Goal: Information Seeking & Learning: Learn about a topic

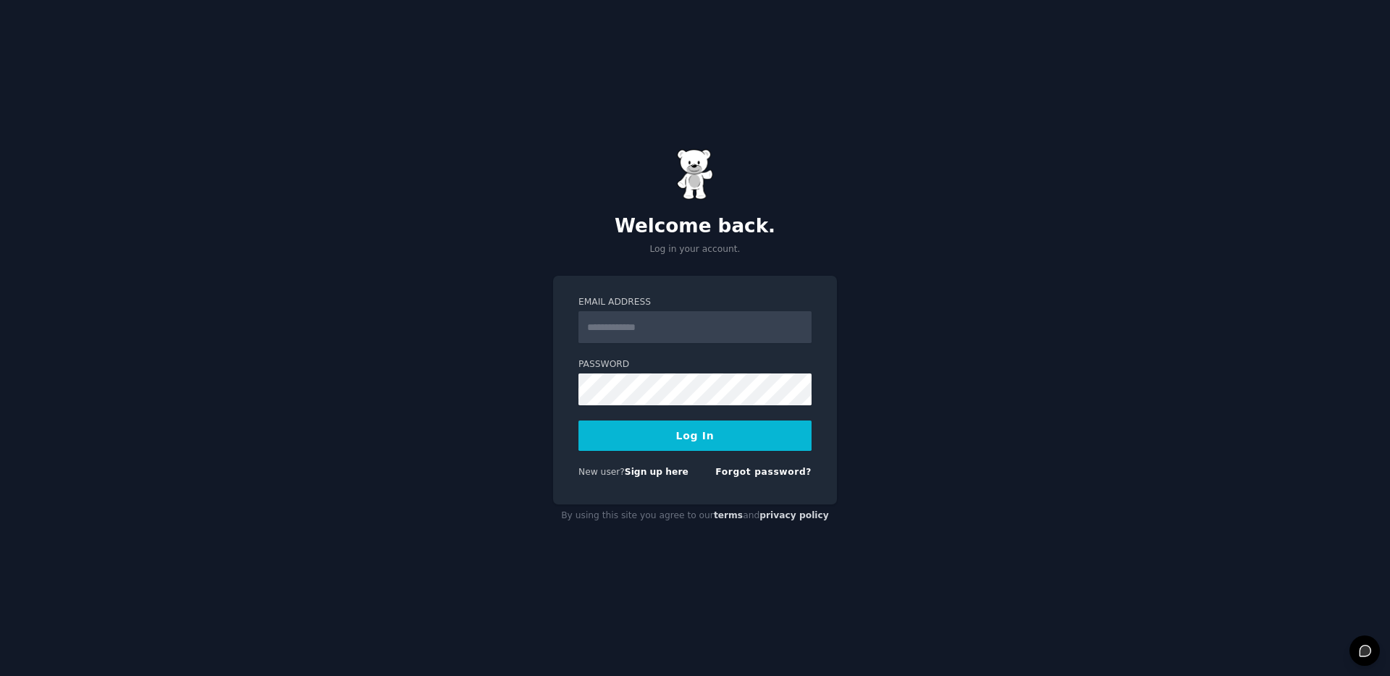
click at [678, 329] on input "Email Address" at bounding box center [694, 327] width 233 height 32
type input "**********"
click at [693, 429] on button "Log In" at bounding box center [694, 436] width 233 height 30
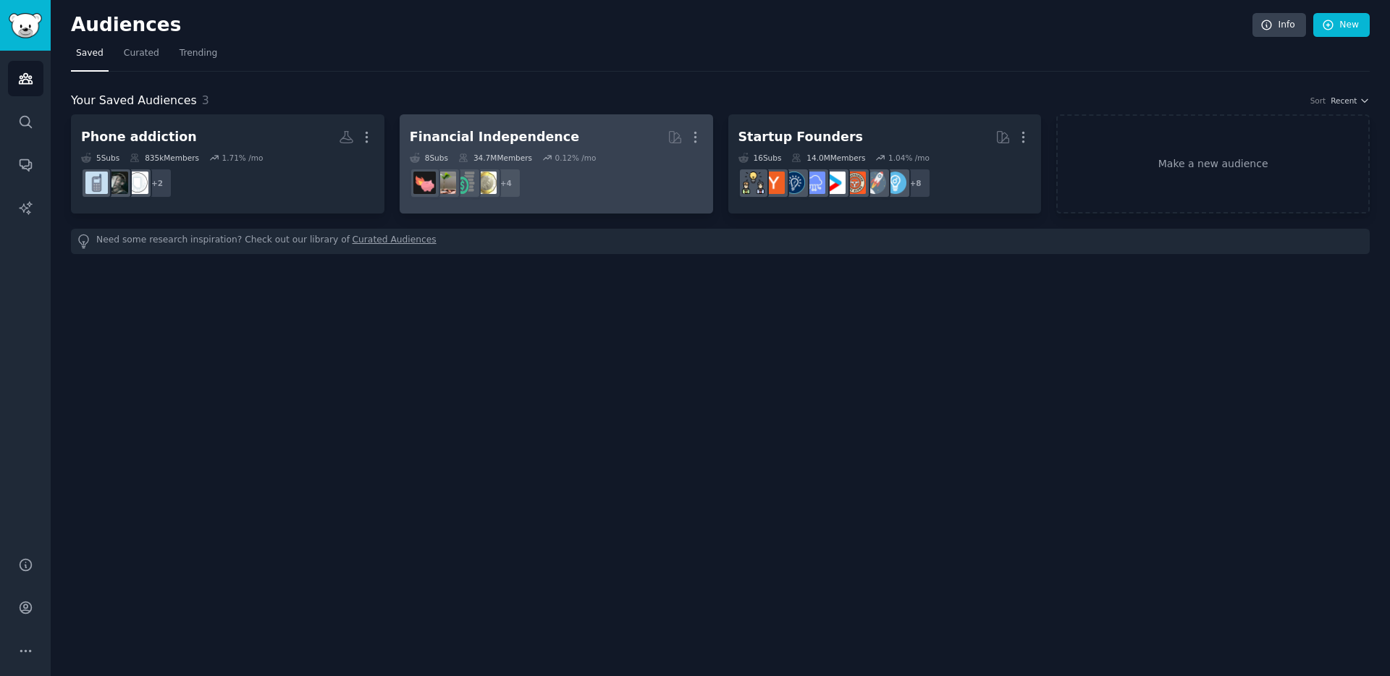
click at [633, 180] on dd "r/personalfinance, r/Frugal, r/financialindependence, r/FIREUK + 4" at bounding box center [556, 183] width 293 height 41
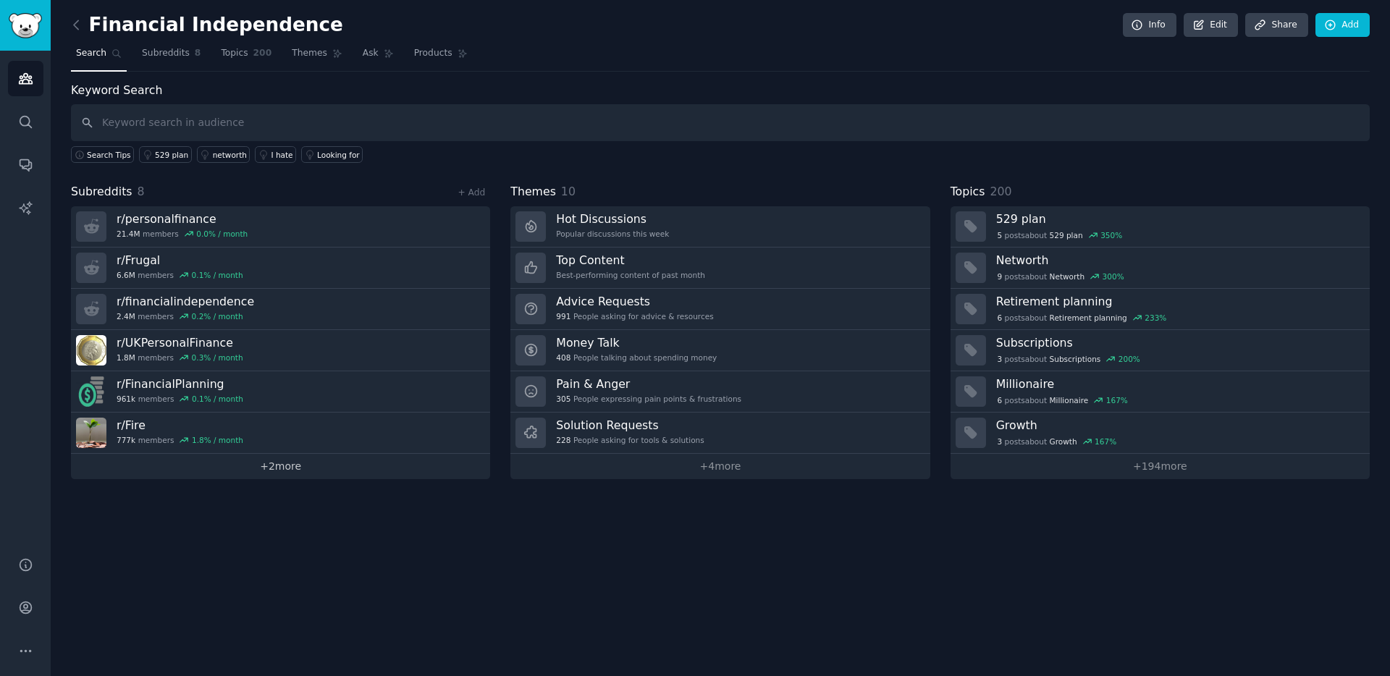
click at [267, 465] on link "+ 2 more" at bounding box center [280, 466] width 419 height 25
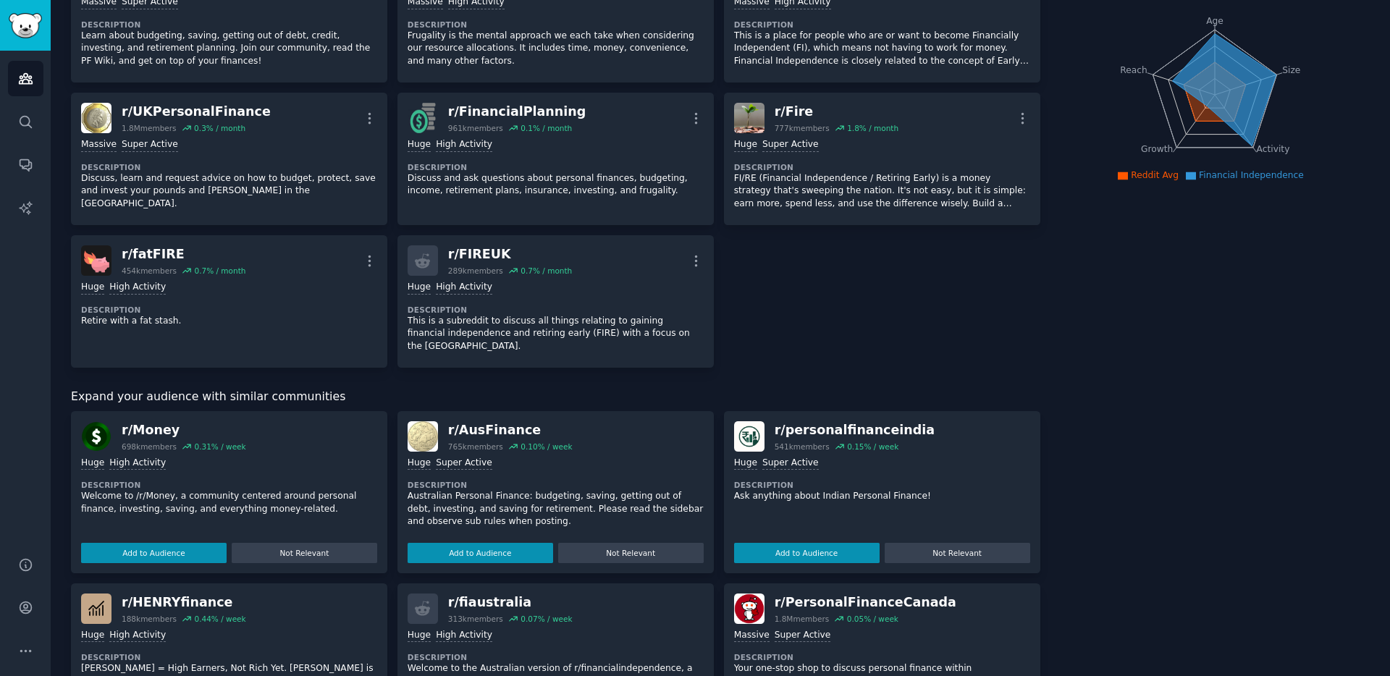
scroll to position [167, 0]
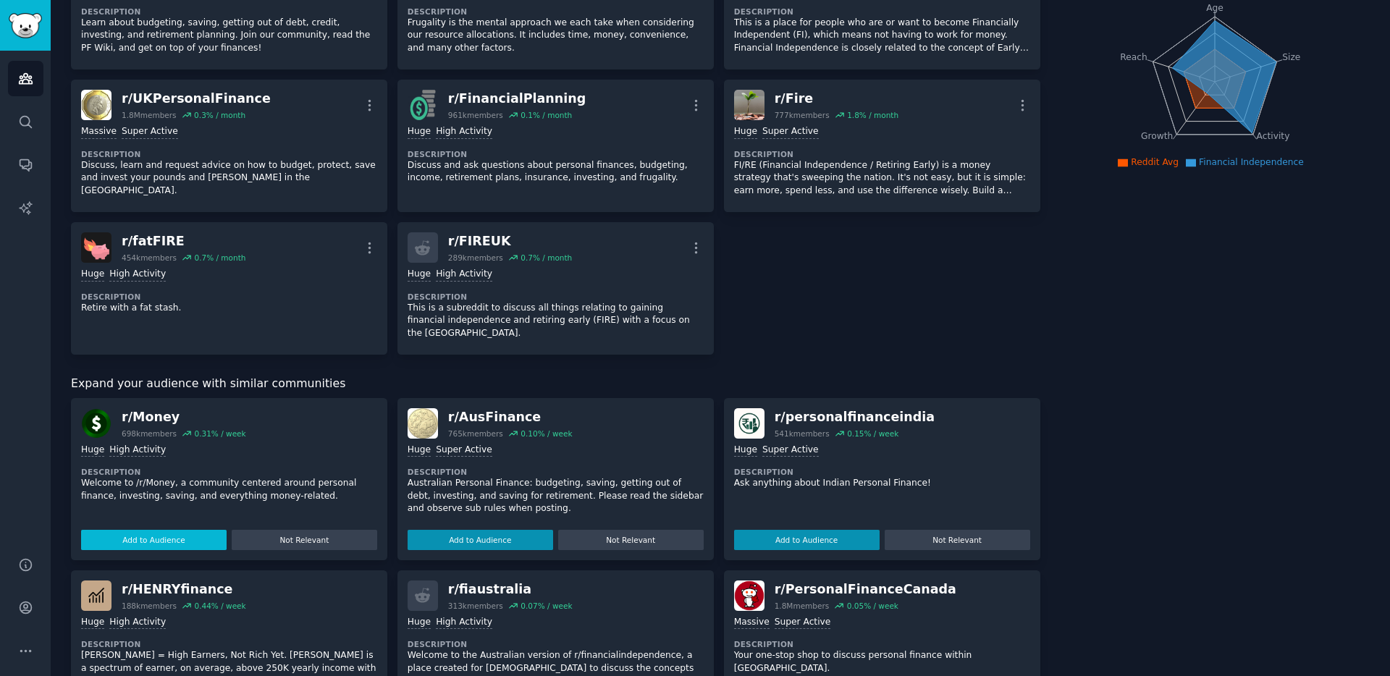
click at [188, 530] on button "Add to Audience" at bounding box center [153, 540] width 145 height 20
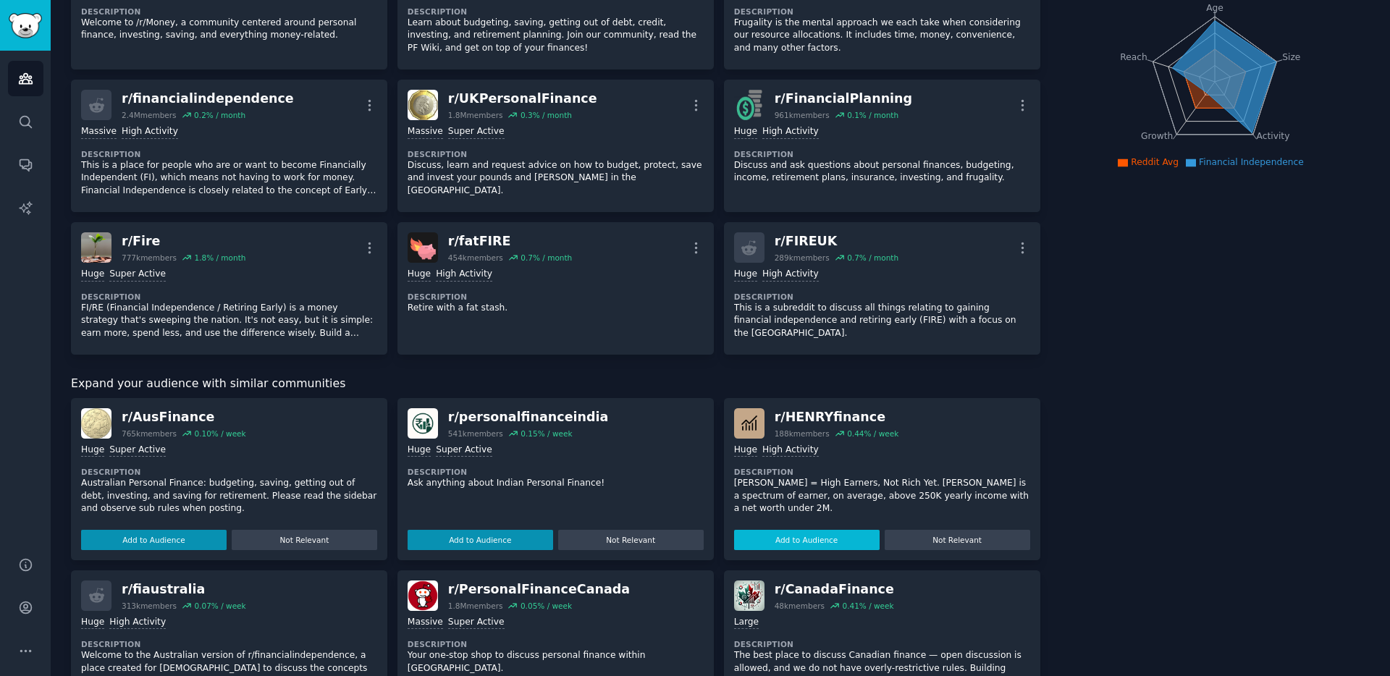
click at [816, 541] on button "Add to Audience" at bounding box center [806, 540] width 145 height 20
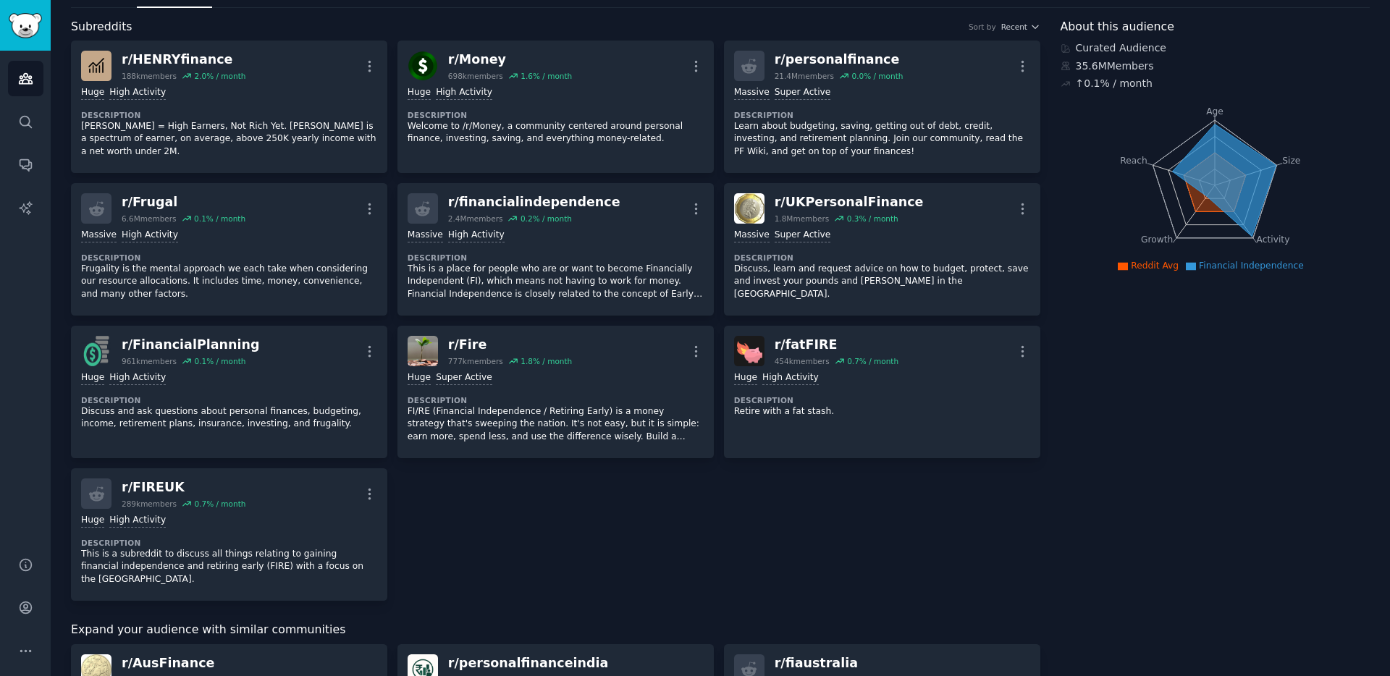
scroll to position [0, 0]
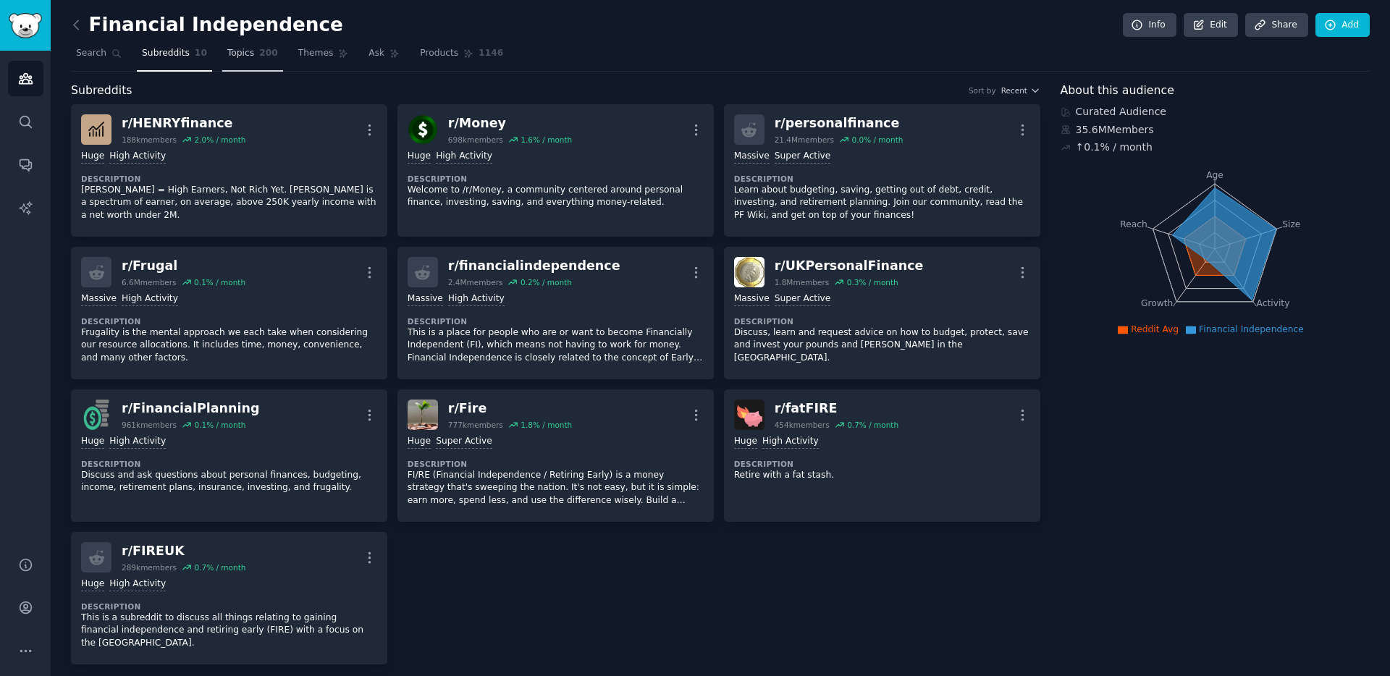
click at [245, 61] on link "Topics 200" at bounding box center [252, 57] width 61 height 30
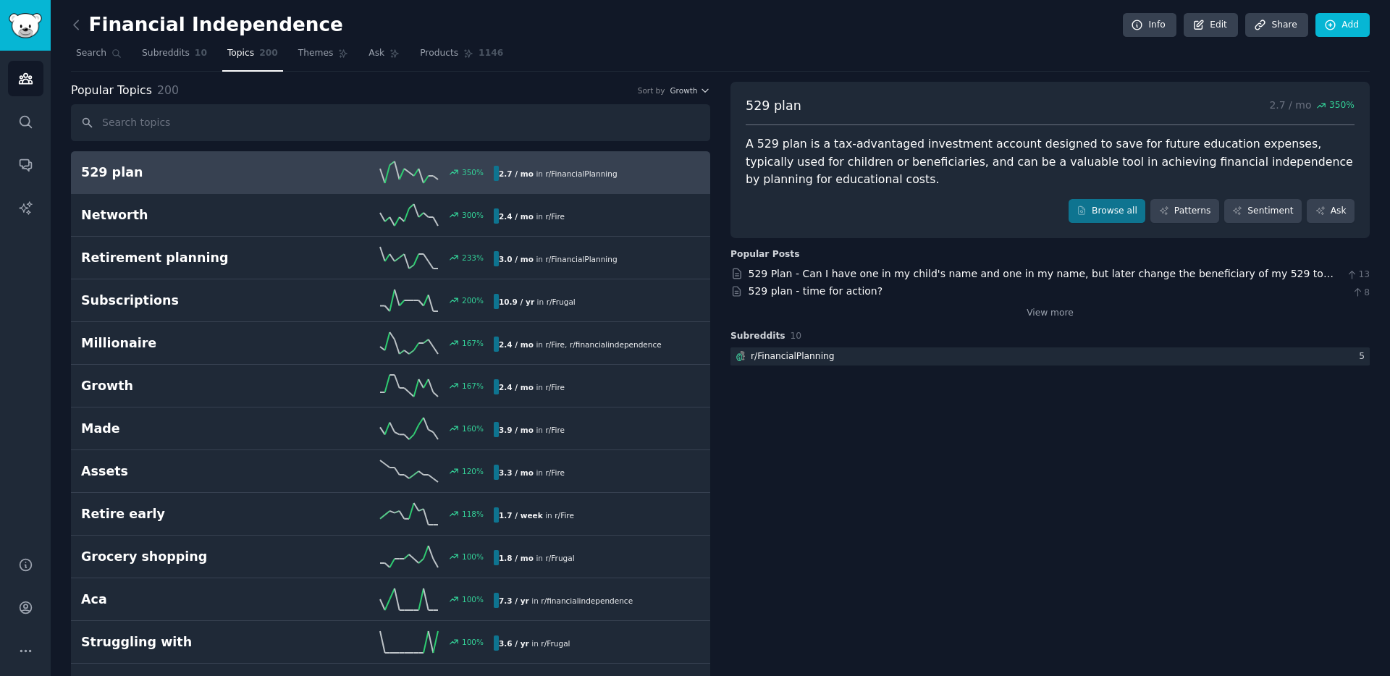
click at [861, 149] on div "A 529 plan is a tax-advantaged investment account designed to save for future e…" at bounding box center [1050, 162] width 609 height 54
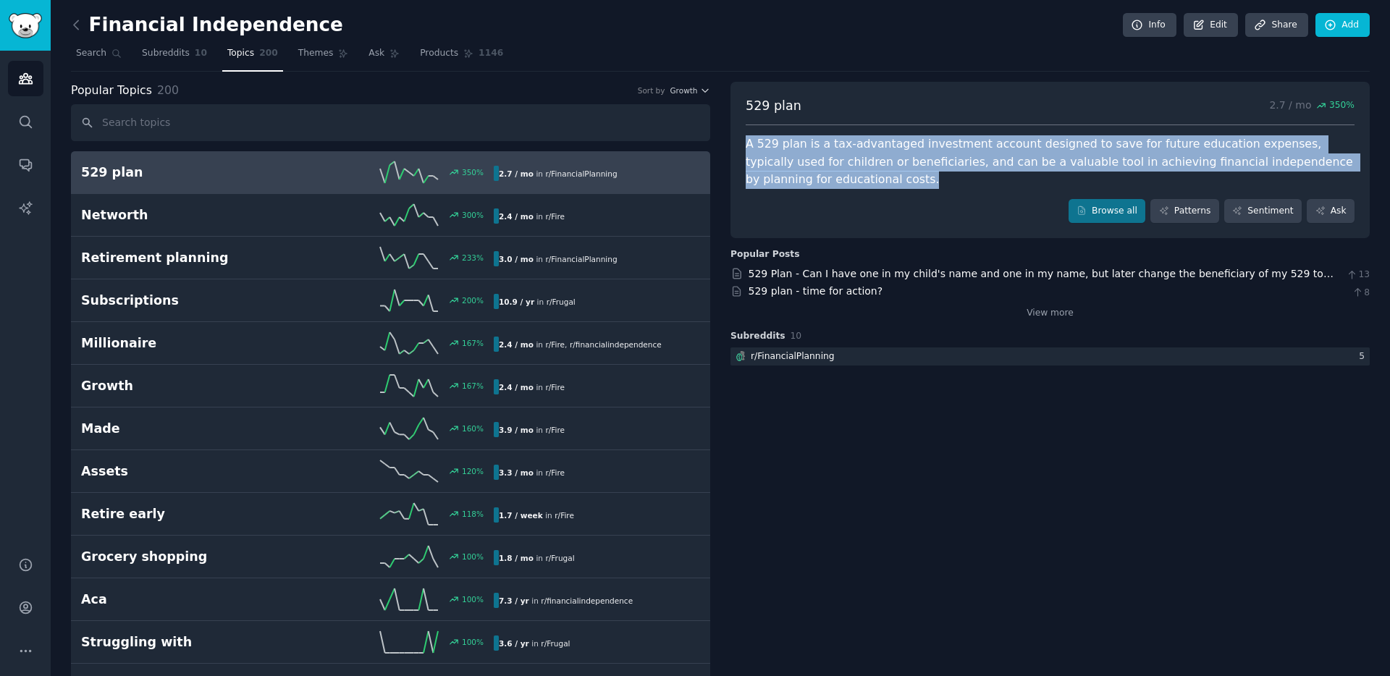
click at [894, 157] on div "A 529 plan is a tax-advantaged investment account designed to save for future e…" at bounding box center [1050, 162] width 609 height 54
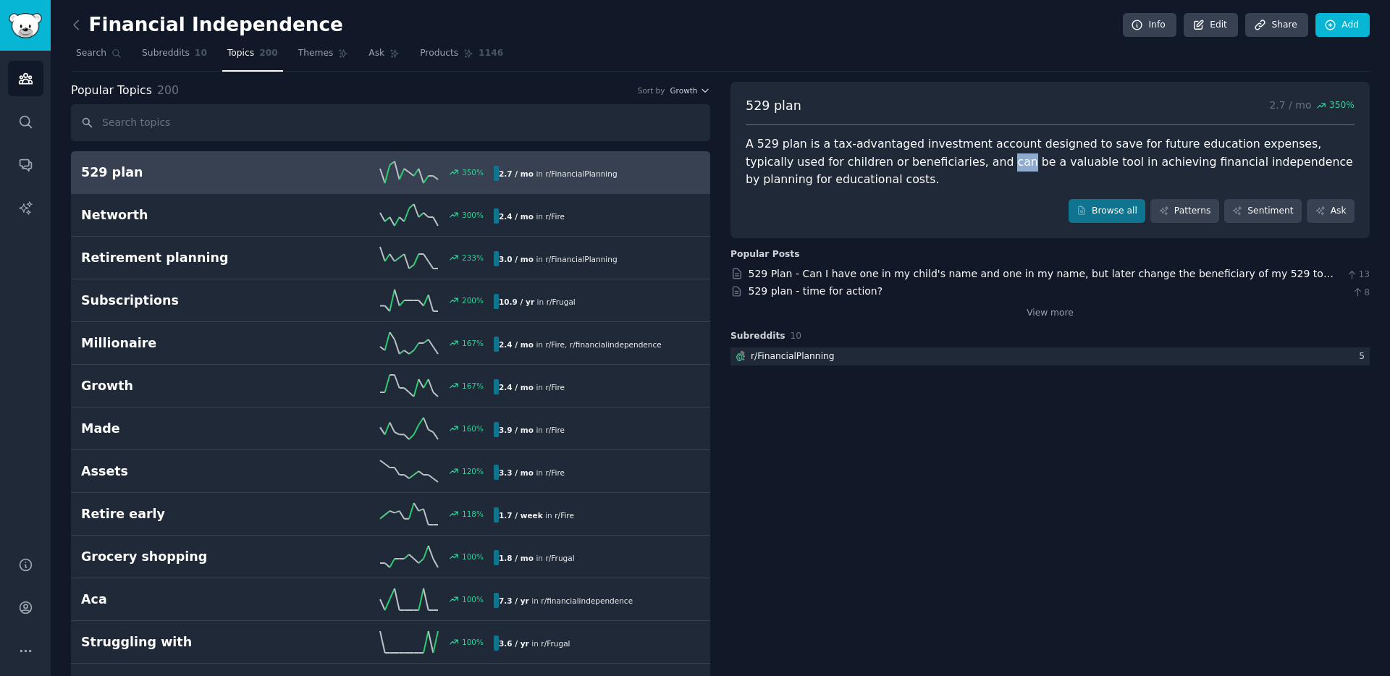
click at [894, 157] on div "A 529 plan is a tax-advantaged investment account designed to save for future e…" at bounding box center [1050, 162] width 609 height 54
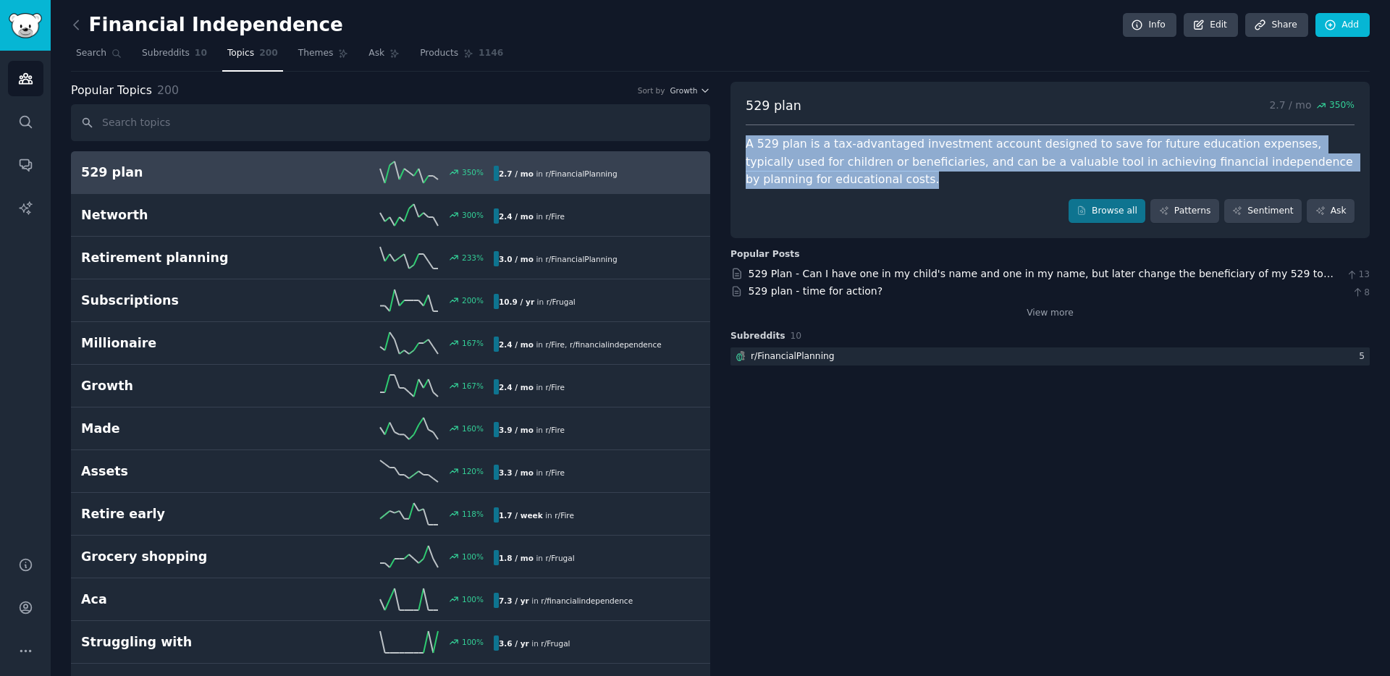
click at [894, 157] on div "A 529 plan is a tax-advantaged investment account designed to save for future e…" at bounding box center [1050, 162] width 609 height 54
click at [934, 157] on div "A 529 plan is a tax-advantaged investment account designed to save for future e…" at bounding box center [1050, 162] width 609 height 54
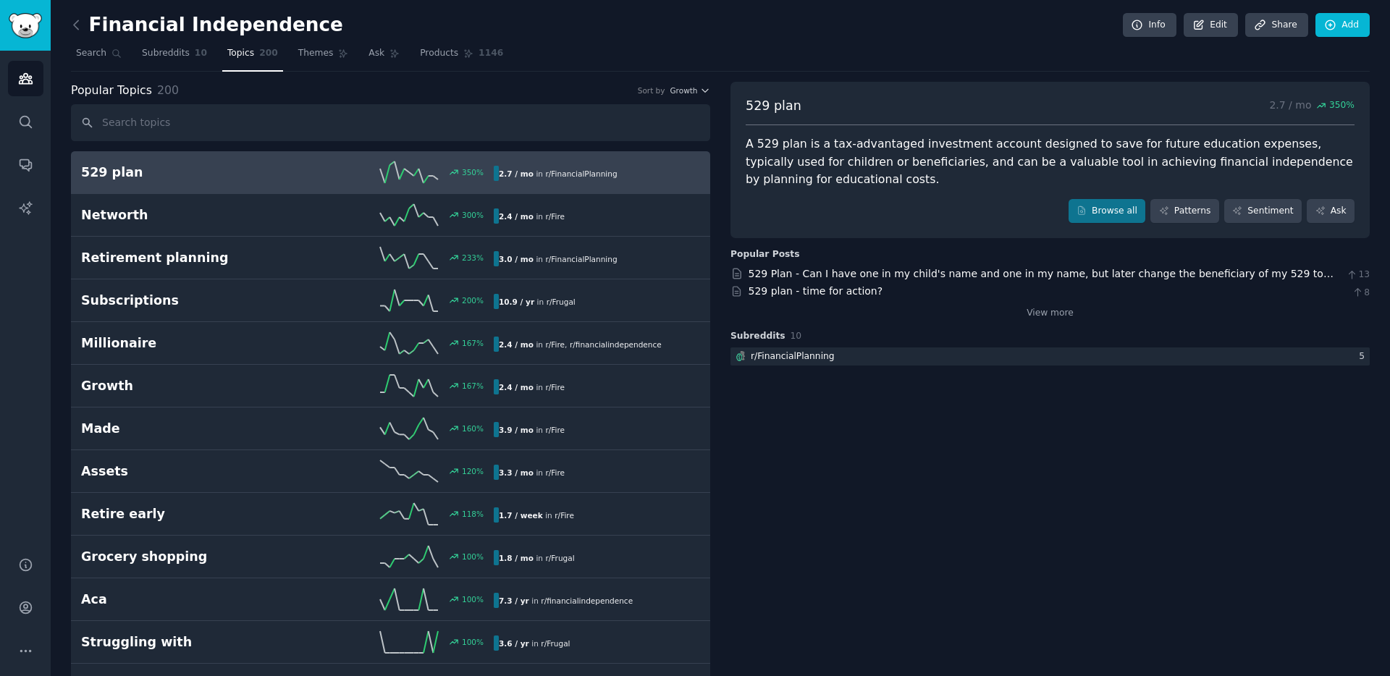
click at [882, 156] on div "A 529 plan is a tax-advantaged investment account designed to save for future e…" at bounding box center [1050, 162] width 609 height 54
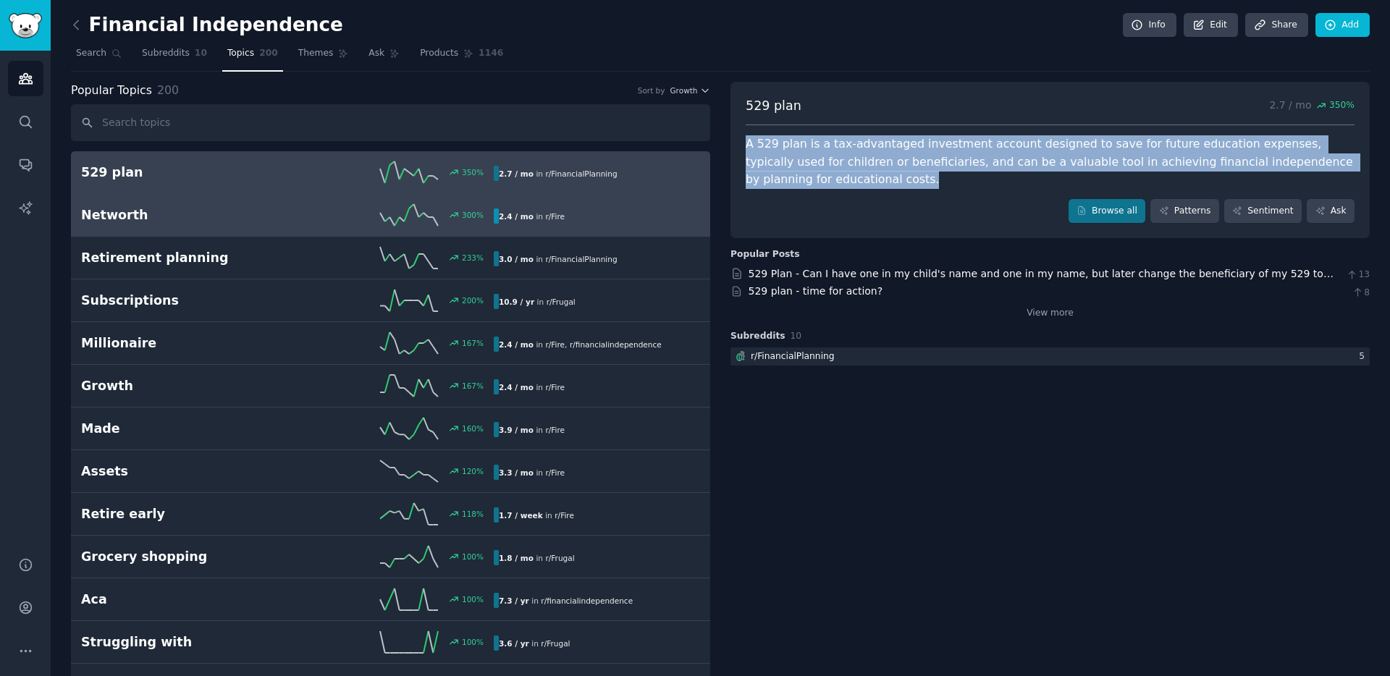
click at [601, 203] on link "Networth 300 % 2.4 / mo in r/ Fire 300% increase in mentions recently" at bounding box center [390, 215] width 639 height 43
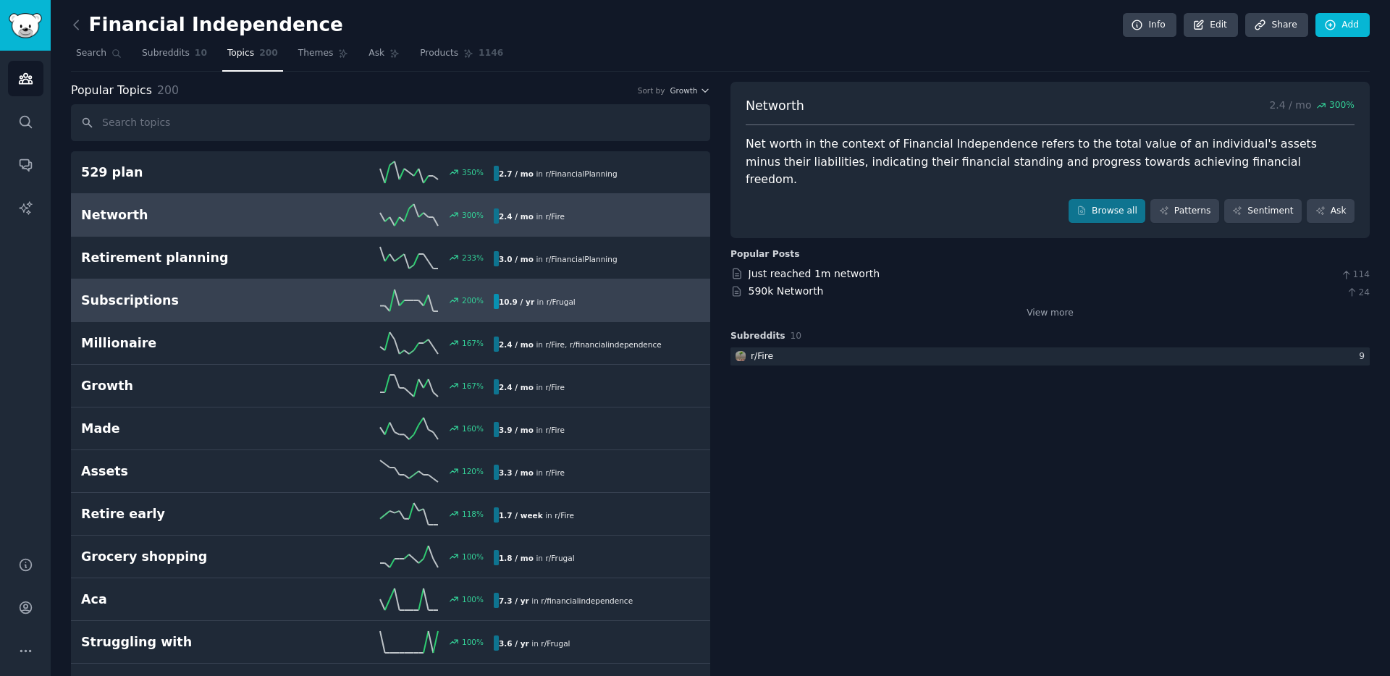
click at [521, 284] on link "Subscriptions 200 % 10.9 / yr in r/ Frugal 200% increase in mentions recently" at bounding box center [390, 300] width 639 height 43
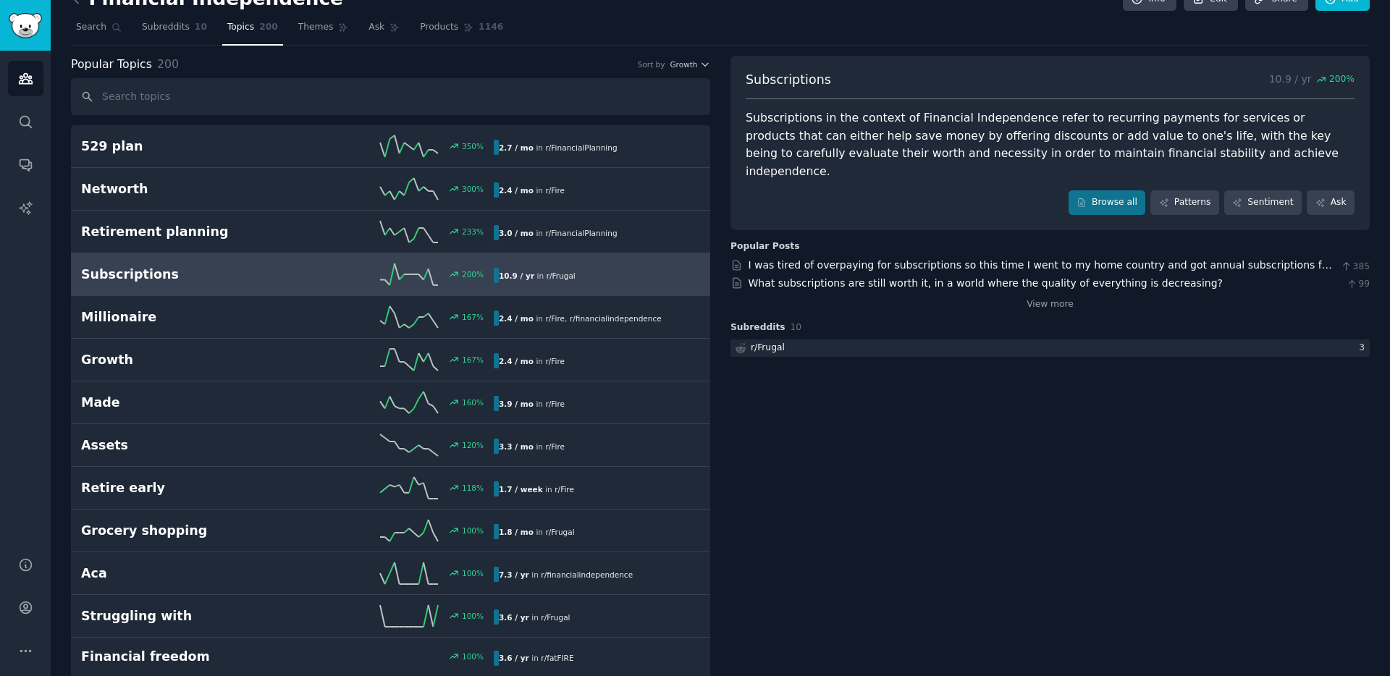
scroll to position [25, 0]
click at [925, 146] on div "Subscriptions in the context of Financial Independence refer to recurring payme…" at bounding box center [1050, 146] width 609 height 71
click at [956, 146] on div "Subscriptions in the context of Financial Independence refer to recurring payme…" at bounding box center [1050, 146] width 609 height 71
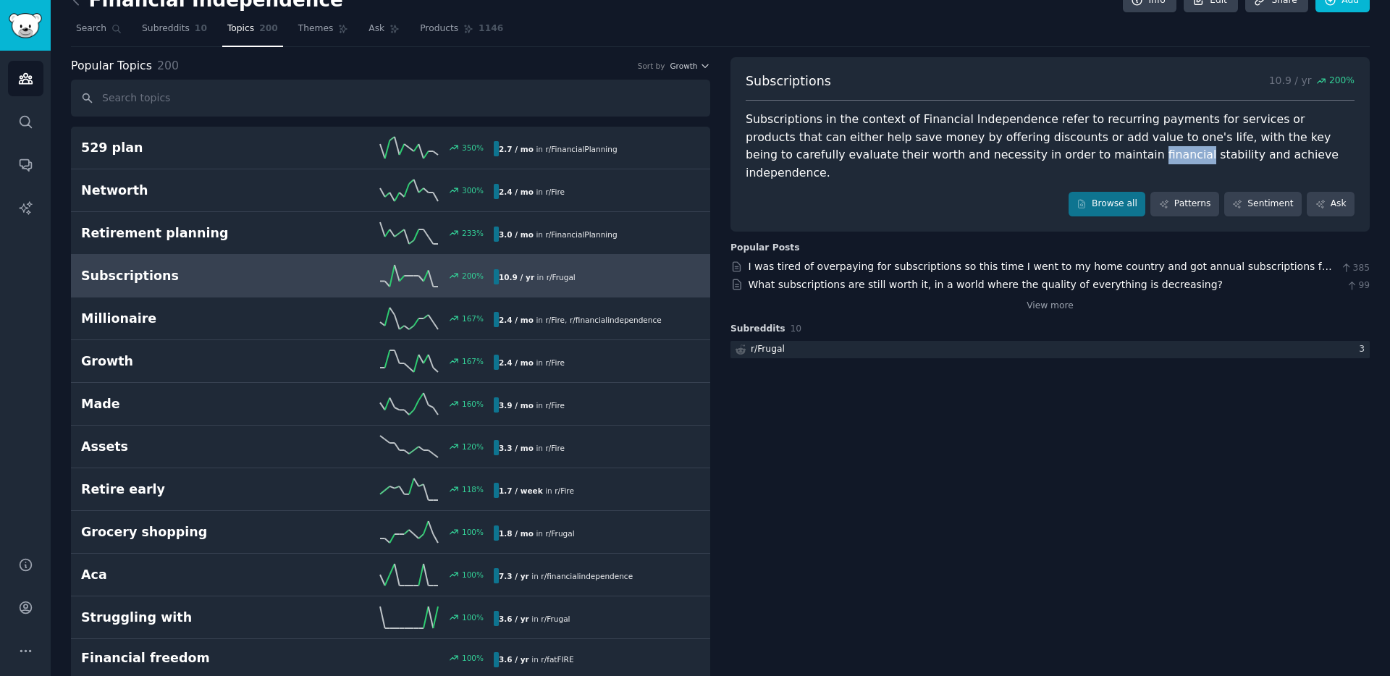
click at [956, 146] on div "Subscriptions in the context of Financial Independence refer to recurring payme…" at bounding box center [1050, 146] width 609 height 71
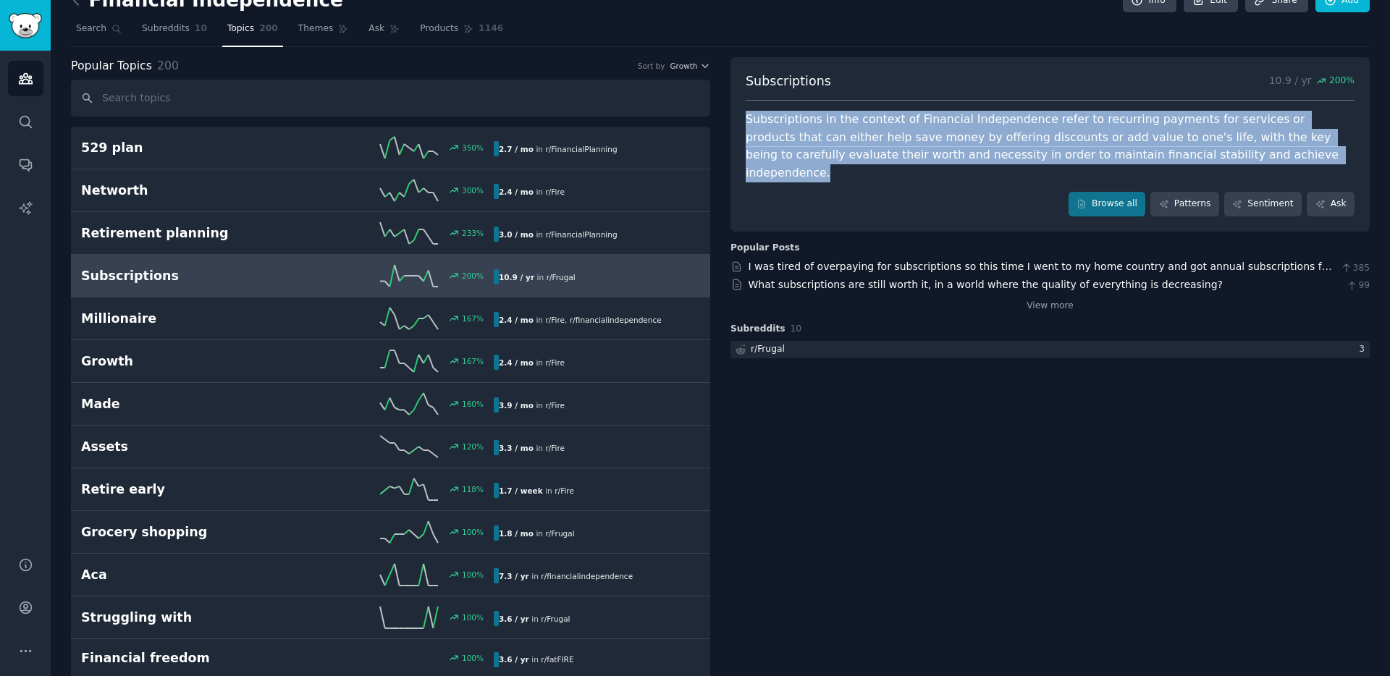
click at [956, 146] on div "Subscriptions in the context of Financial Independence refer to recurring payme…" at bounding box center [1050, 146] width 609 height 71
click at [917, 146] on div "Subscriptions in the context of Financial Independence refer to recurring payme…" at bounding box center [1050, 146] width 609 height 71
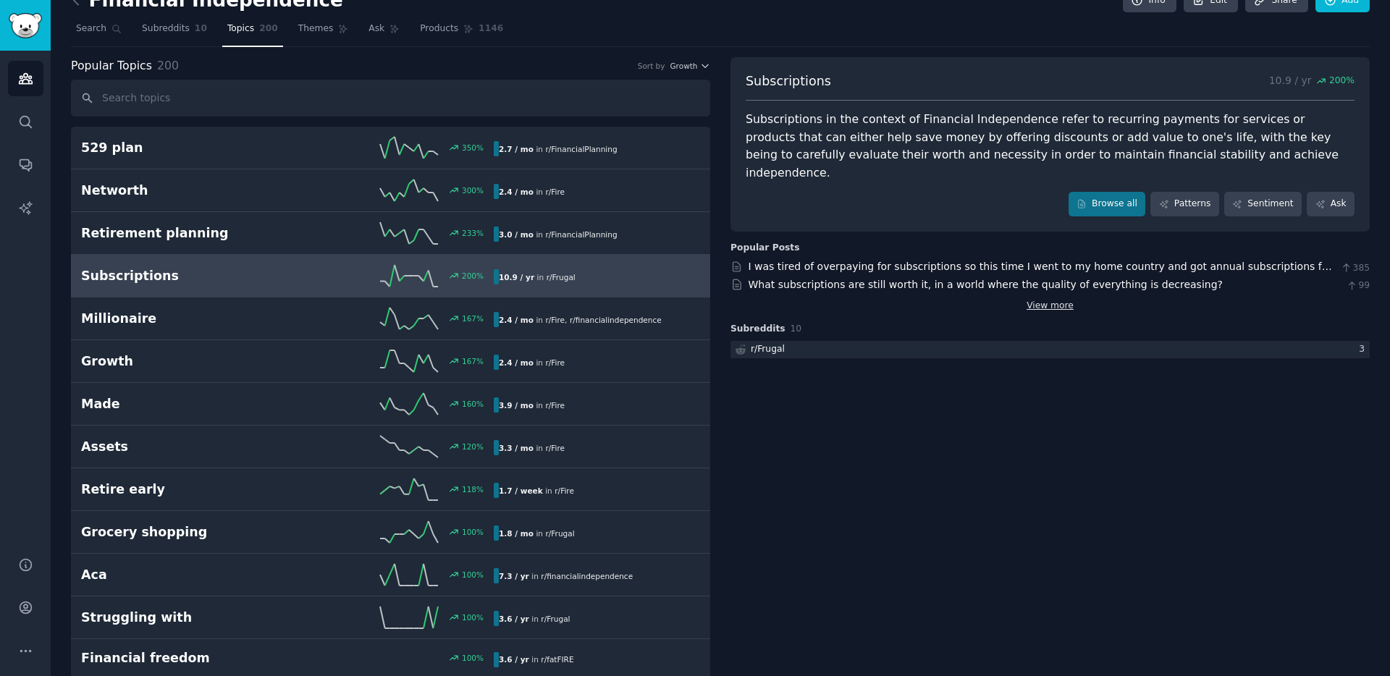
click at [1059, 300] on link "View more" at bounding box center [1049, 306] width 47 height 13
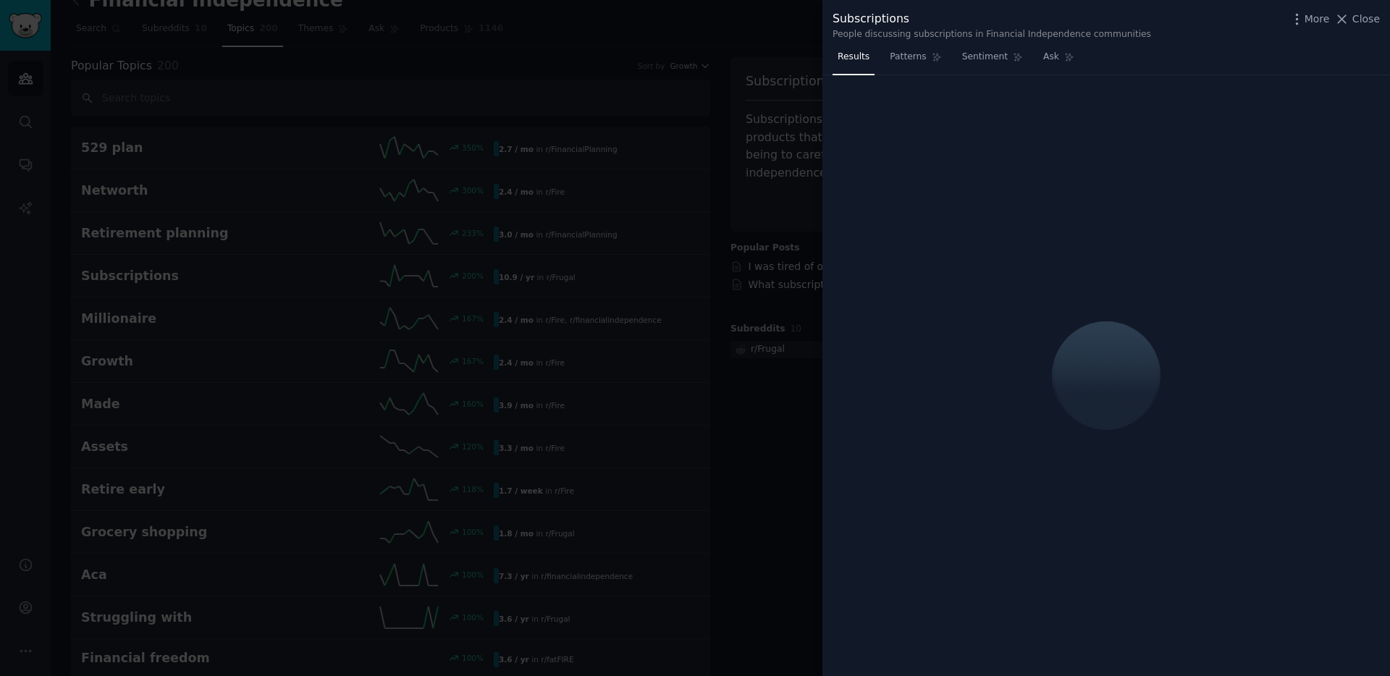
click at [826, 254] on div at bounding box center [1105, 376] width 567 height 602
click at [1363, 18] on span "Close" at bounding box center [1366, 19] width 28 height 15
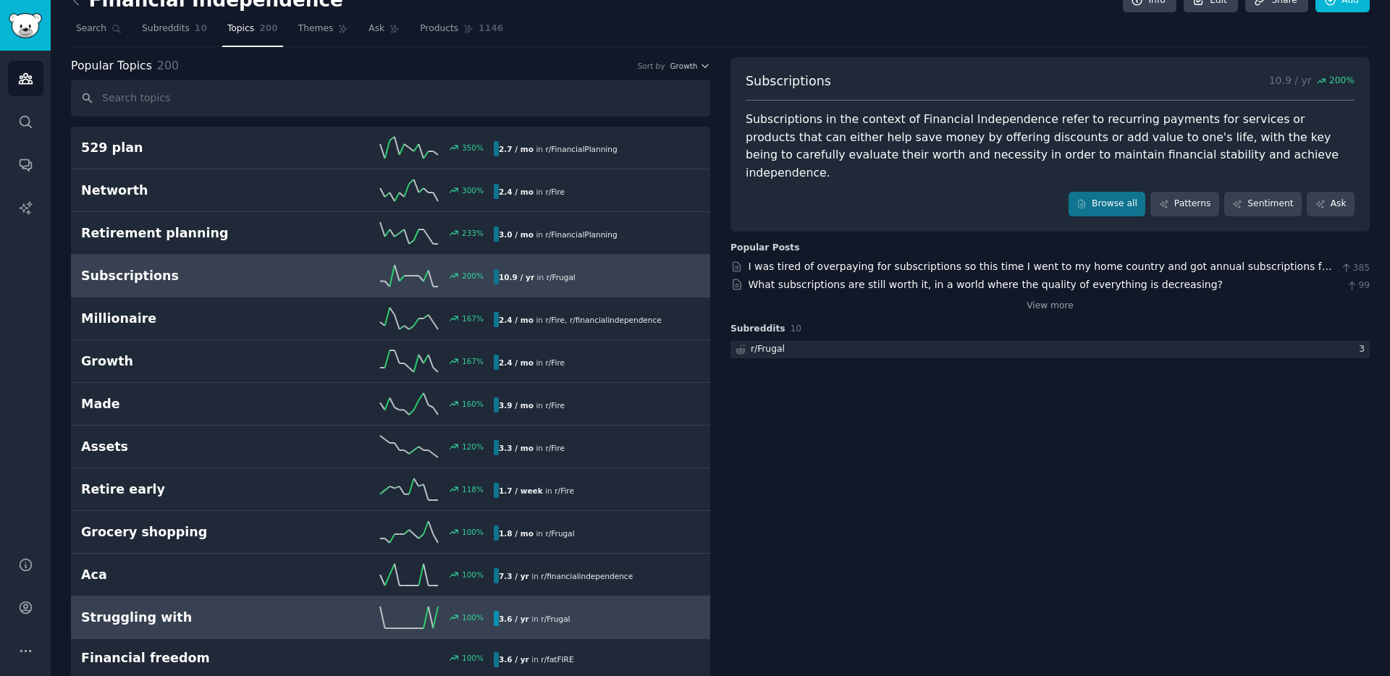
click at [266, 620] on h2 "Struggling with" at bounding box center [184, 618] width 206 height 18
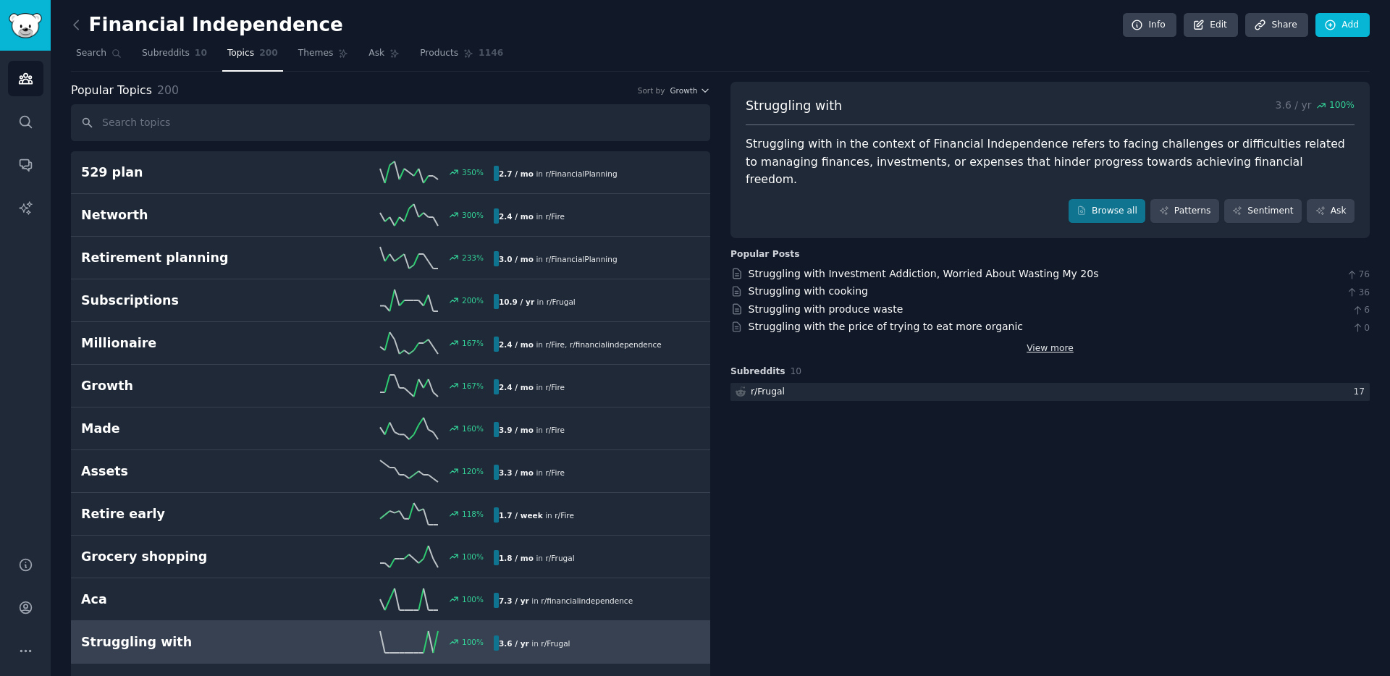
click at [1055, 342] on link "View more" at bounding box center [1049, 348] width 47 height 13
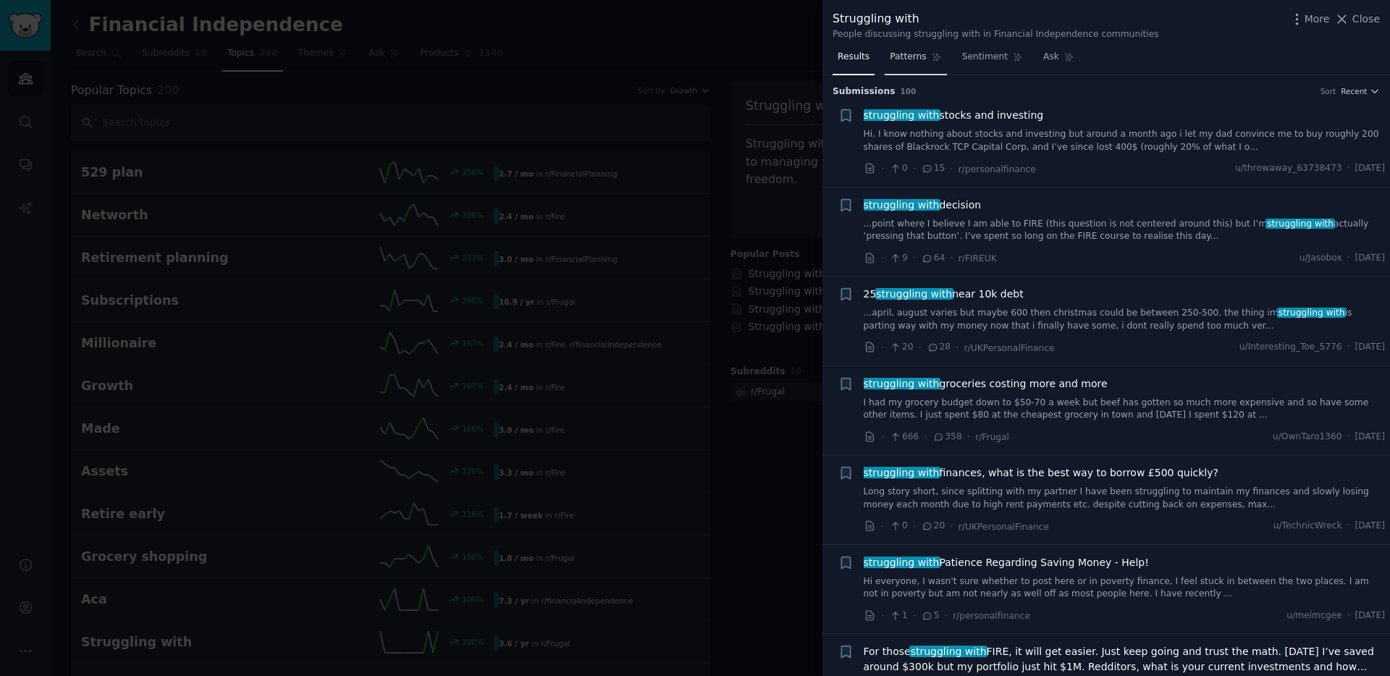
click at [903, 52] on span "Patterns" at bounding box center [908, 57] width 36 height 13
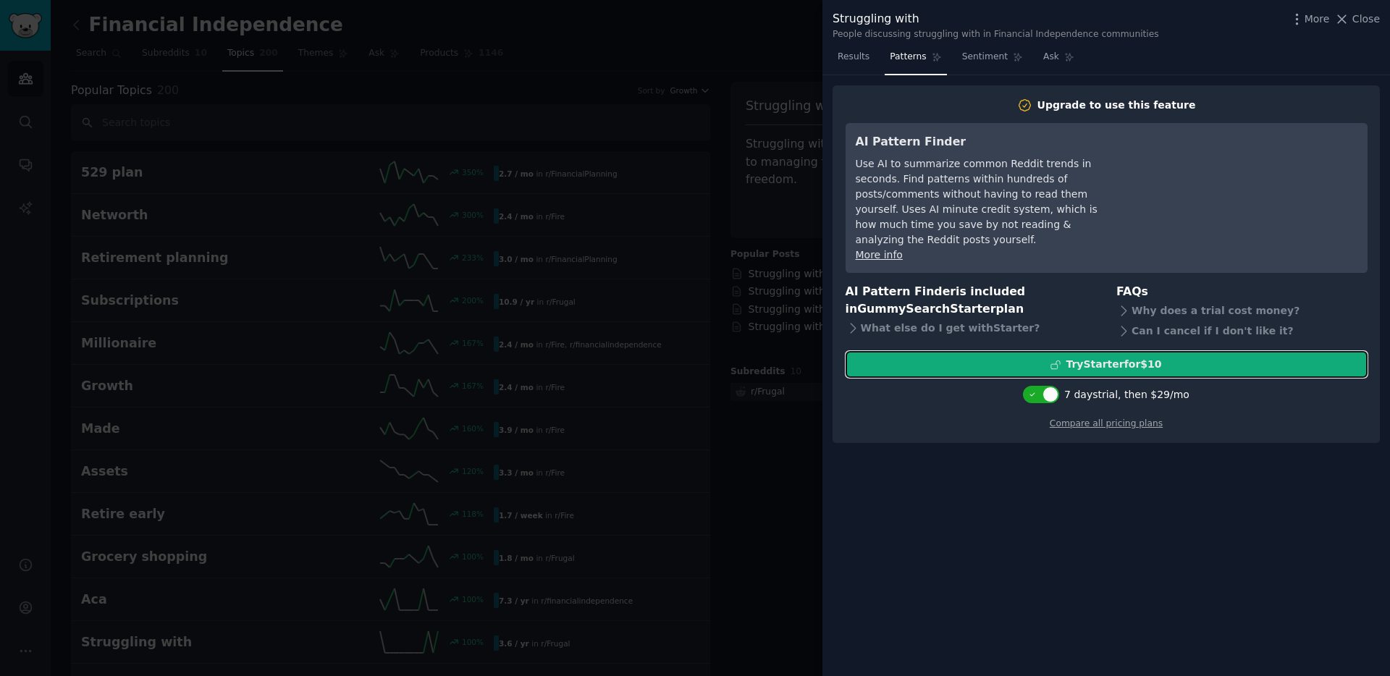
click at [1096, 357] on div "Try Starter for $10" at bounding box center [1114, 364] width 96 height 15
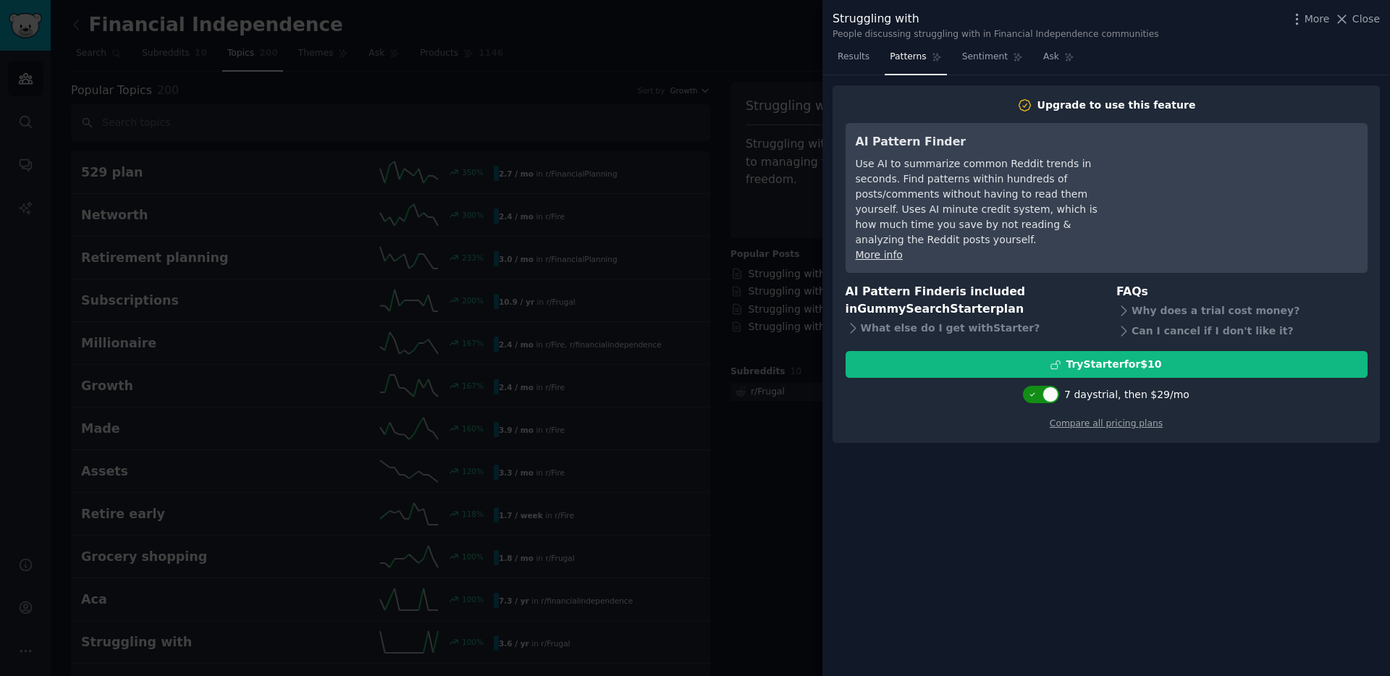
click at [1049, 387] on div at bounding box center [1050, 395] width 16 height 16
click at [1106, 387] on div "Try for 7 days first for $10" at bounding box center [1127, 394] width 122 height 15
click at [1131, 387] on div "Try for 7 days first for $10" at bounding box center [1127, 394] width 122 height 15
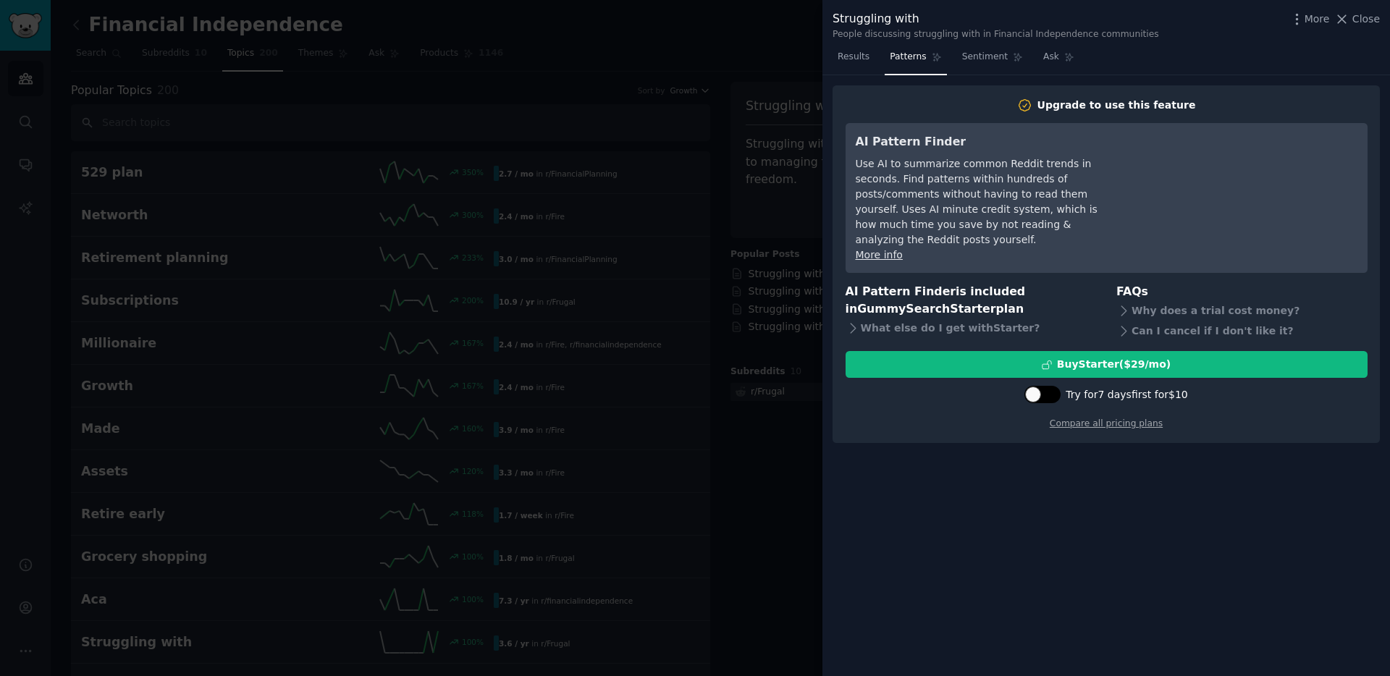
click at [1047, 391] on div at bounding box center [1049, 394] width 7 height 7
checkbox input "true"
click at [1123, 324] on icon at bounding box center [1123, 331] width 15 height 15
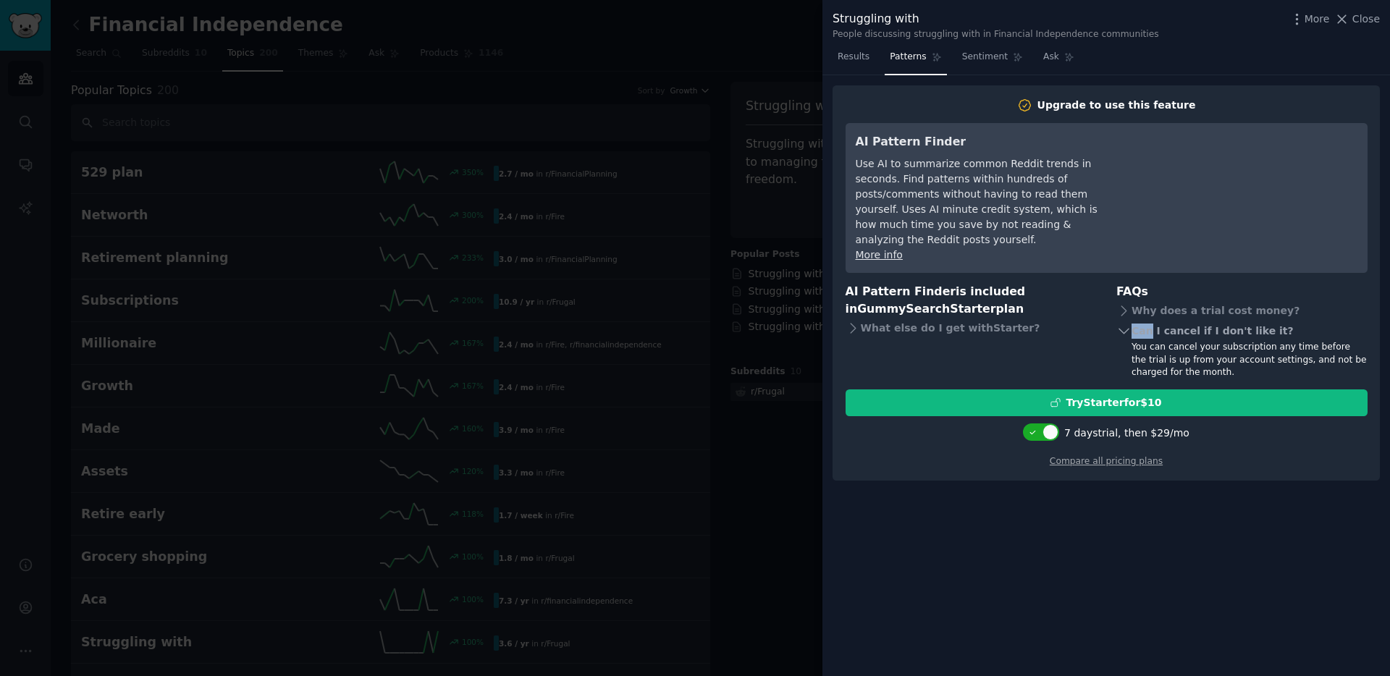
click at [1123, 324] on icon at bounding box center [1123, 331] width 15 height 15
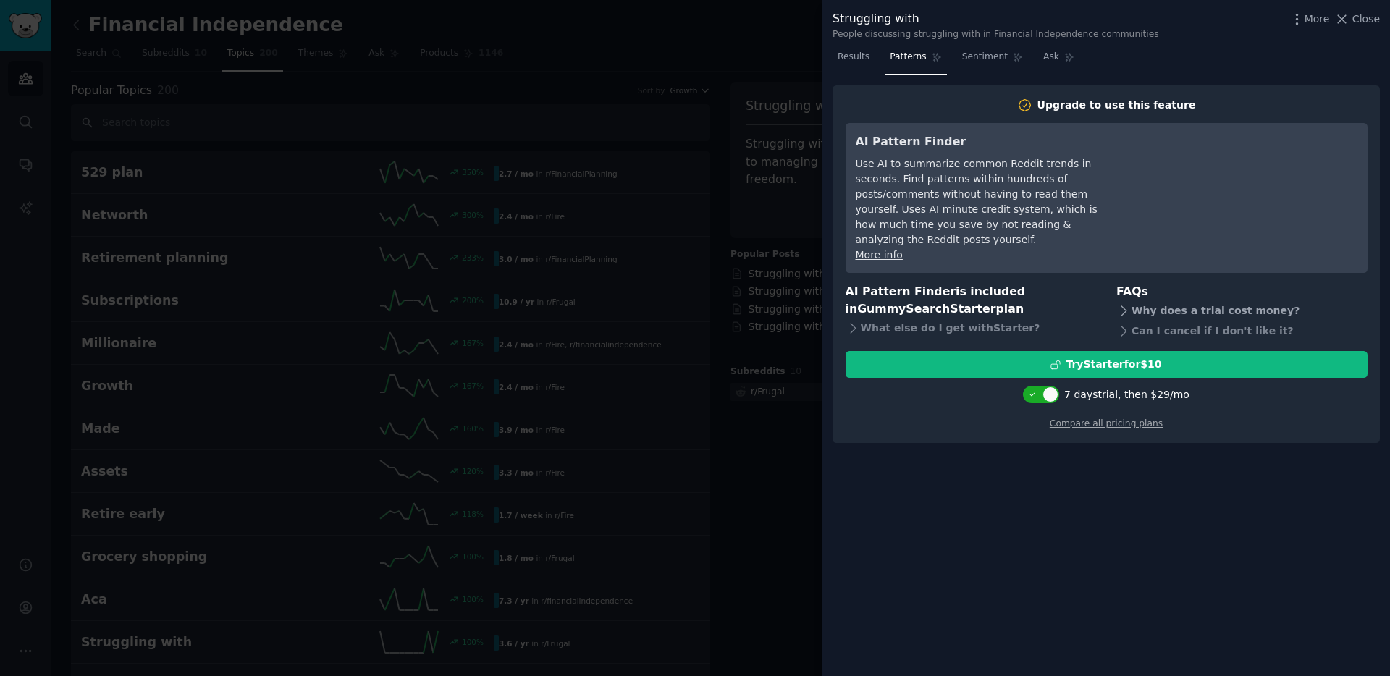
click at [1123, 305] on icon at bounding box center [1123, 309] width 5 height 9
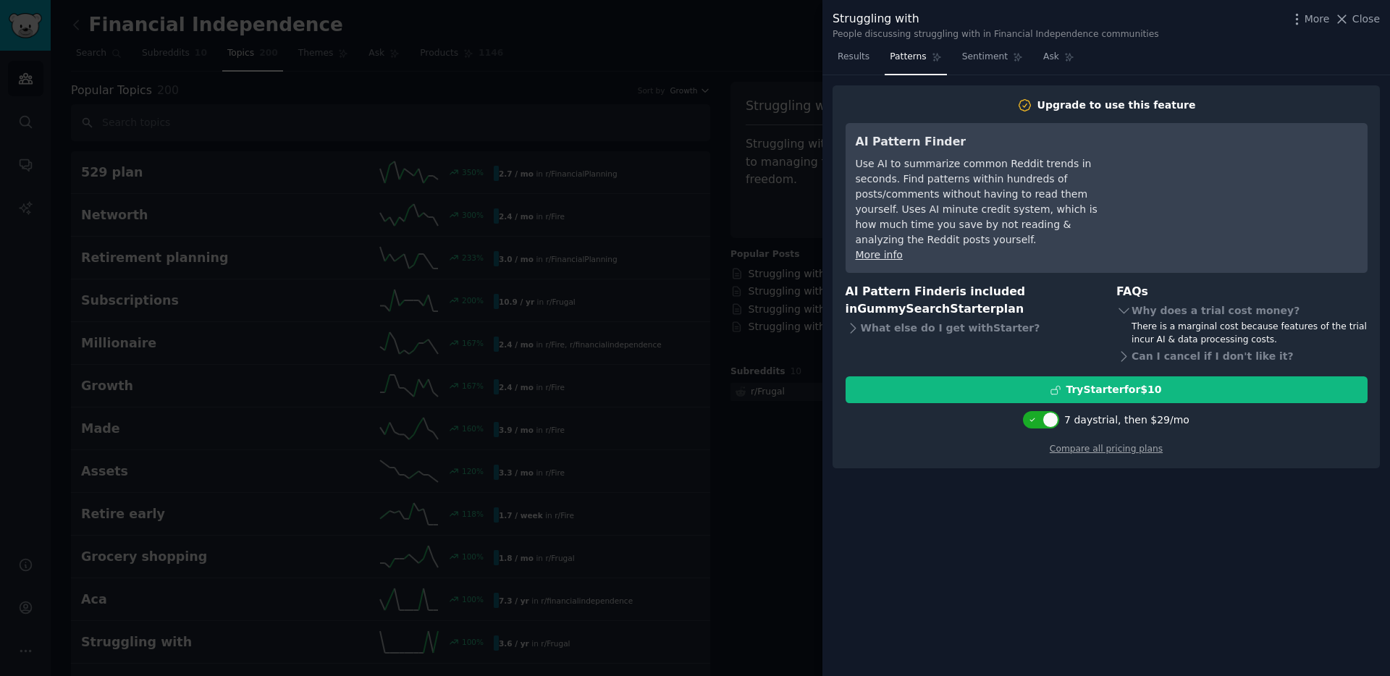
click at [1178, 321] on div "There is a marginal cost because features of the trial incur AI & data processi…" at bounding box center [1249, 333] width 236 height 25
click at [1207, 321] on div "There is a marginal cost because features of the trial incur AI & data processi…" at bounding box center [1249, 333] width 236 height 25
click at [1126, 303] on icon at bounding box center [1123, 310] width 15 height 15
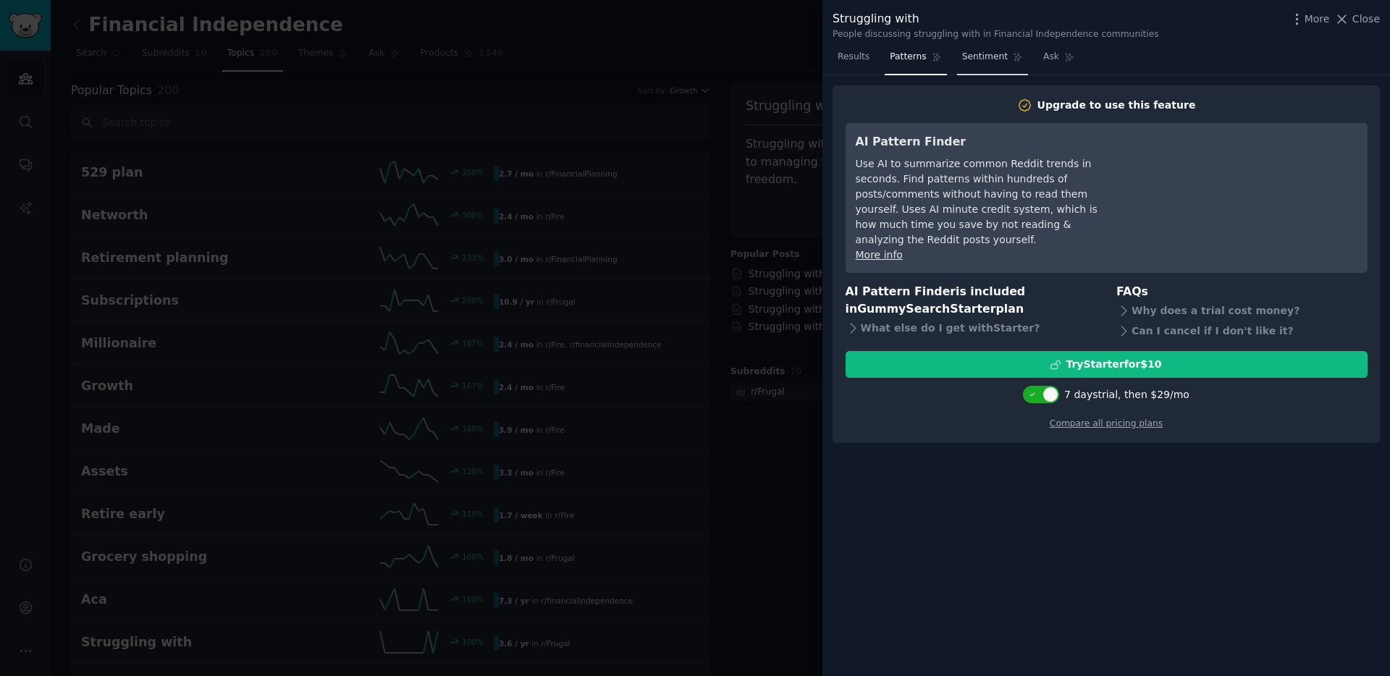
click at [995, 51] on span "Sentiment" at bounding box center [985, 57] width 46 height 13
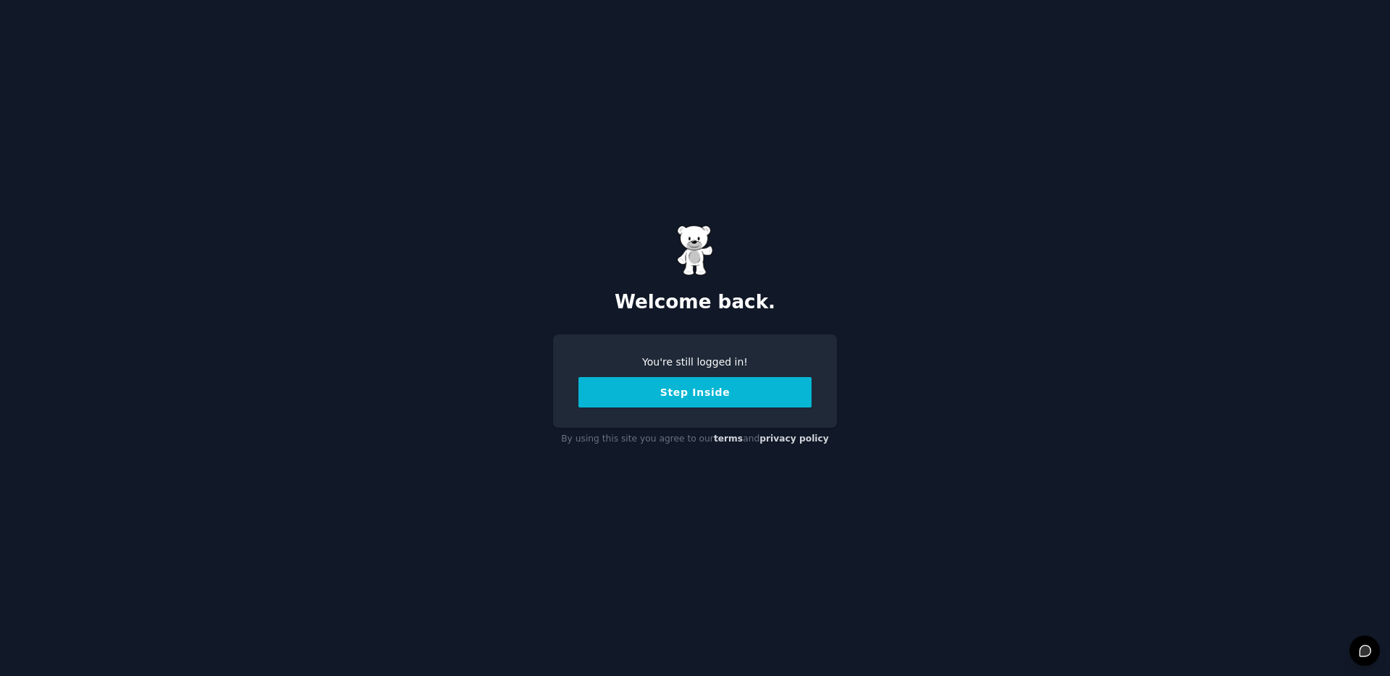
click at [666, 399] on button "Step Inside" at bounding box center [694, 392] width 233 height 30
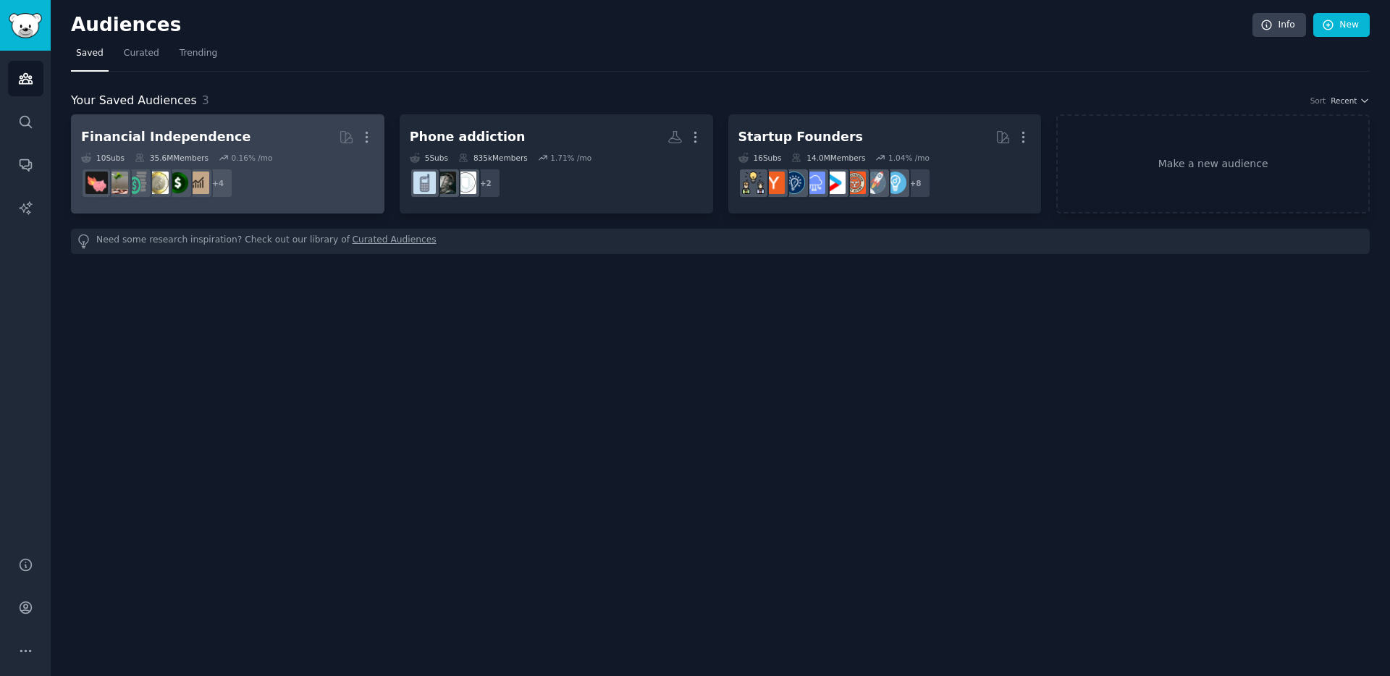
click at [253, 173] on dd "+ 4" at bounding box center [227, 183] width 293 height 41
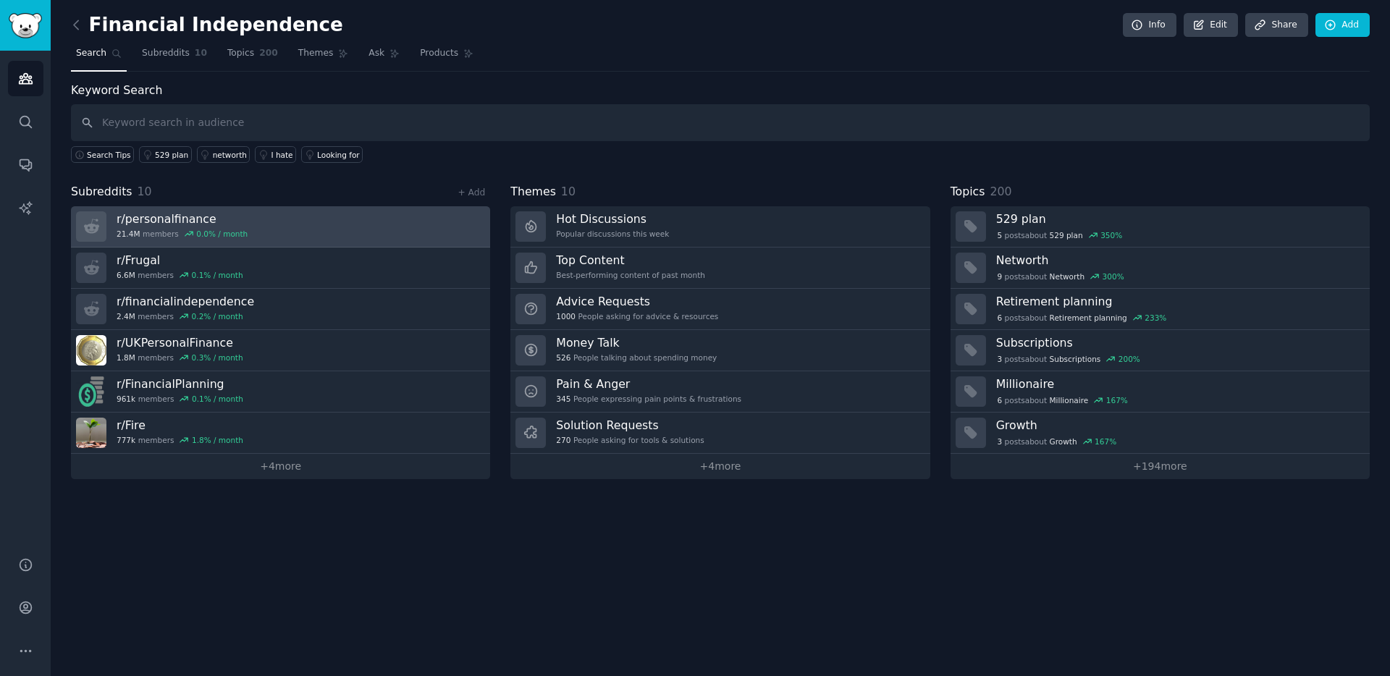
click at [301, 217] on link "r/ personalfinance 21.4M members 0.0 % / month" at bounding box center [280, 226] width 419 height 41
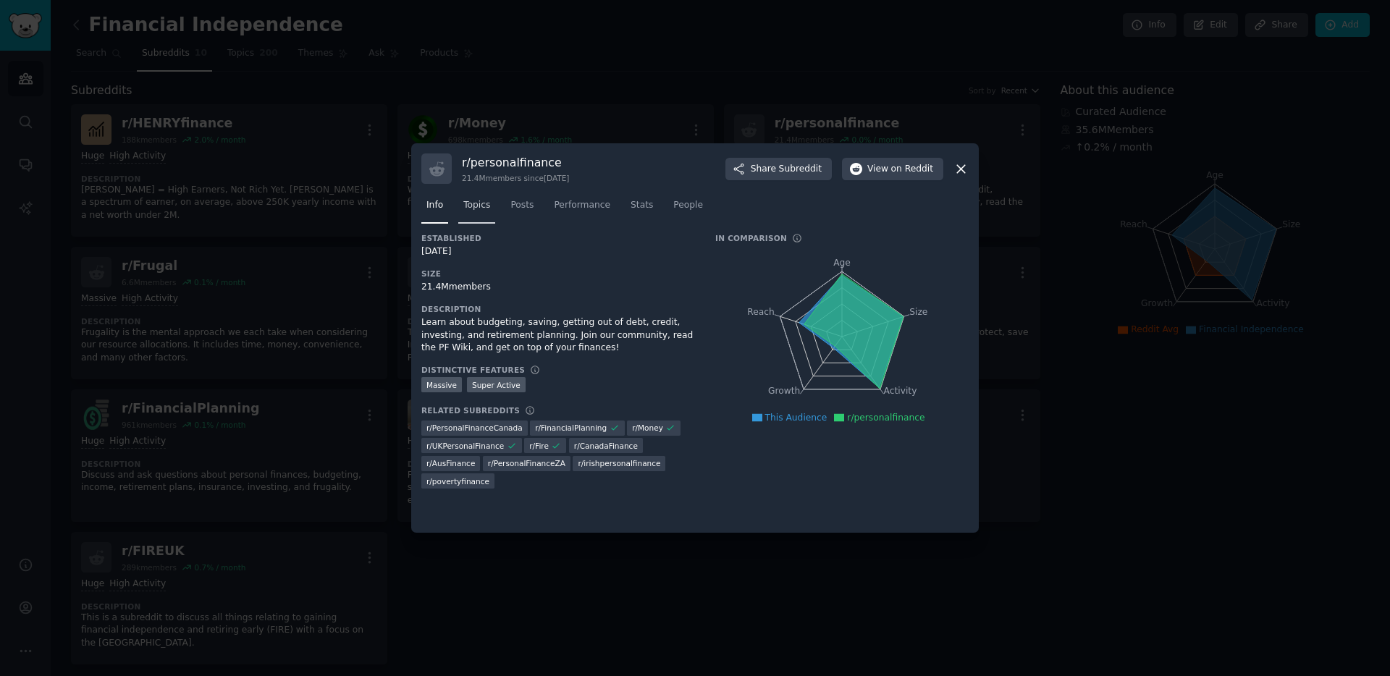
click at [470, 199] on span "Topics" at bounding box center [476, 205] width 27 height 13
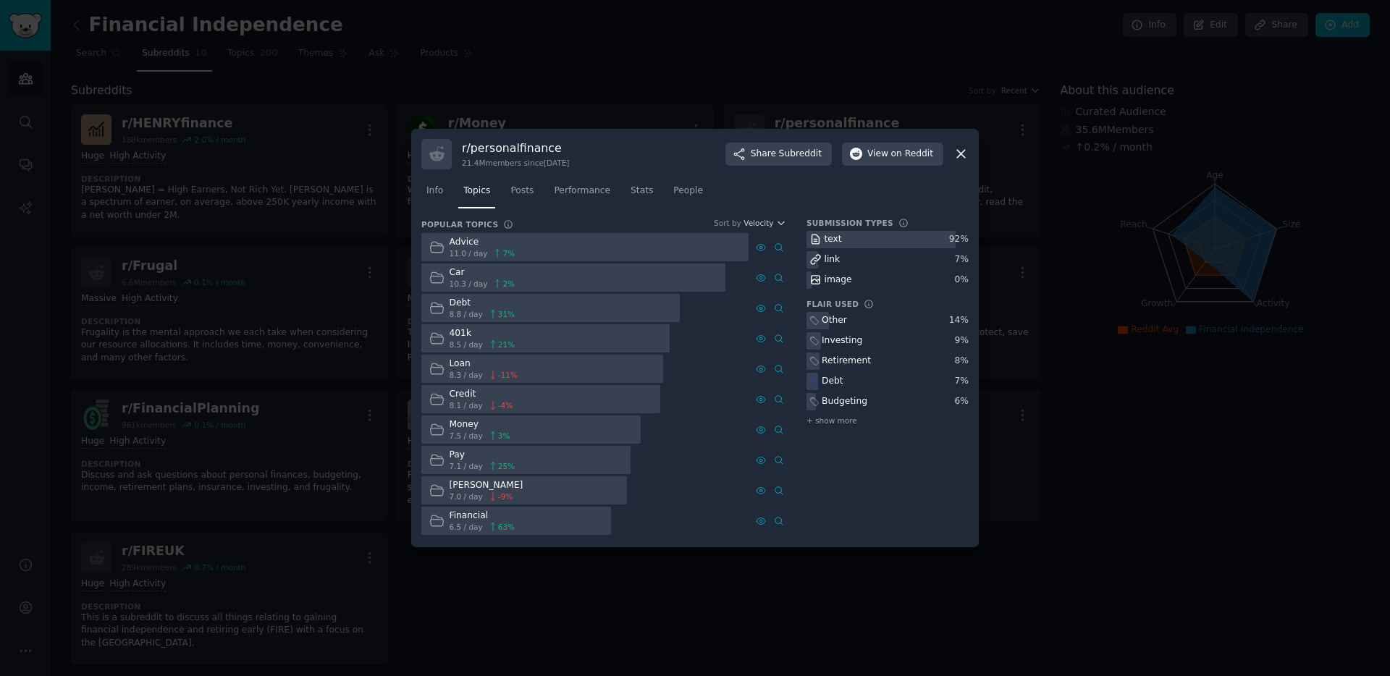
click at [526, 250] on div at bounding box center [584, 247] width 327 height 28
click at [633, 255] on div at bounding box center [584, 247] width 327 height 28
click at [522, 197] on link "Posts" at bounding box center [521, 195] width 33 height 30
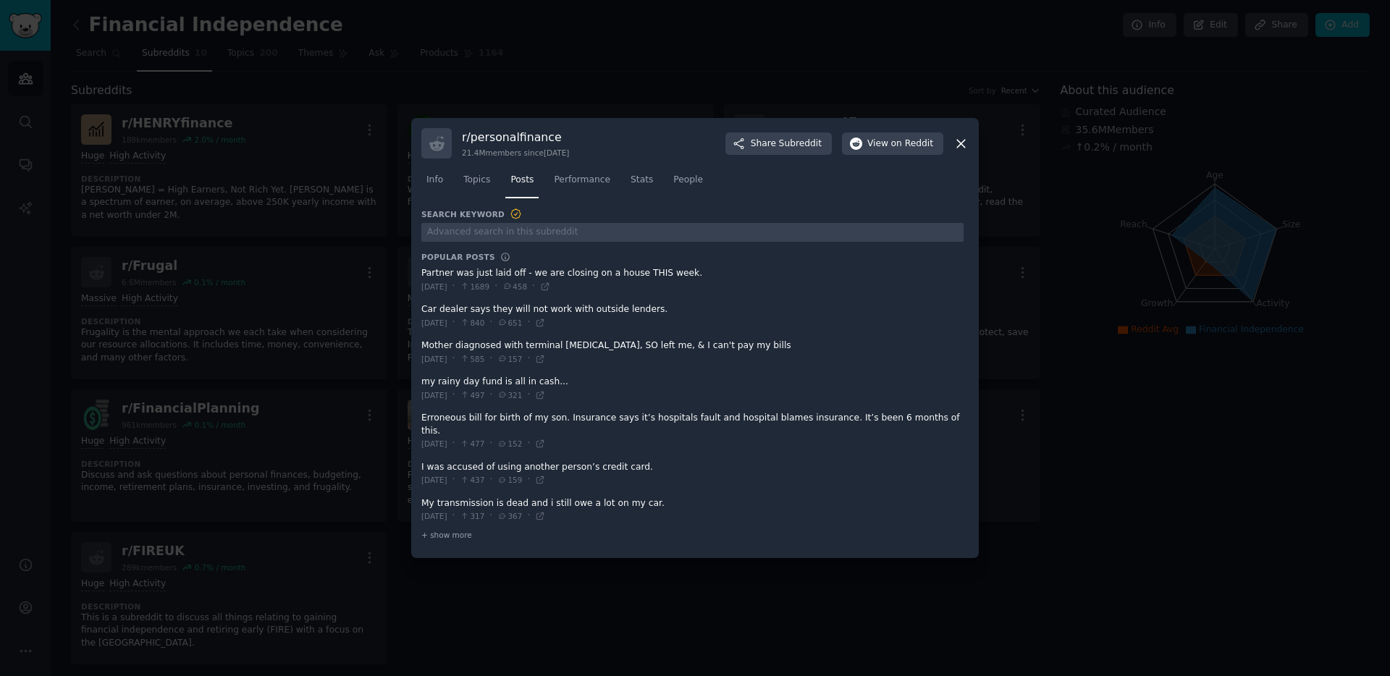
click at [965, 151] on icon at bounding box center [960, 143] width 15 height 15
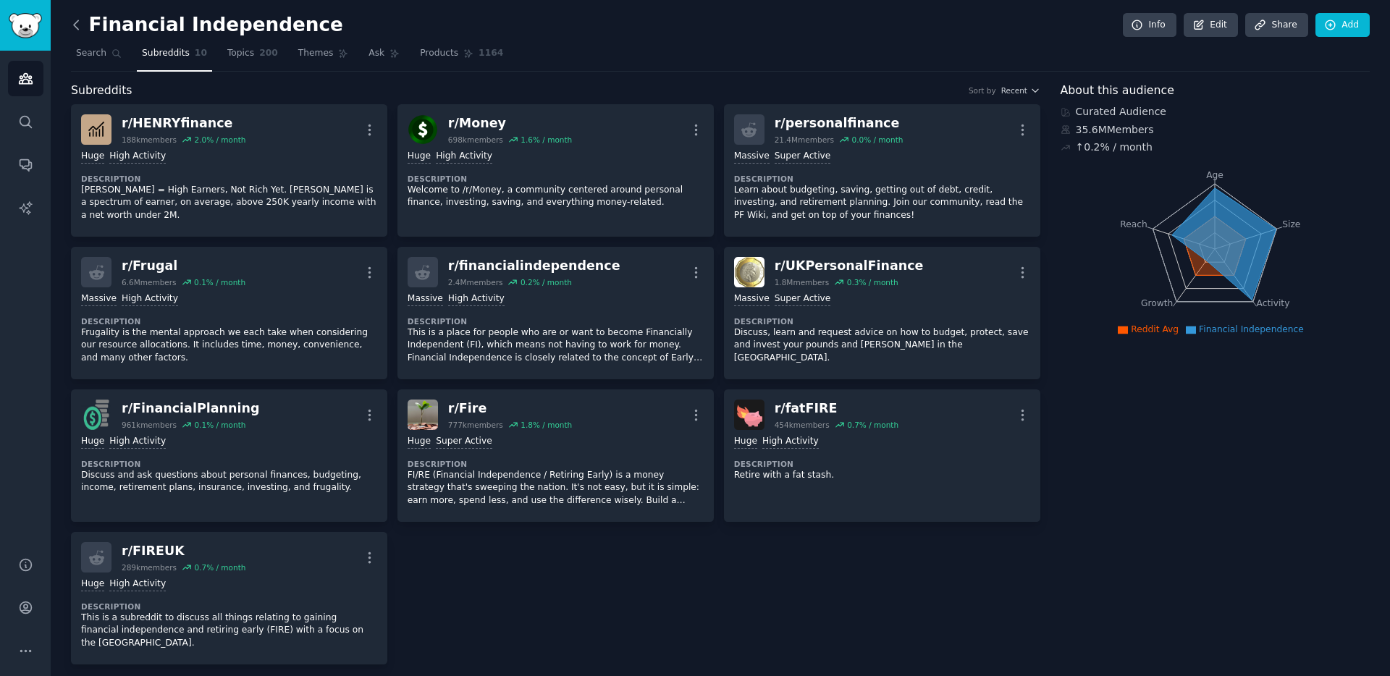
click at [80, 22] on icon at bounding box center [76, 24] width 15 height 15
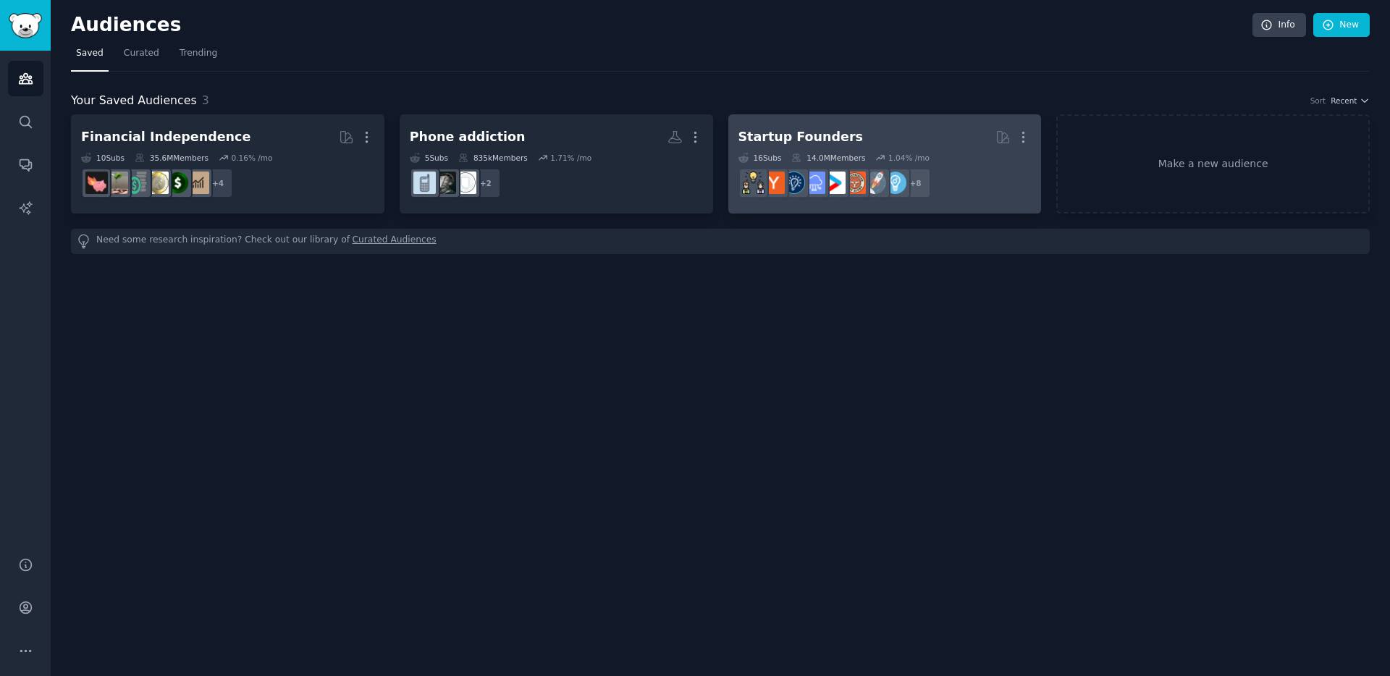
click at [971, 168] on dd "r/startup + 8" at bounding box center [884, 183] width 293 height 41
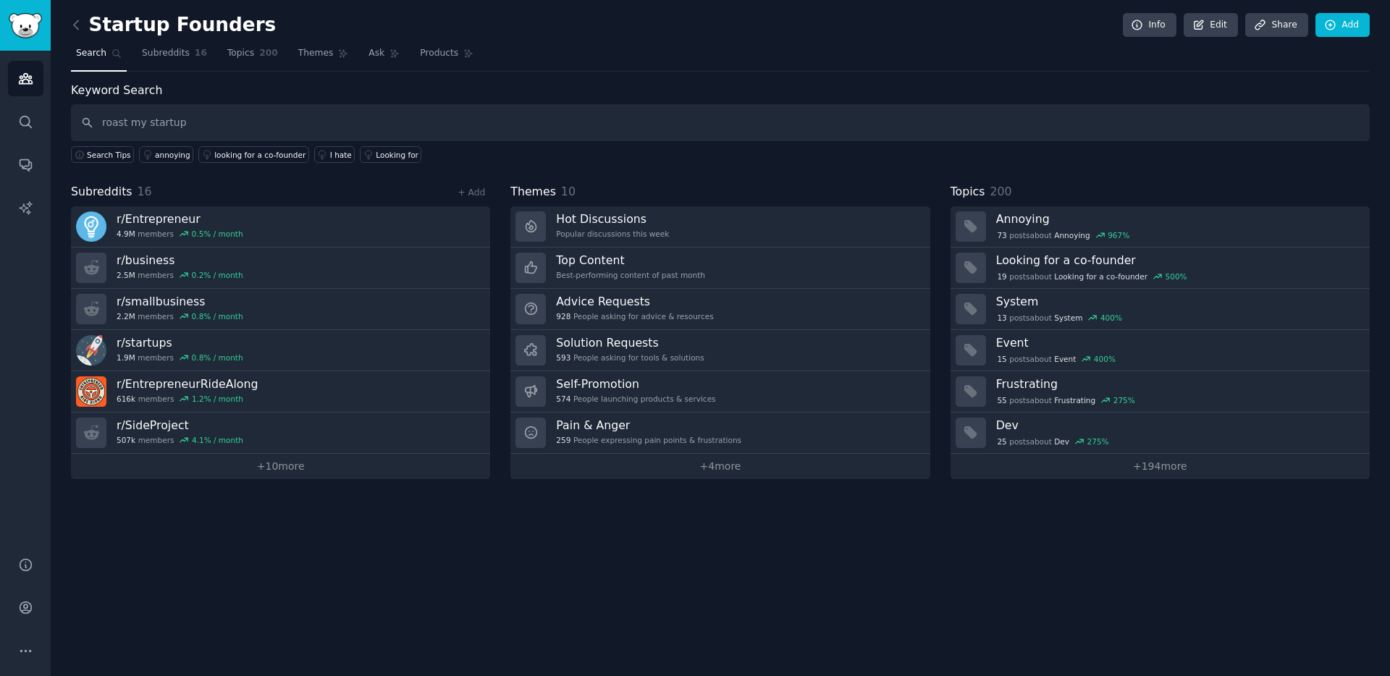
type input "roast my startup"
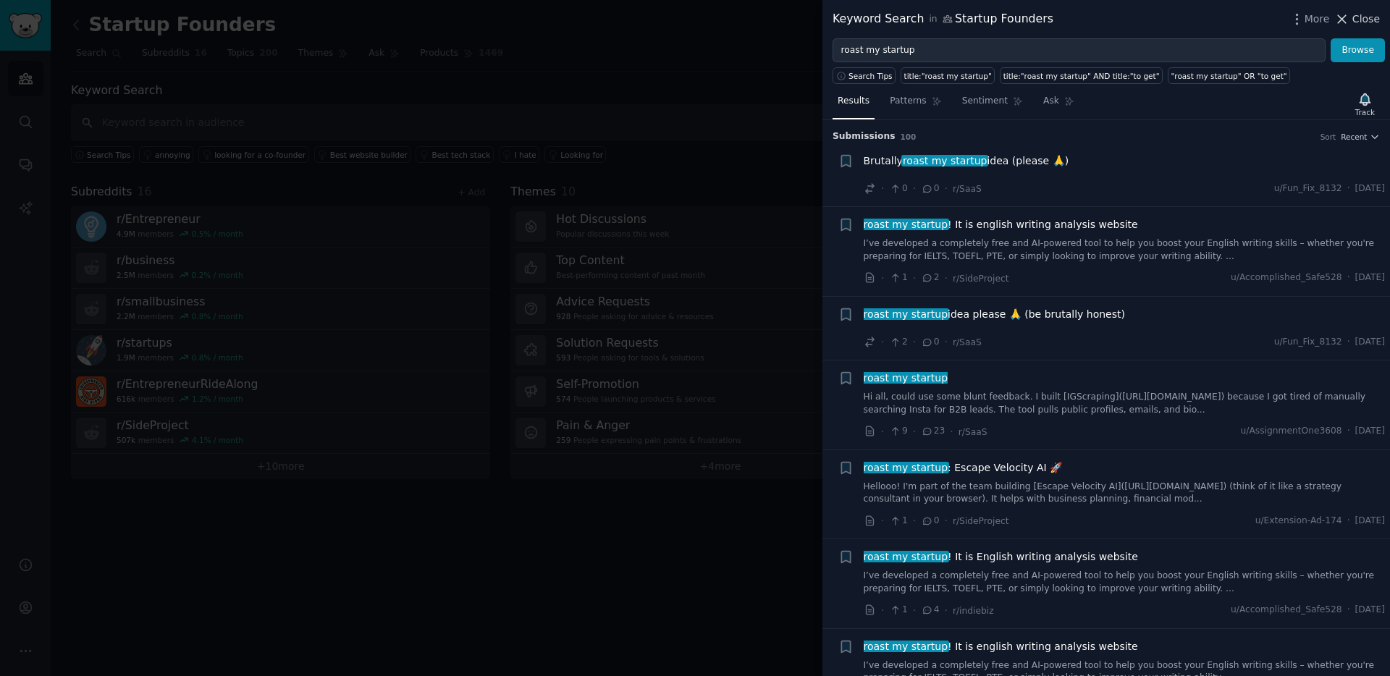
click at [1358, 20] on span "Close" at bounding box center [1366, 19] width 28 height 15
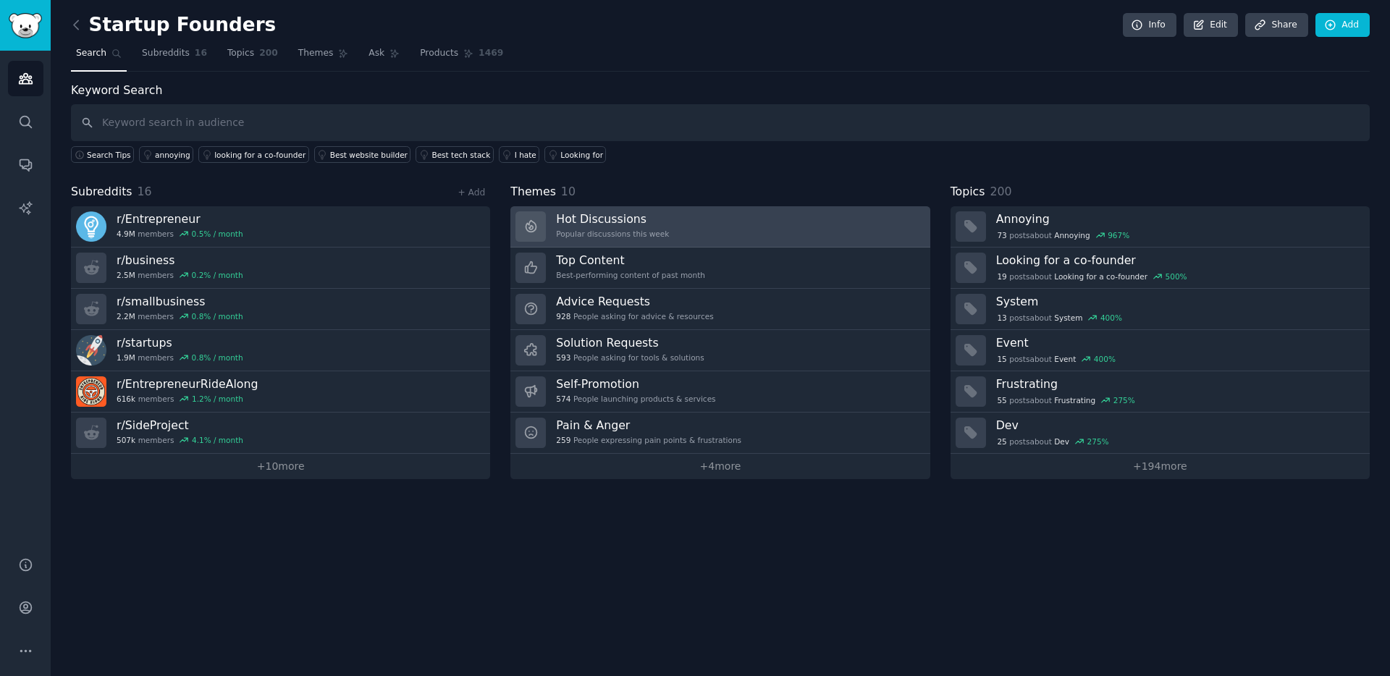
click at [738, 221] on link "Hot Discussions Popular discussions this week" at bounding box center [719, 226] width 419 height 41
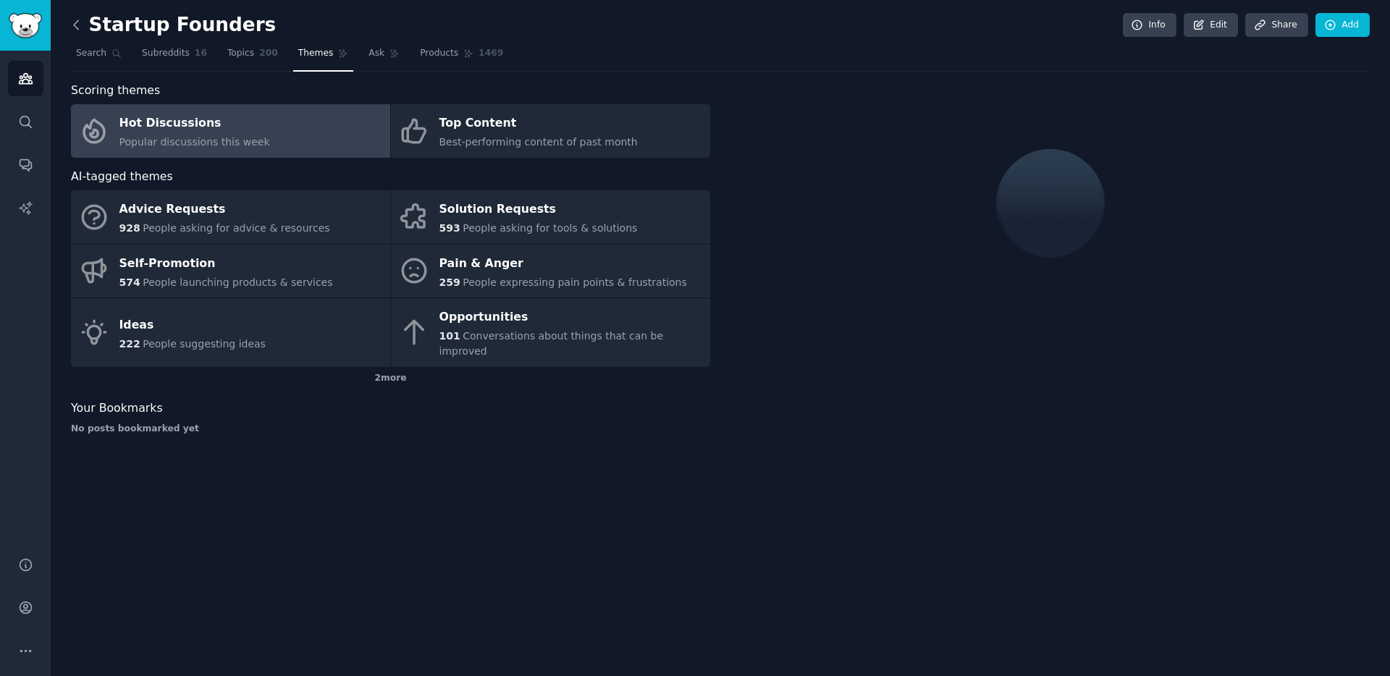
click at [80, 20] on icon at bounding box center [76, 24] width 15 height 15
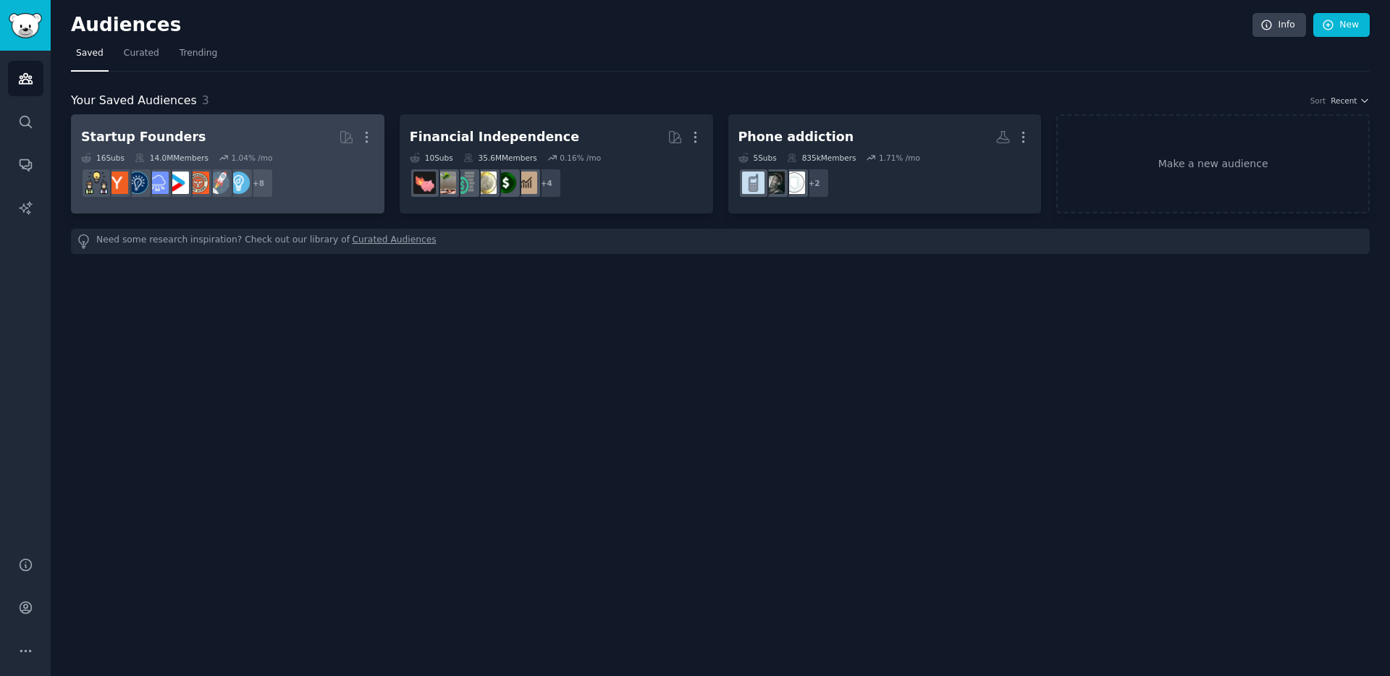
click at [284, 141] on h2 "Startup Founders More" at bounding box center [227, 137] width 293 height 25
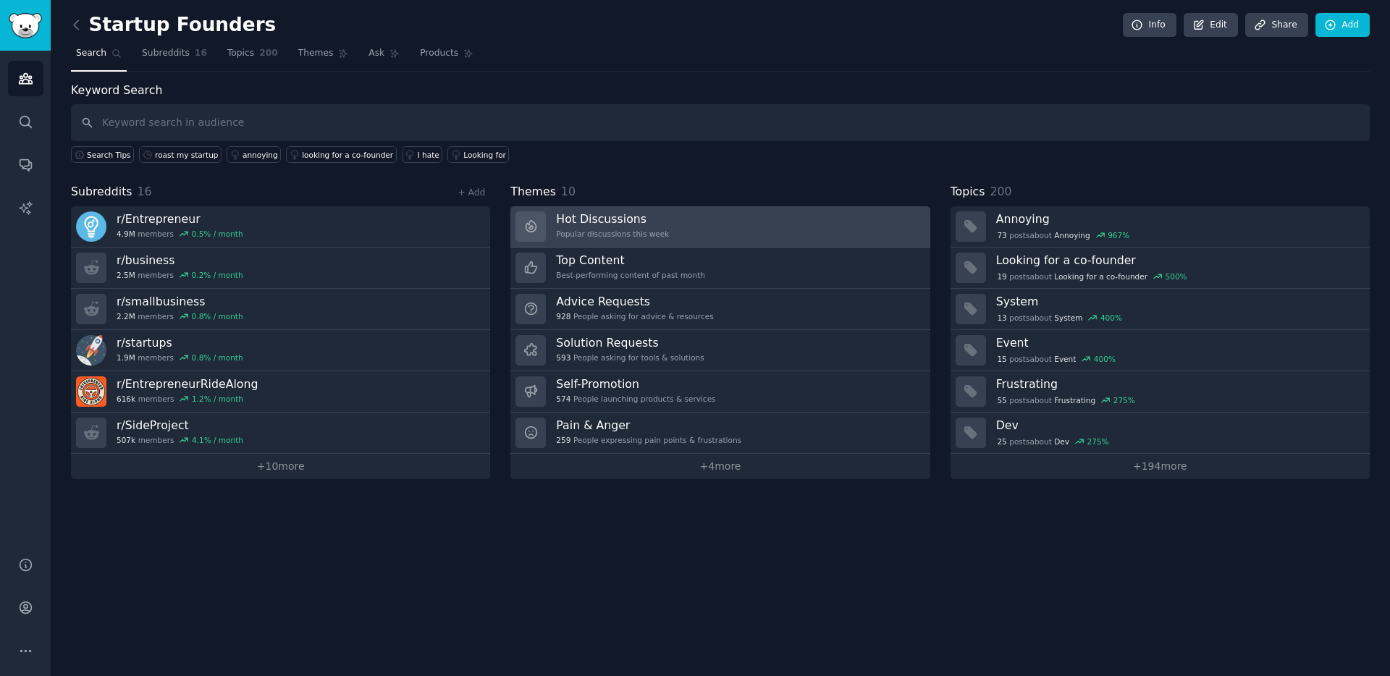
click at [649, 217] on h3 "Hot Discussions" at bounding box center [612, 218] width 113 height 15
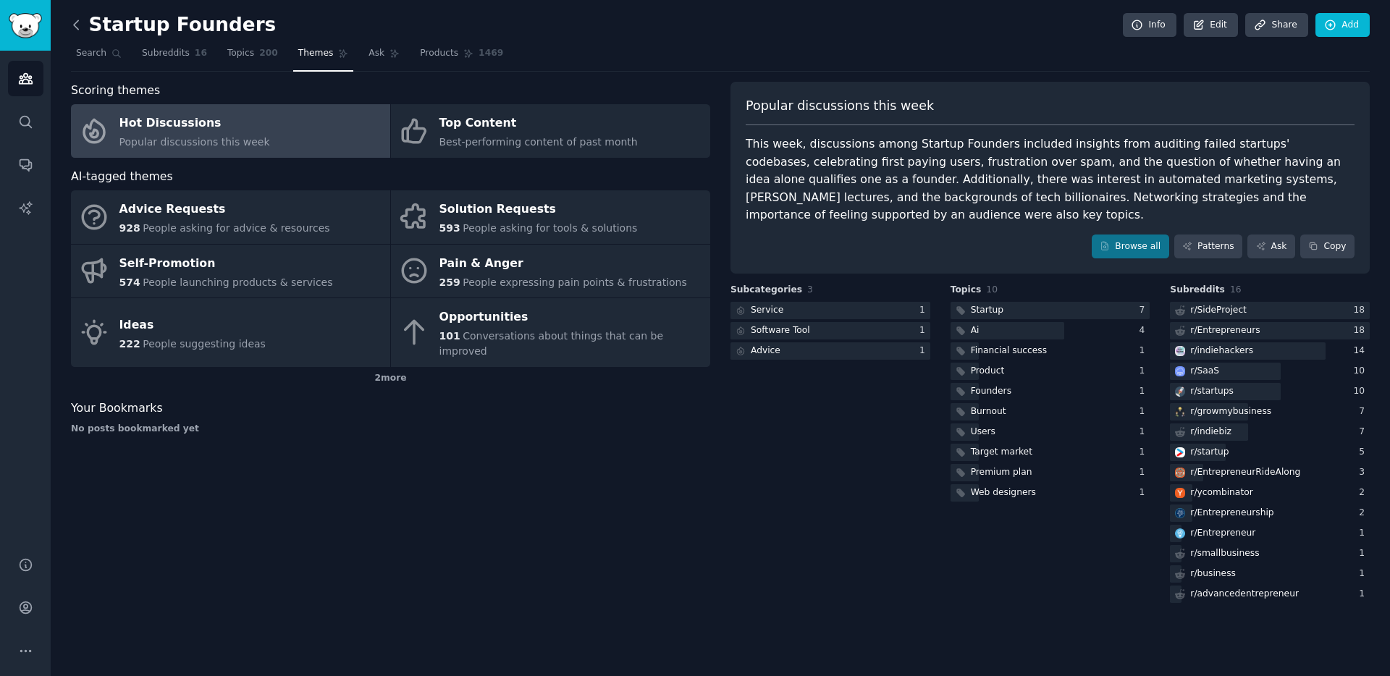
click at [79, 32] on icon at bounding box center [76, 24] width 15 height 15
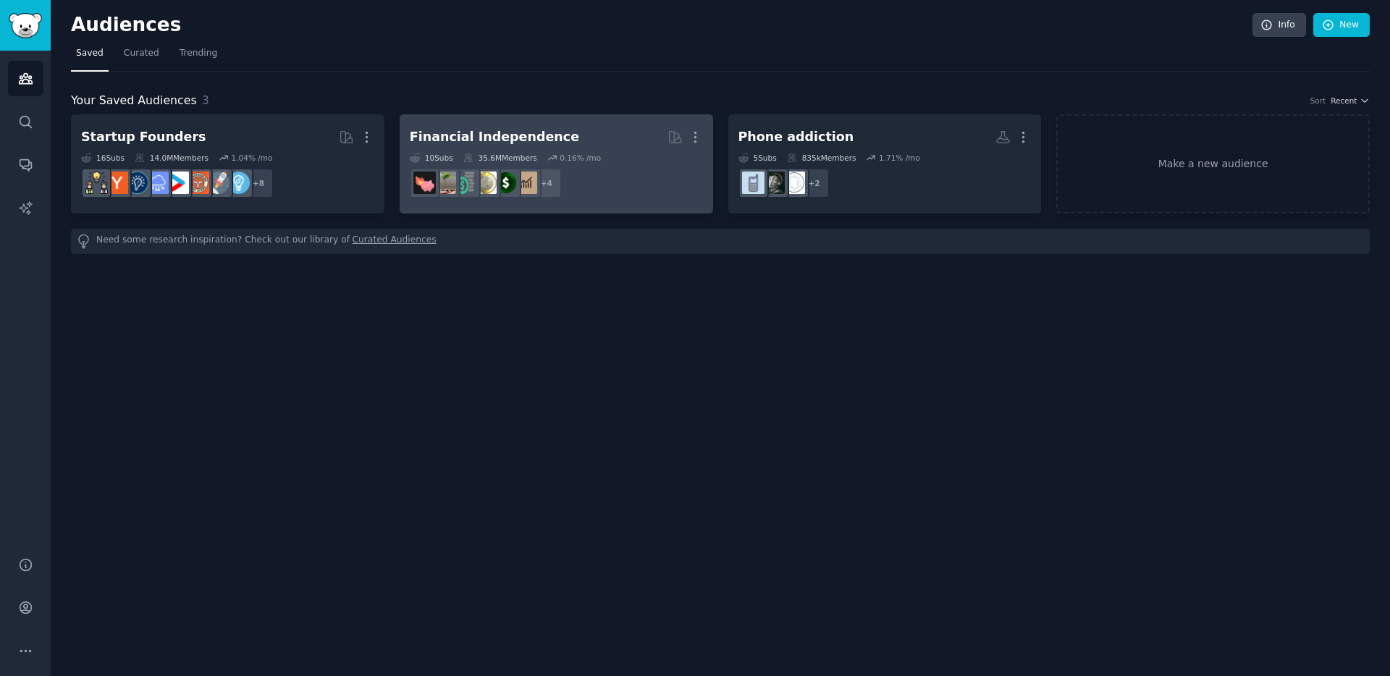
click at [649, 188] on dd "r/HENRYfinance + 4" at bounding box center [556, 183] width 293 height 41
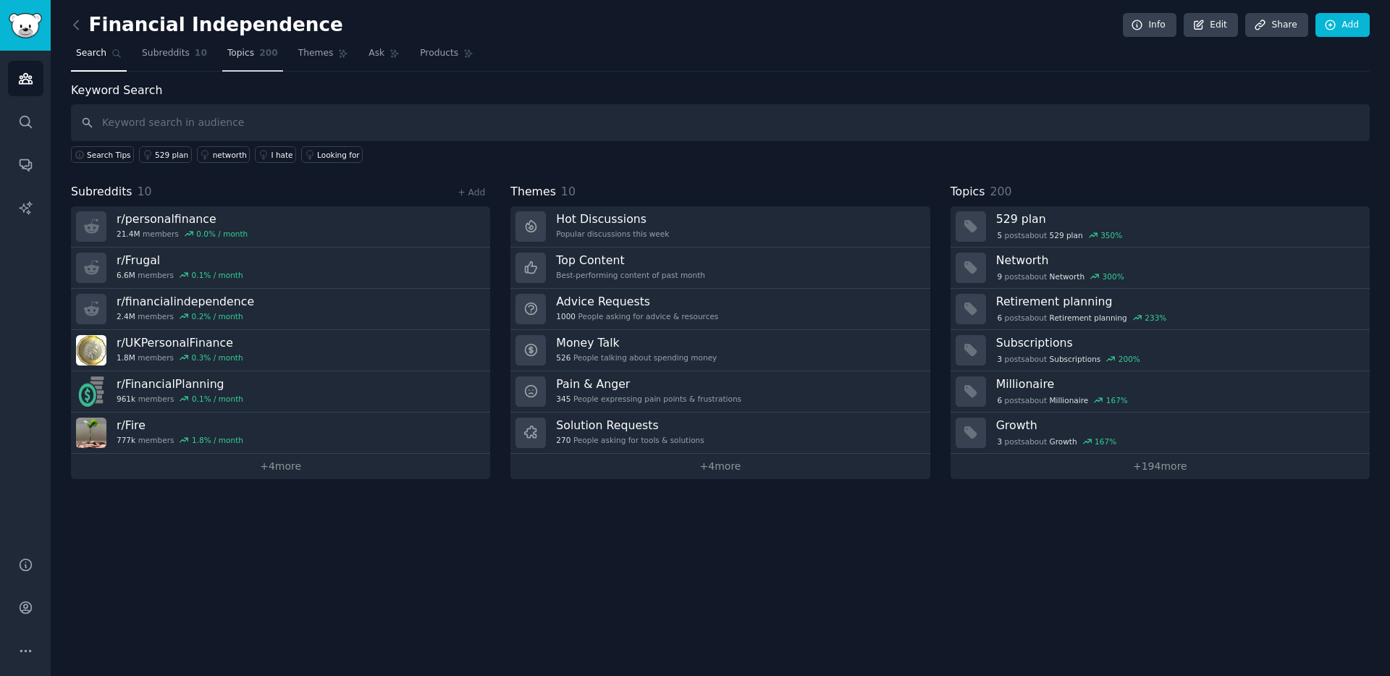
click at [266, 59] on span "200" at bounding box center [268, 53] width 19 height 13
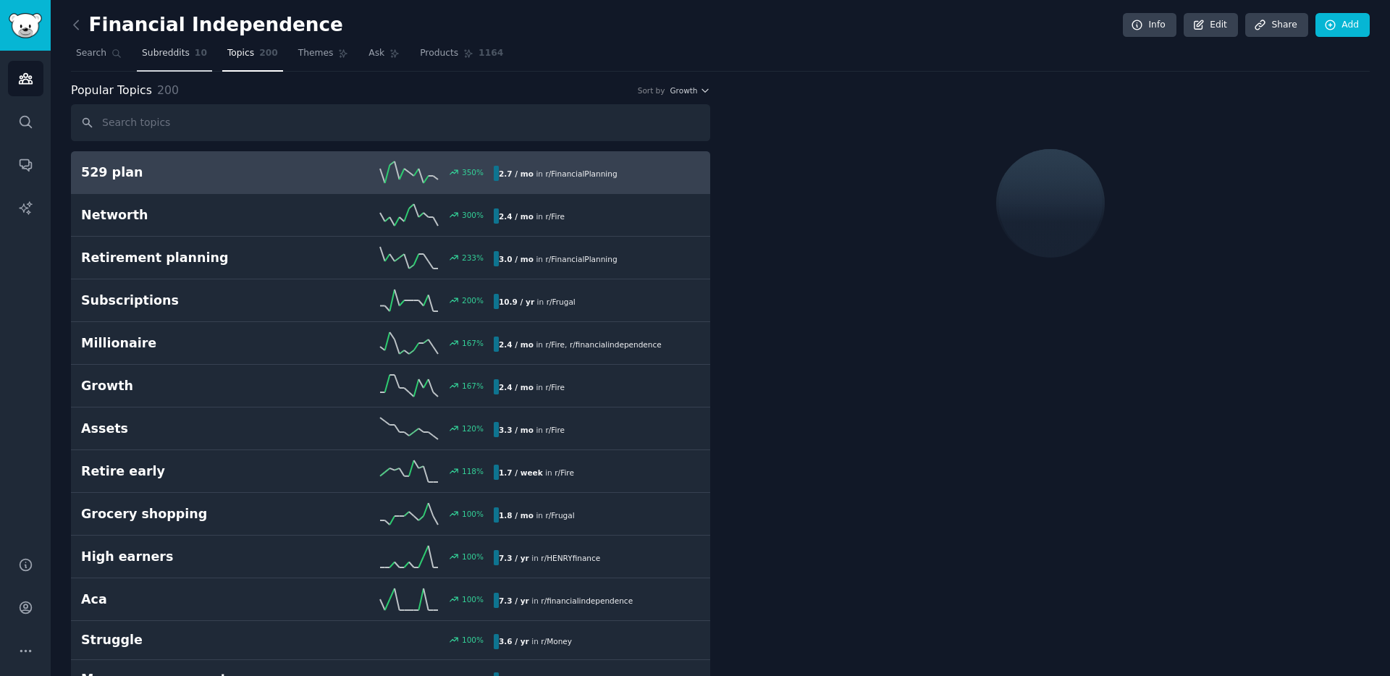
click at [174, 56] on span "Subreddits" at bounding box center [166, 53] width 48 height 13
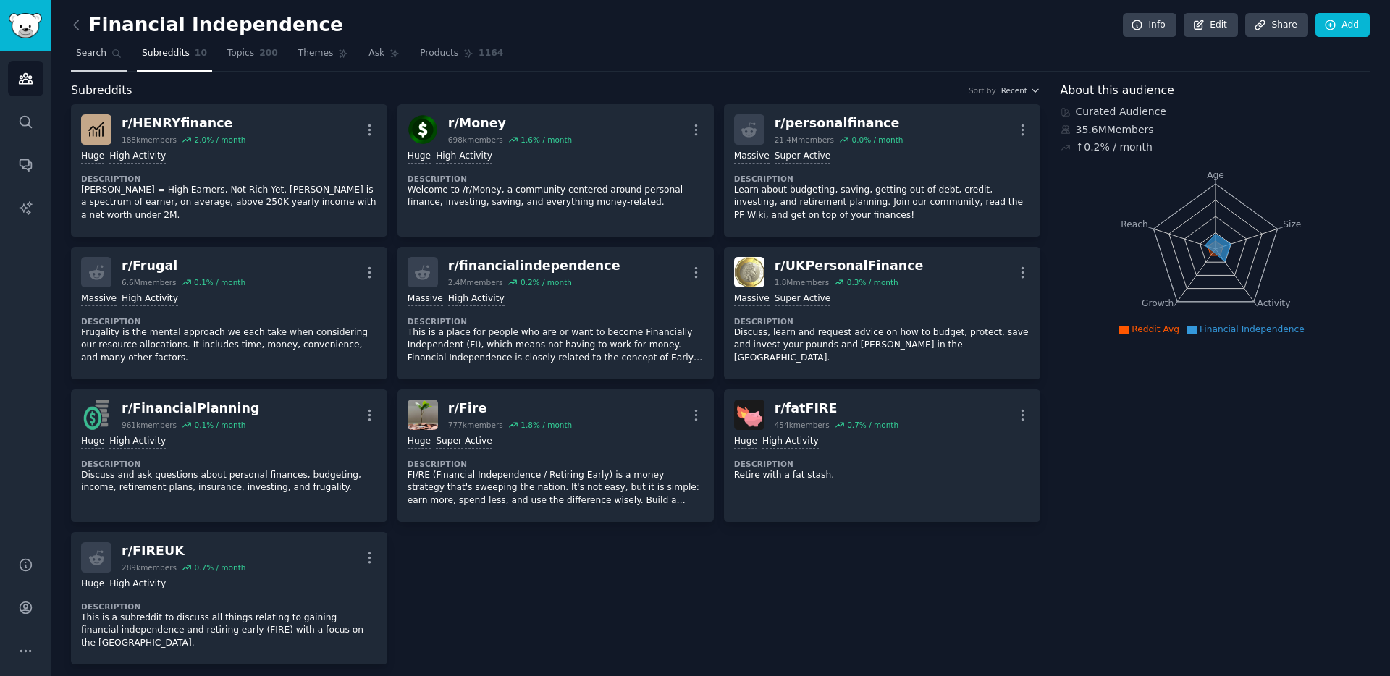
click at [84, 50] on span "Search" at bounding box center [91, 53] width 30 height 13
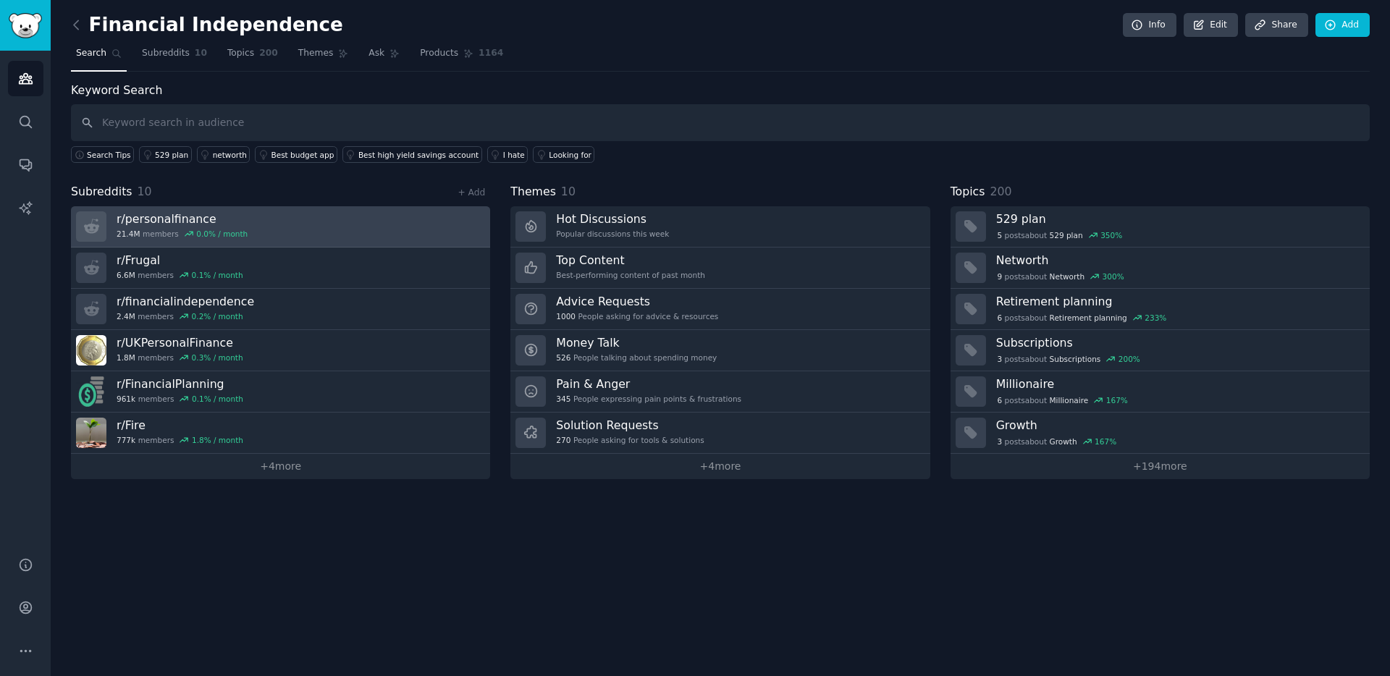
click at [360, 210] on link "r/ personalfinance 21.4M members 0.0 % / month" at bounding box center [280, 226] width 419 height 41
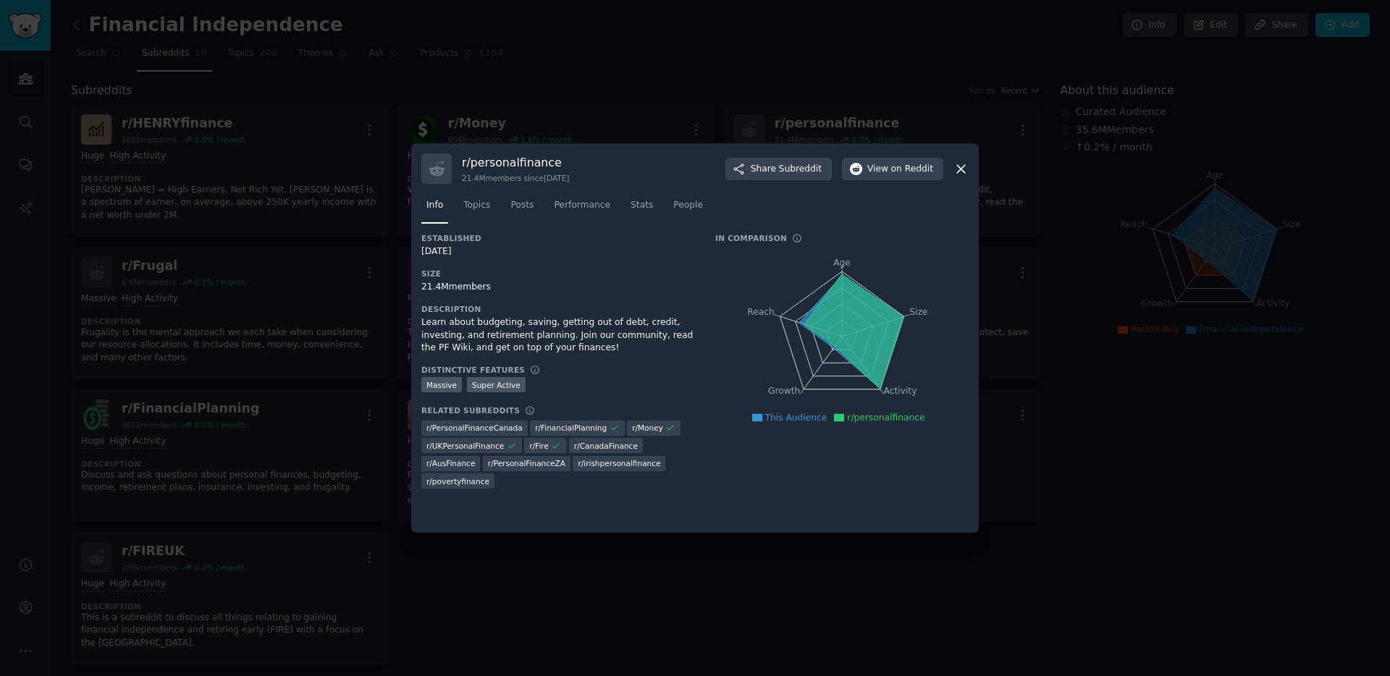
click at [969, 169] on div "r/ personalfinance 21.4M members since 02/08/2009 Share Subreddit View on Reddi…" at bounding box center [694, 337] width 567 height 389
click at [83, 25] on div at bounding box center [695, 338] width 1390 height 676
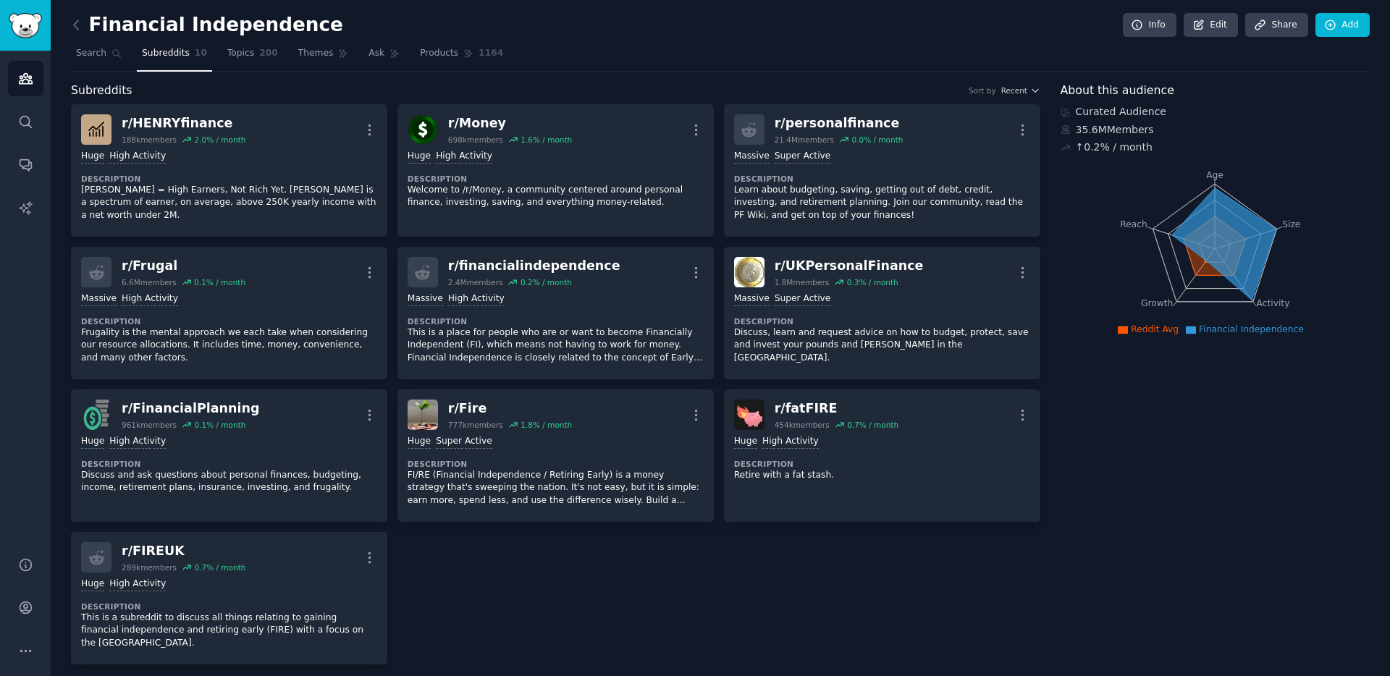
click at [93, 24] on h2 "Financial Independence" at bounding box center [207, 25] width 272 height 23
click at [426, 51] on span "Products" at bounding box center [439, 53] width 38 height 13
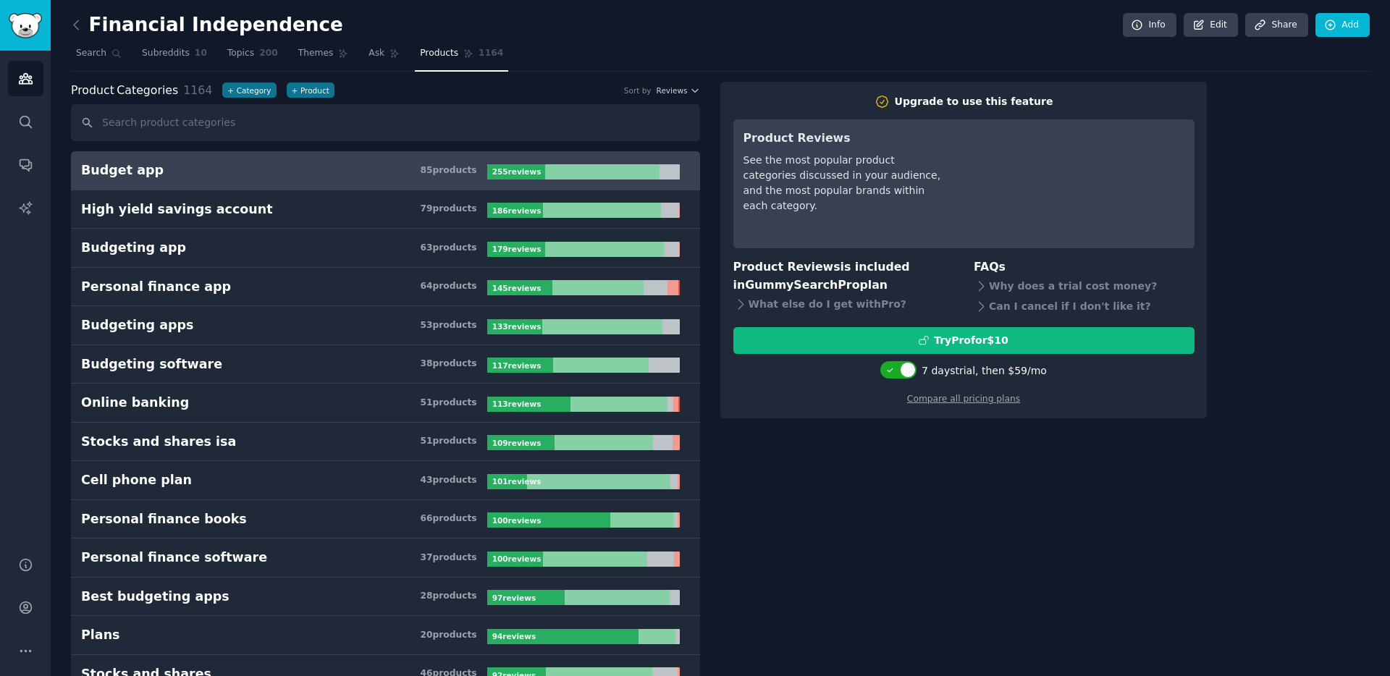
click at [339, 167] on h3 "Budget app 85 product s" at bounding box center [284, 170] width 406 height 18
click at [526, 170] on b "255 review s" at bounding box center [516, 171] width 49 height 9
click at [396, 161] on h3 "Budget app 85 product s" at bounding box center [284, 170] width 406 height 18
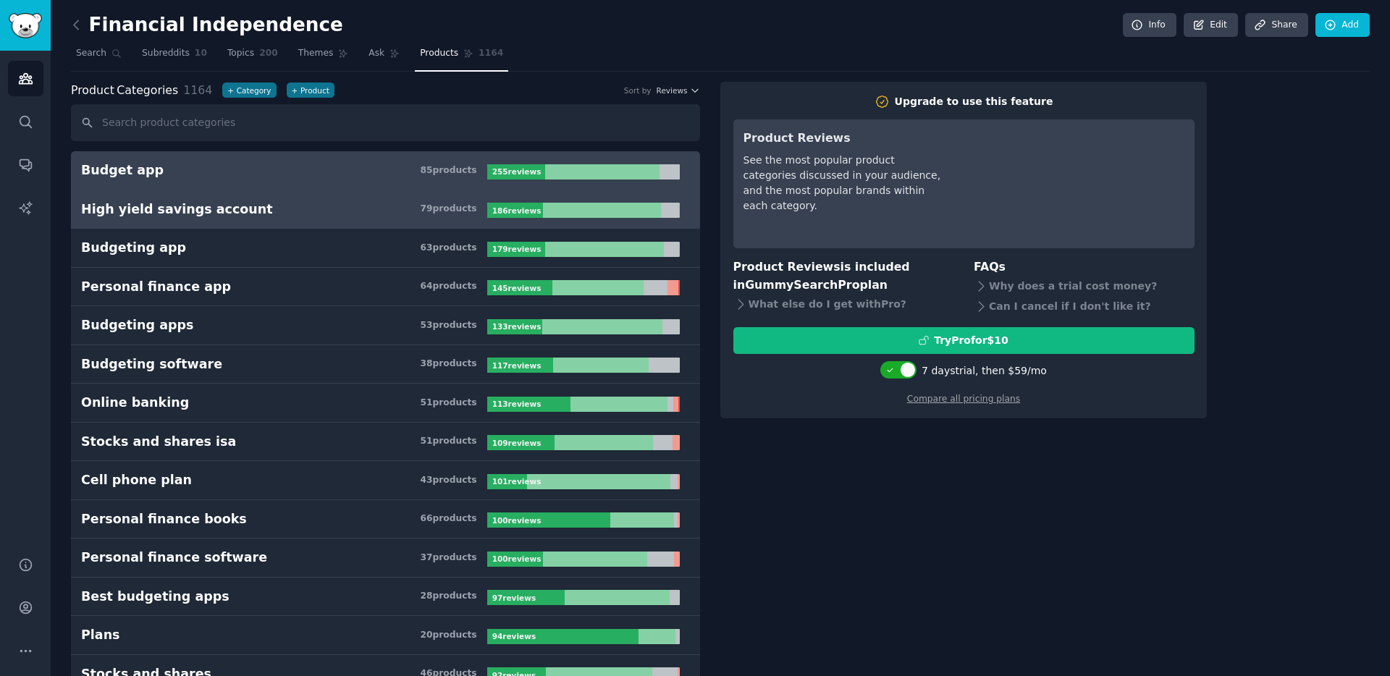
click at [334, 210] on h3 "High yield savings account 79 product s" at bounding box center [284, 210] width 406 height 18
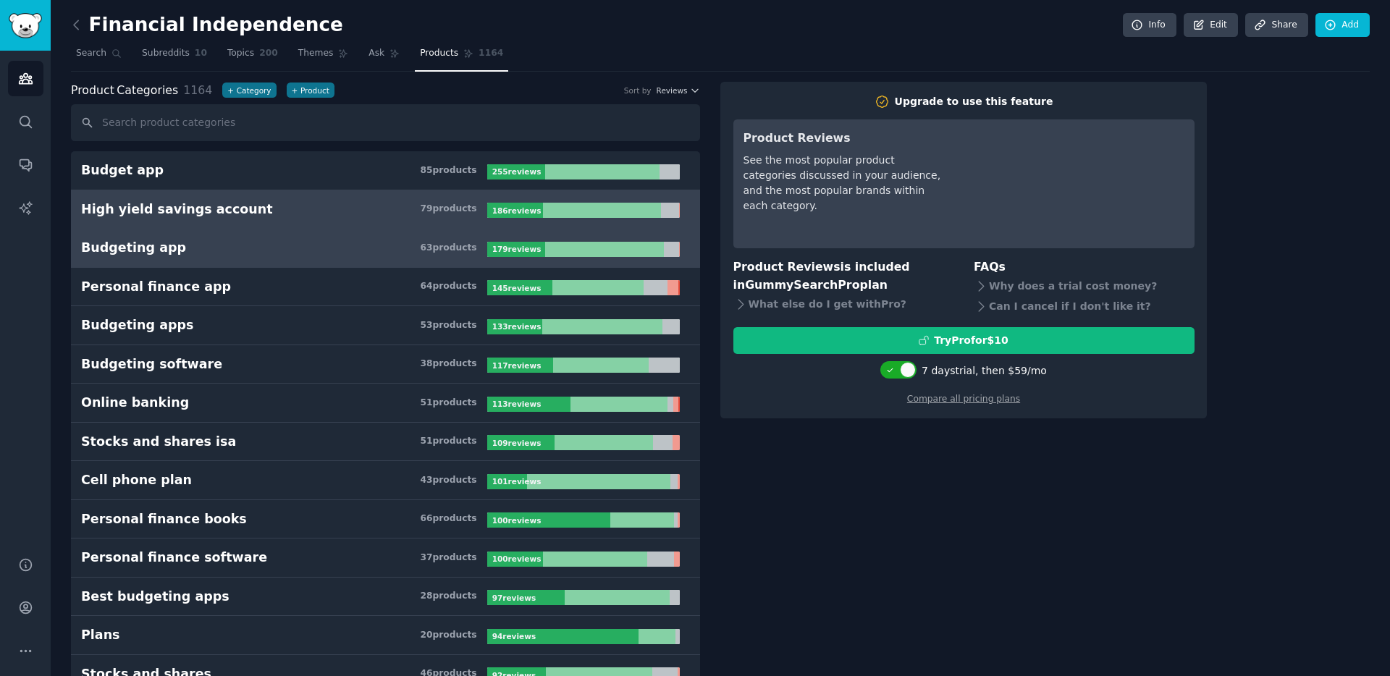
click at [328, 263] on link "Budgeting app 63 product s 179 review s" at bounding box center [385, 248] width 629 height 39
click at [313, 198] on link "High yield savings account 79 product s 186 review s" at bounding box center [385, 209] width 629 height 39
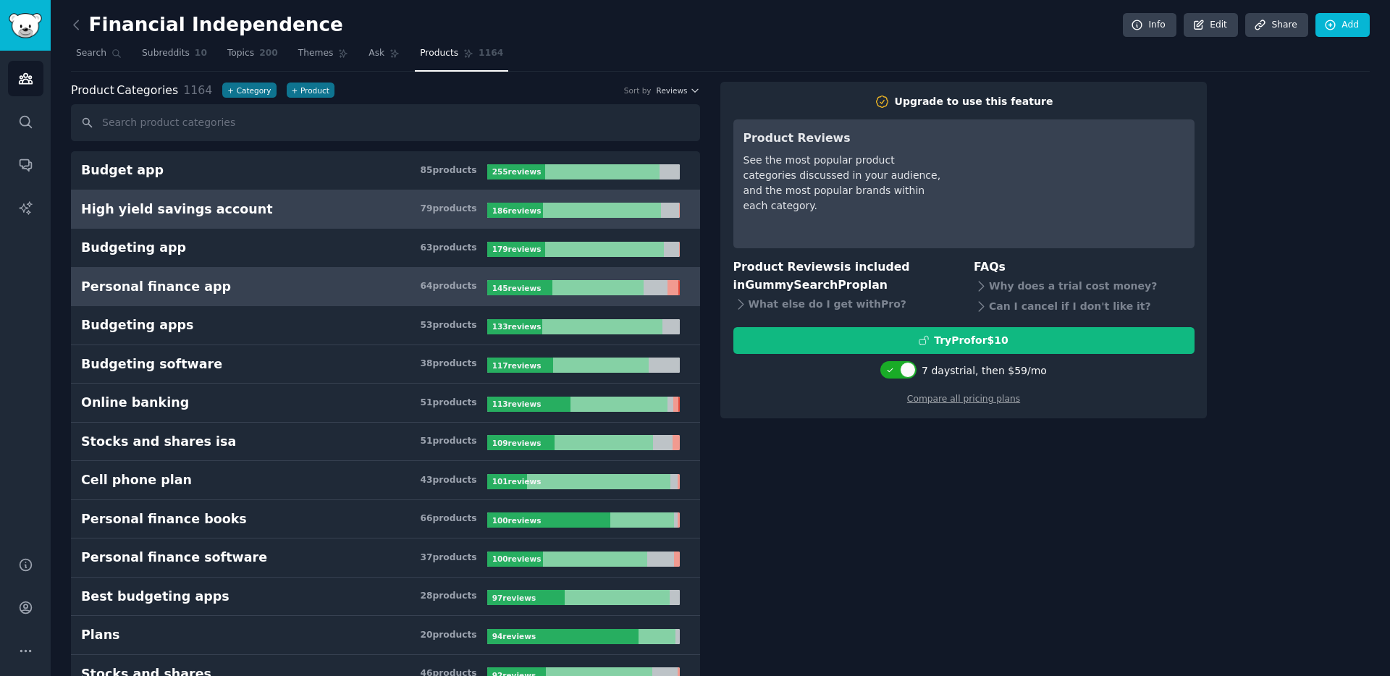
click at [332, 273] on link "Personal finance app 64 product s 145 review s" at bounding box center [385, 287] width 629 height 39
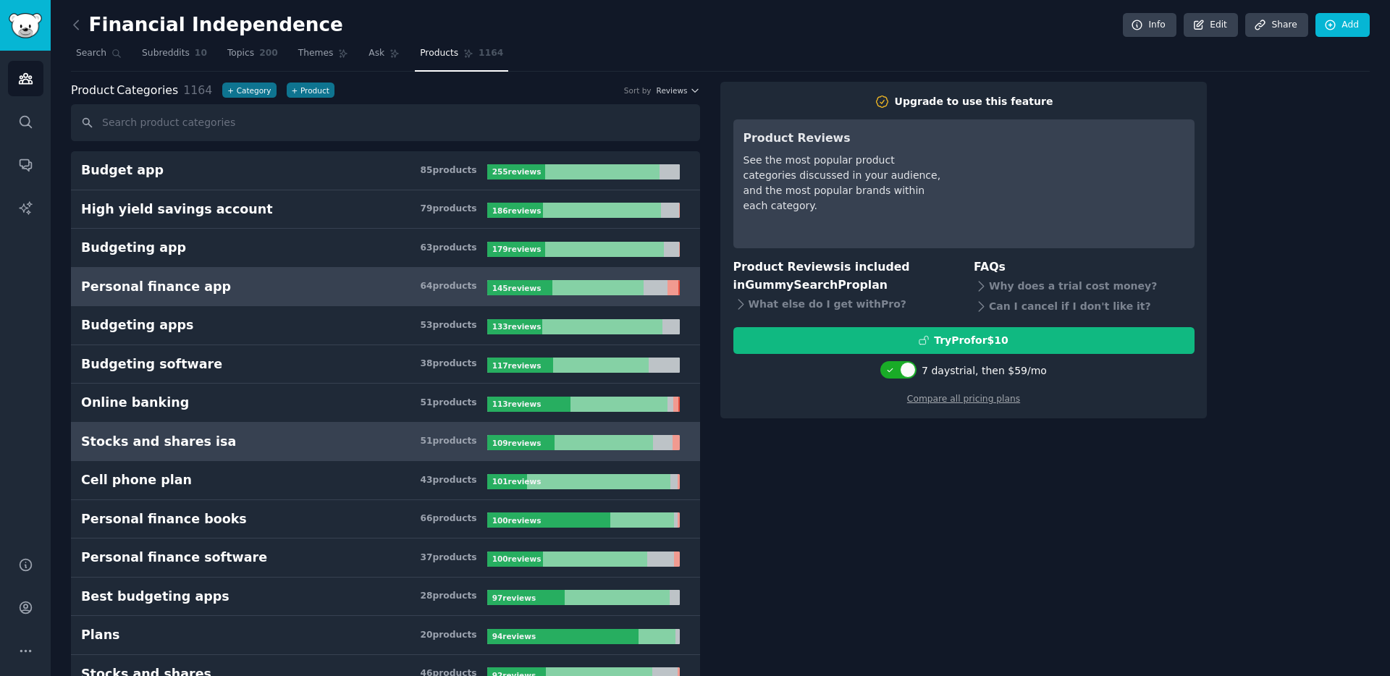
click at [332, 446] on h3 "Stocks and shares isa 51 product s" at bounding box center [284, 442] width 406 height 18
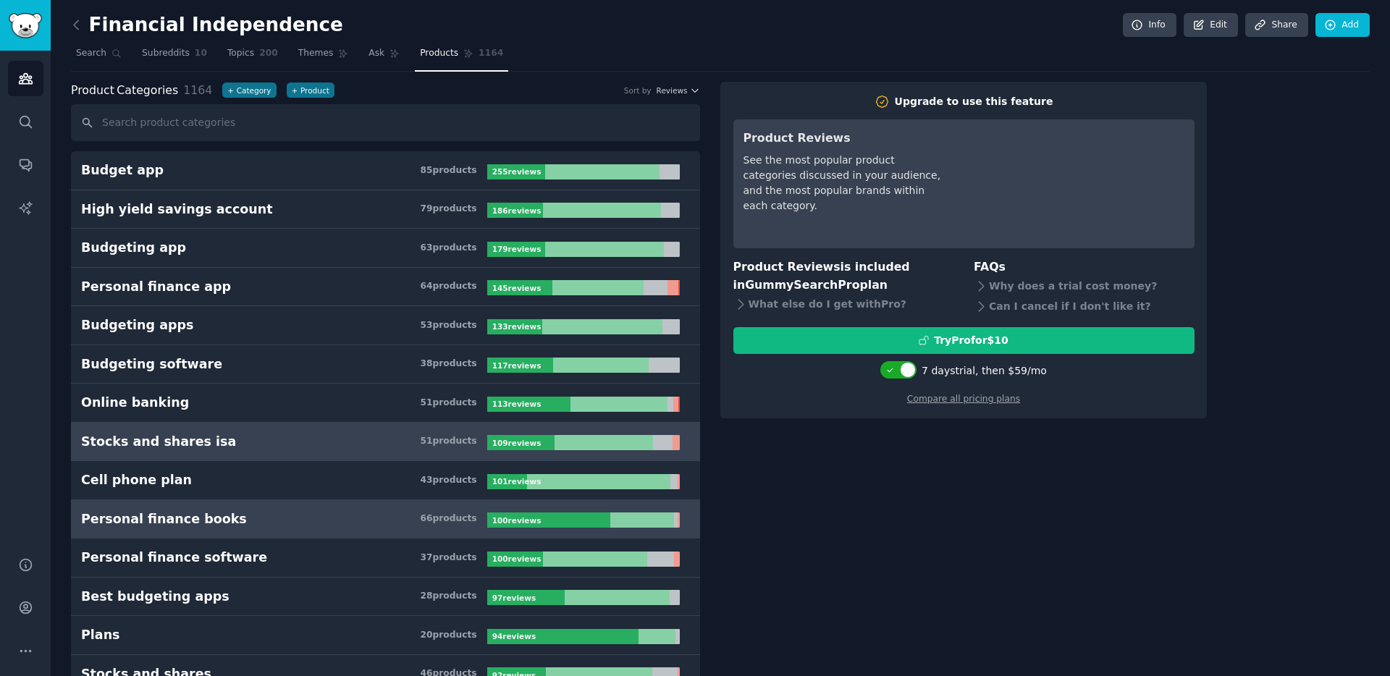
click at [332, 504] on link "Personal finance books 66 product s 100 review s" at bounding box center [385, 519] width 629 height 39
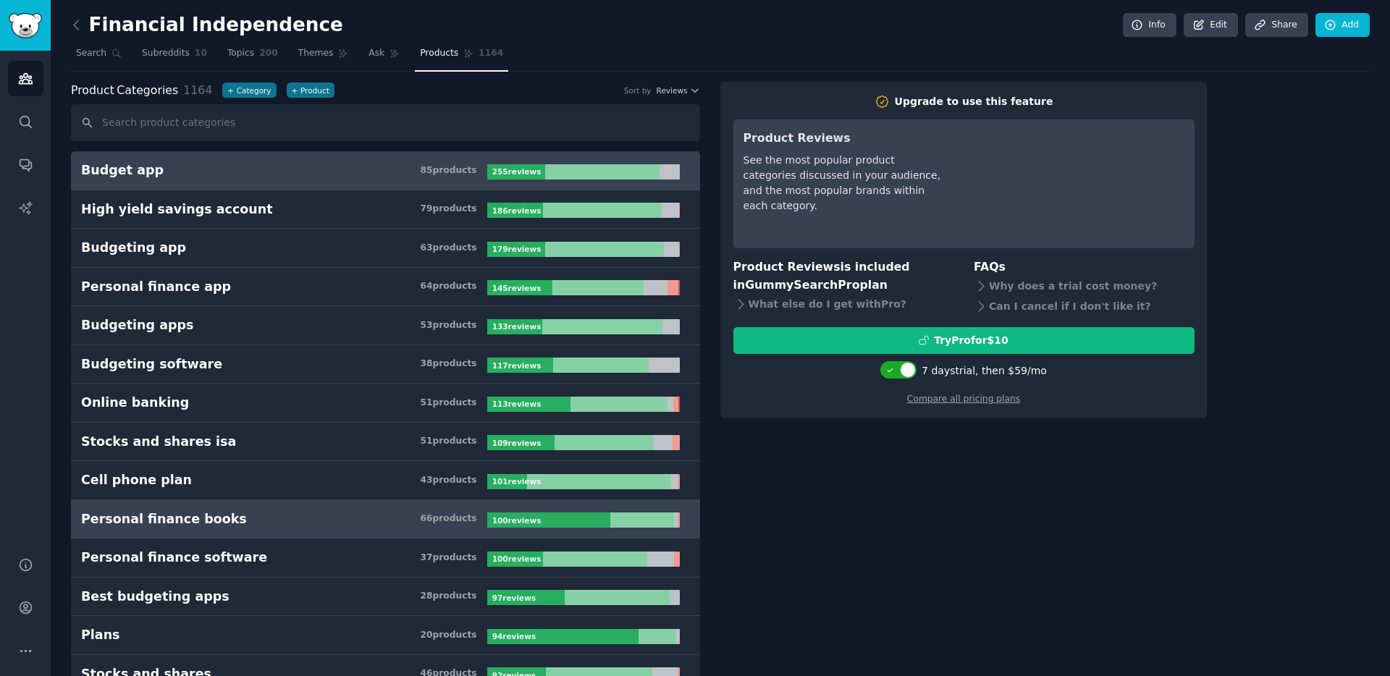
click at [366, 175] on h3 "Budget app 85 product s" at bounding box center [284, 170] width 406 height 18
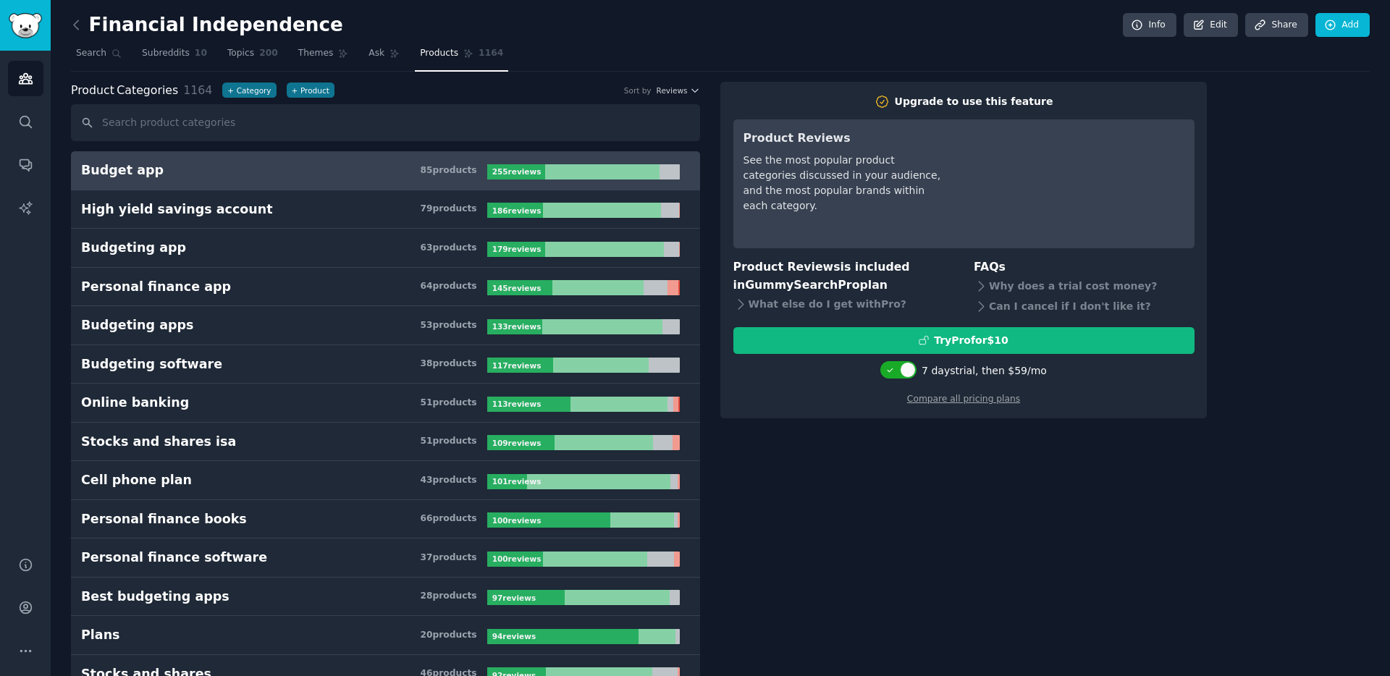
click at [366, 175] on h3 "Budget app 85 product s" at bounding box center [284, 170] width 406 height 18
click at [440, 166] on div "85 product s" at bounding box center [448, 170] width 56 height 13
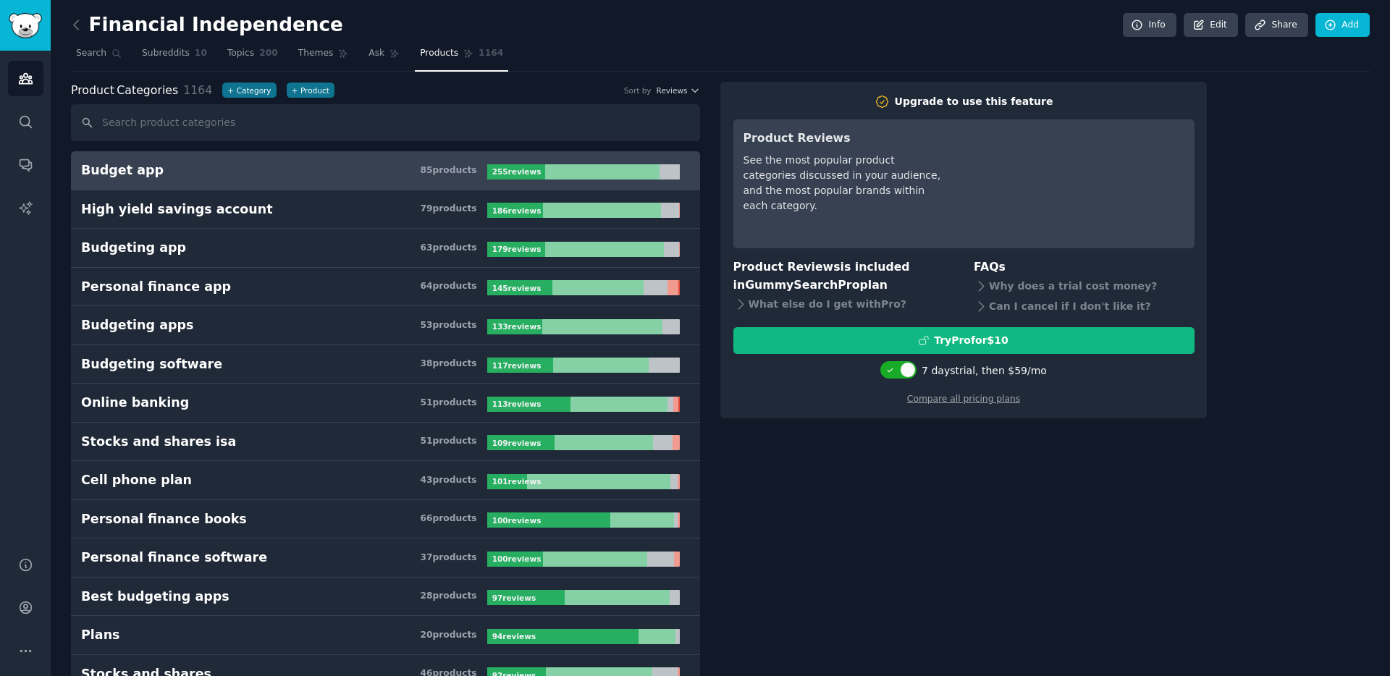
click at [540, 166] on div "255 review s" at bounding box center [518, 171] width 62 height 15
click at [582, 166] on div at bounding box center [602, 171] width 114 height 15
click at [180, 60] on link "Subreddits 10" at bounding box center [174, 57] width 75 height 30
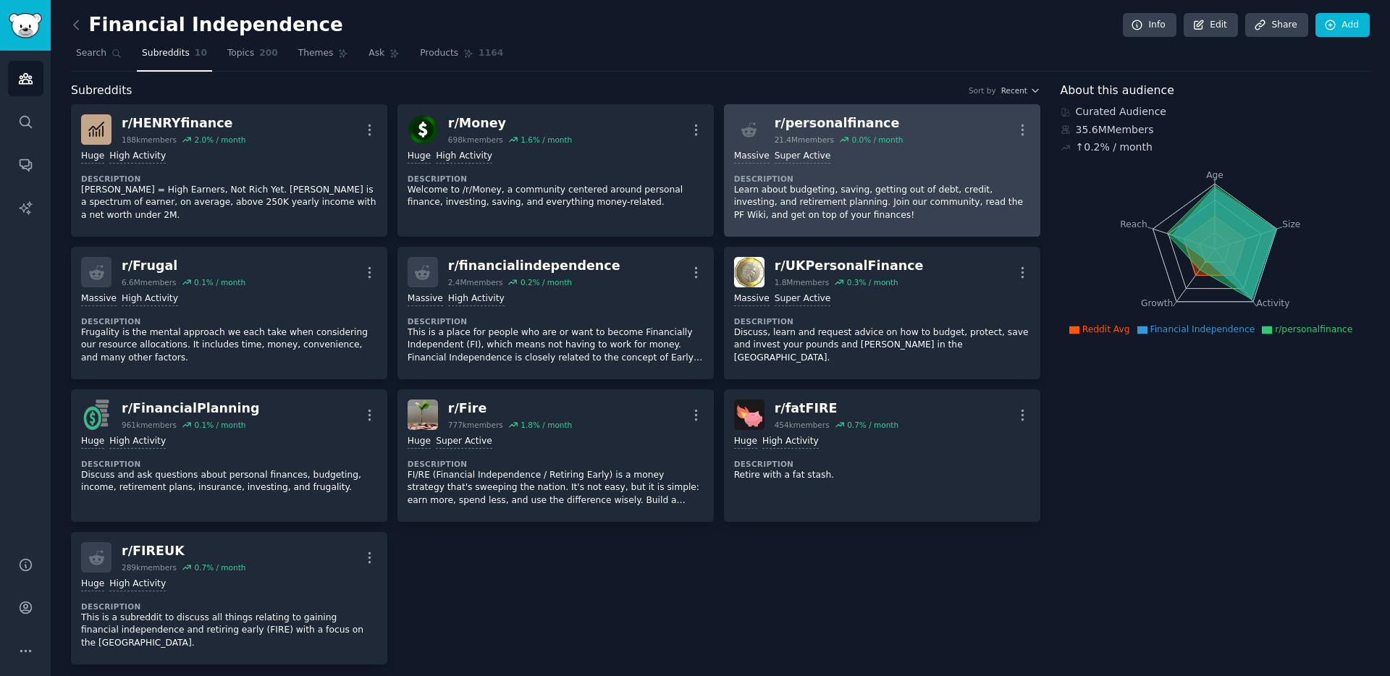
click at [903, 156] on div "Massive Super Active" at bounding box center [882, 157] width 296 height 14
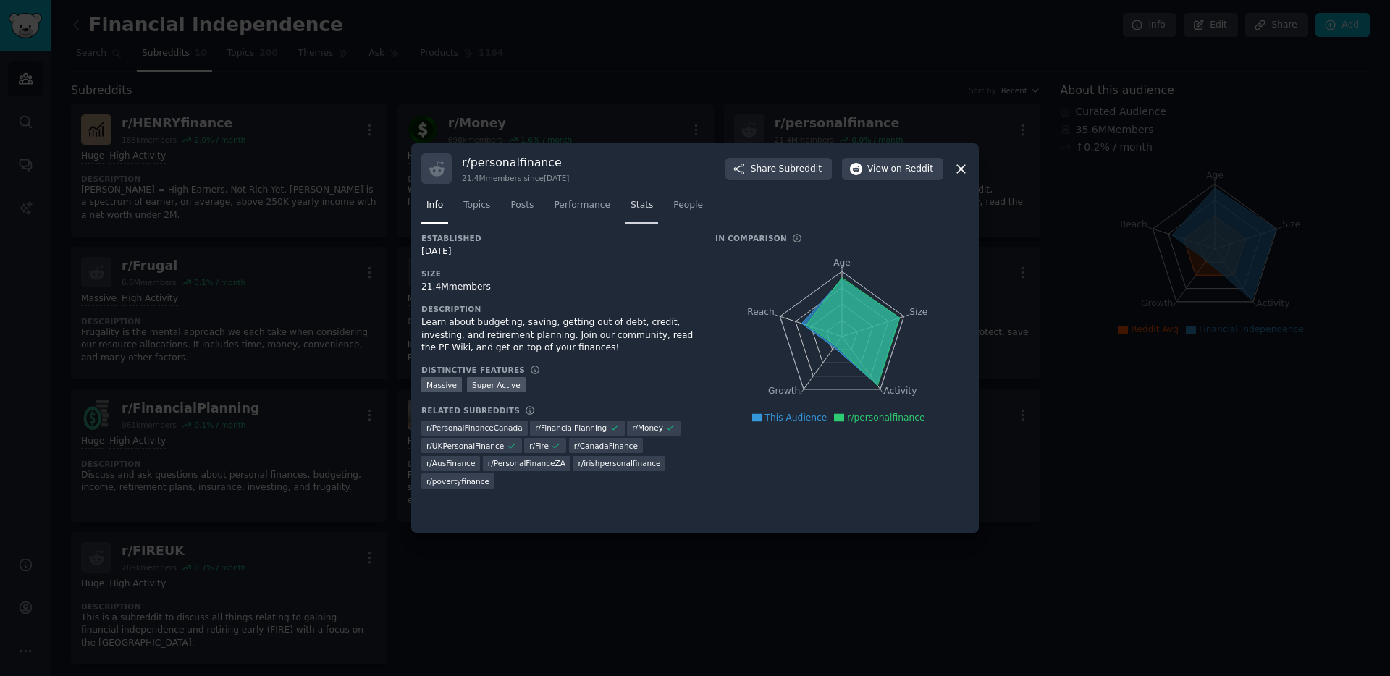
click at [632, 211] on span "Stats" at bounding box center [641, 205] width 22 height 13
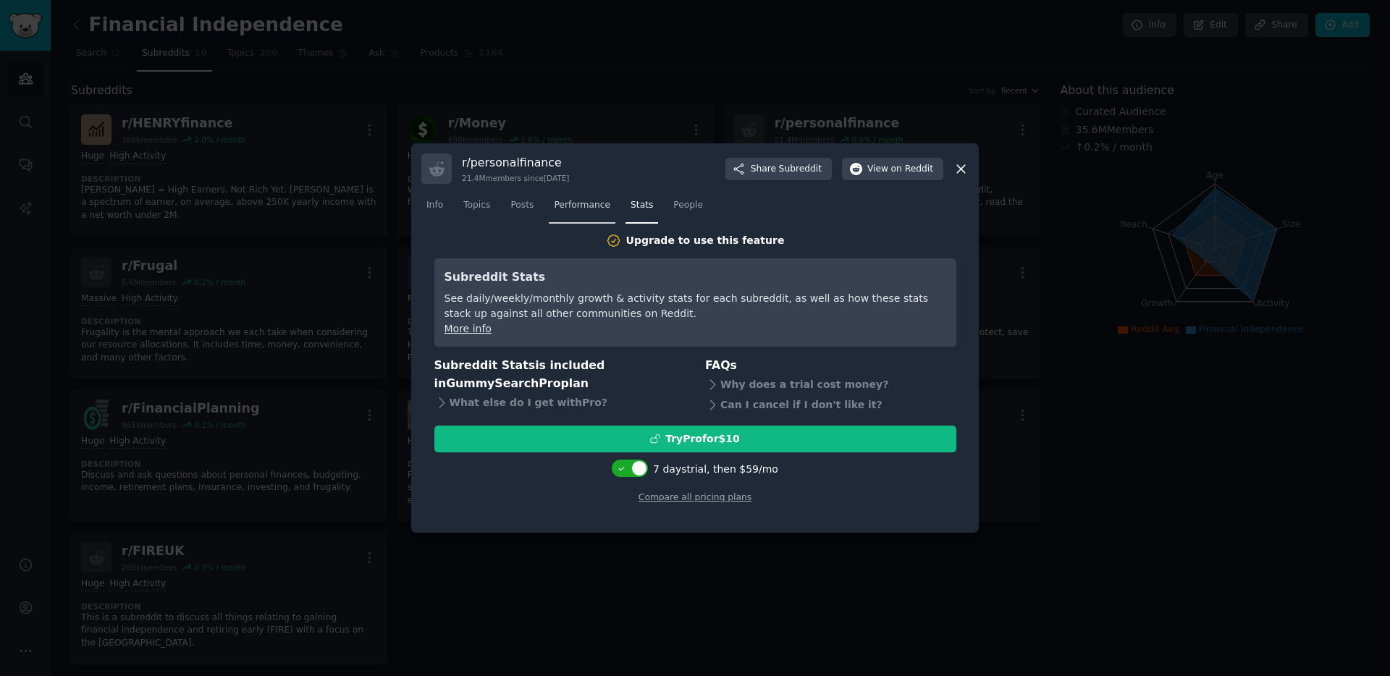
click at [586, 211] on span "Performance" at bounding box center [582, 205] width 56 height 13
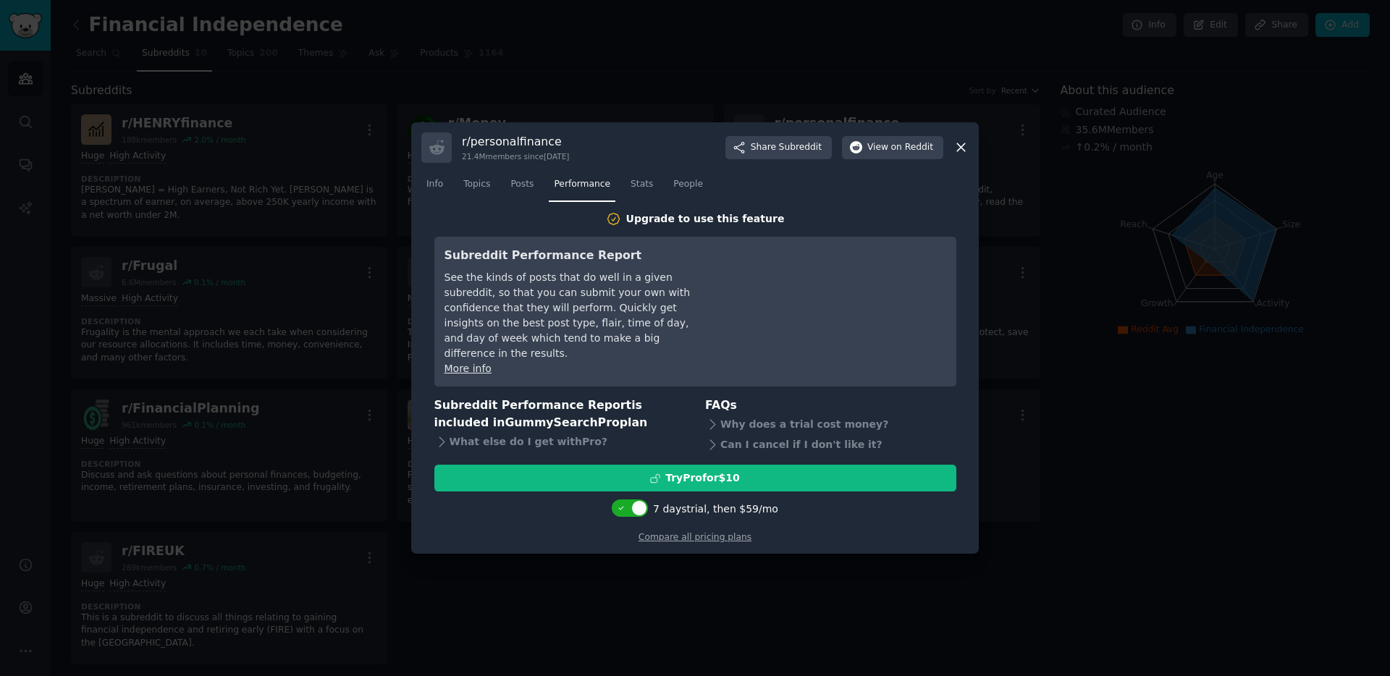
click at [963, 151] on icon at bounding box center [960, 147] width 15 height 15
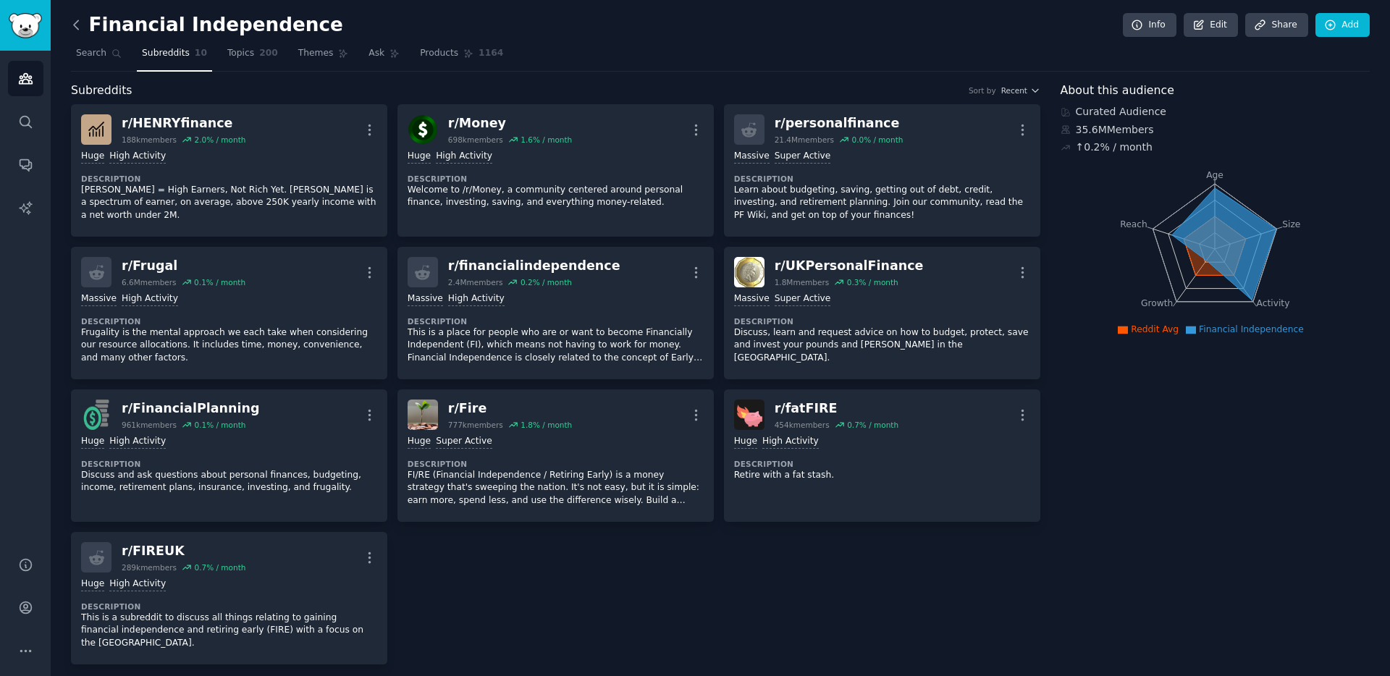
click at [74, 27] on icon at bounding box center [76, 24] width 15 height 15
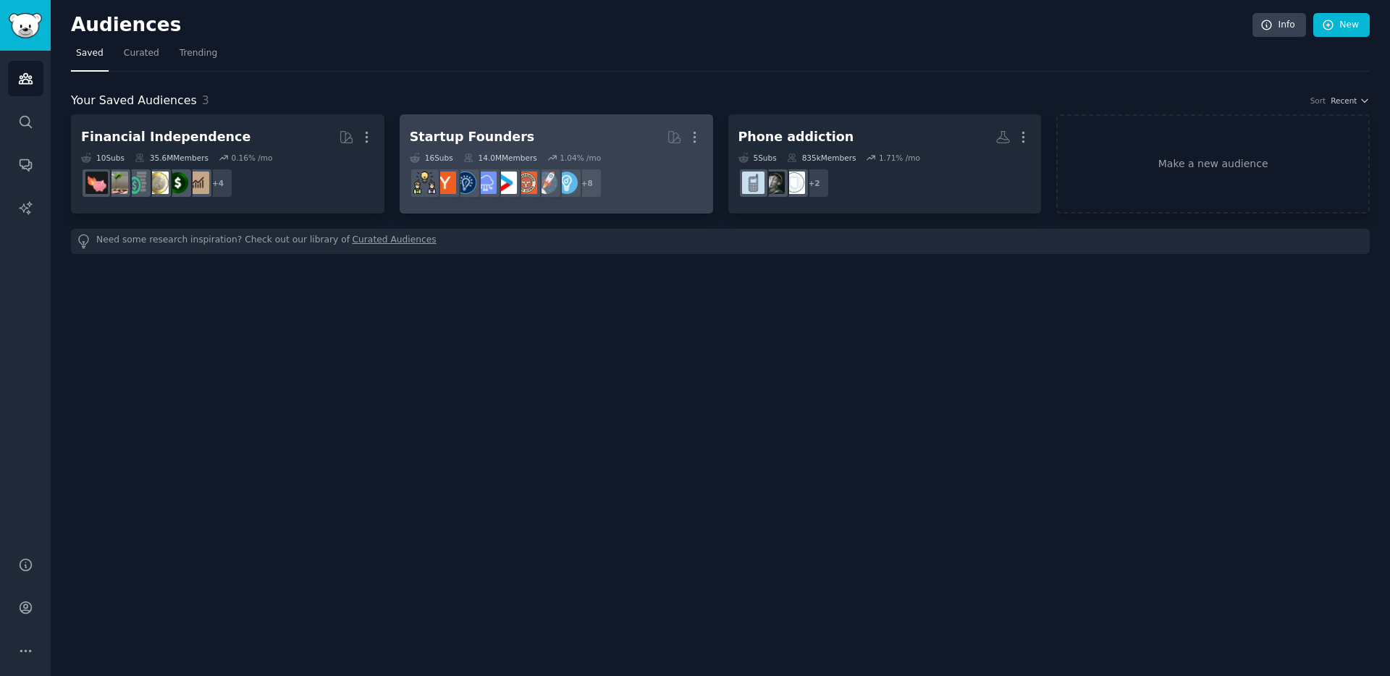
click at [608, 126] on h2 "Startup Founders More" at bounding box center [556, 137] width 293 height 25
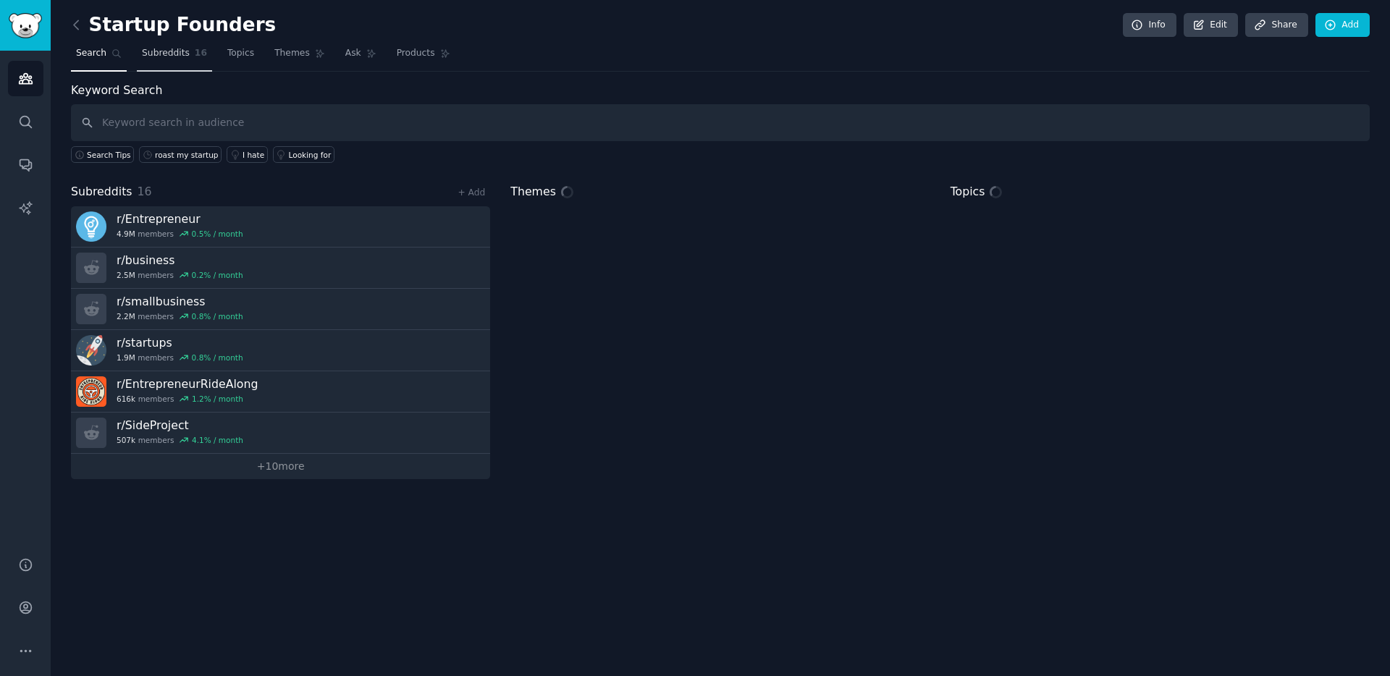
click at [179, 52] on span "Subreddits" at bounding box center [166, 53] width 48 height 13
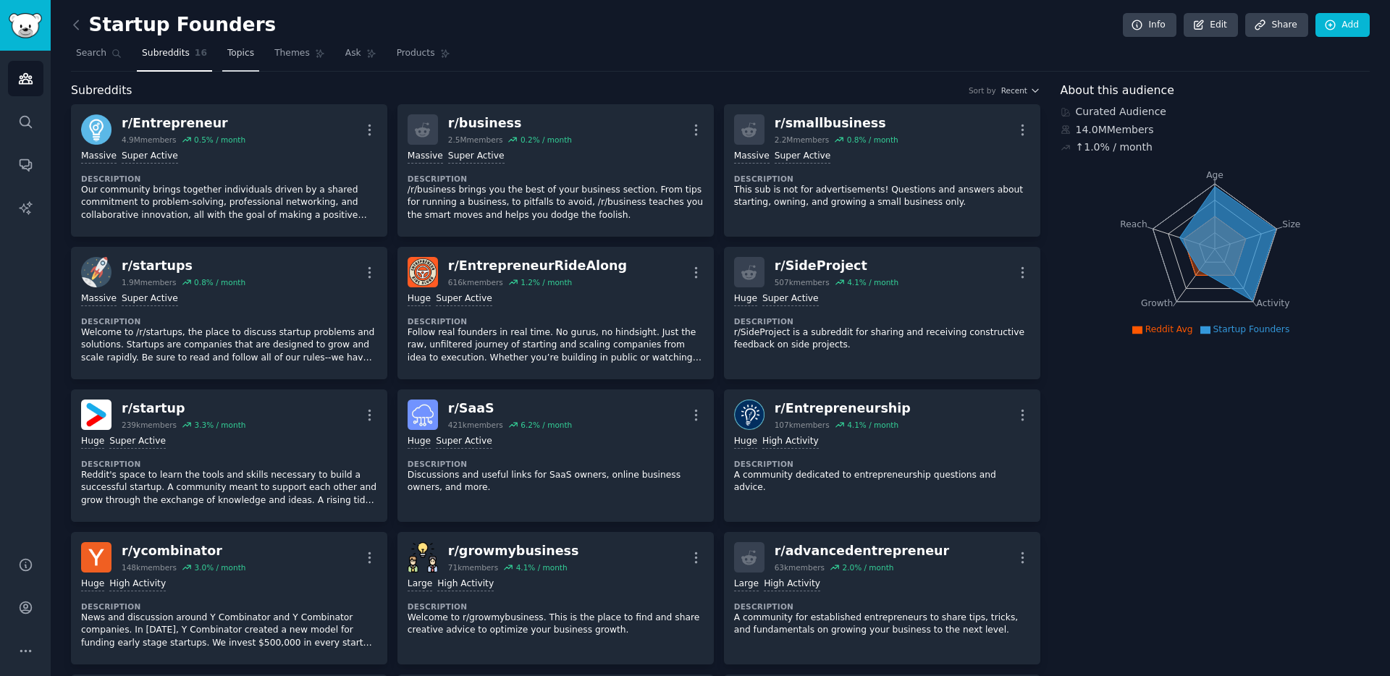
click at [252, 52] on link "Topics" at bounding box center [240, 57] width 37 height 30
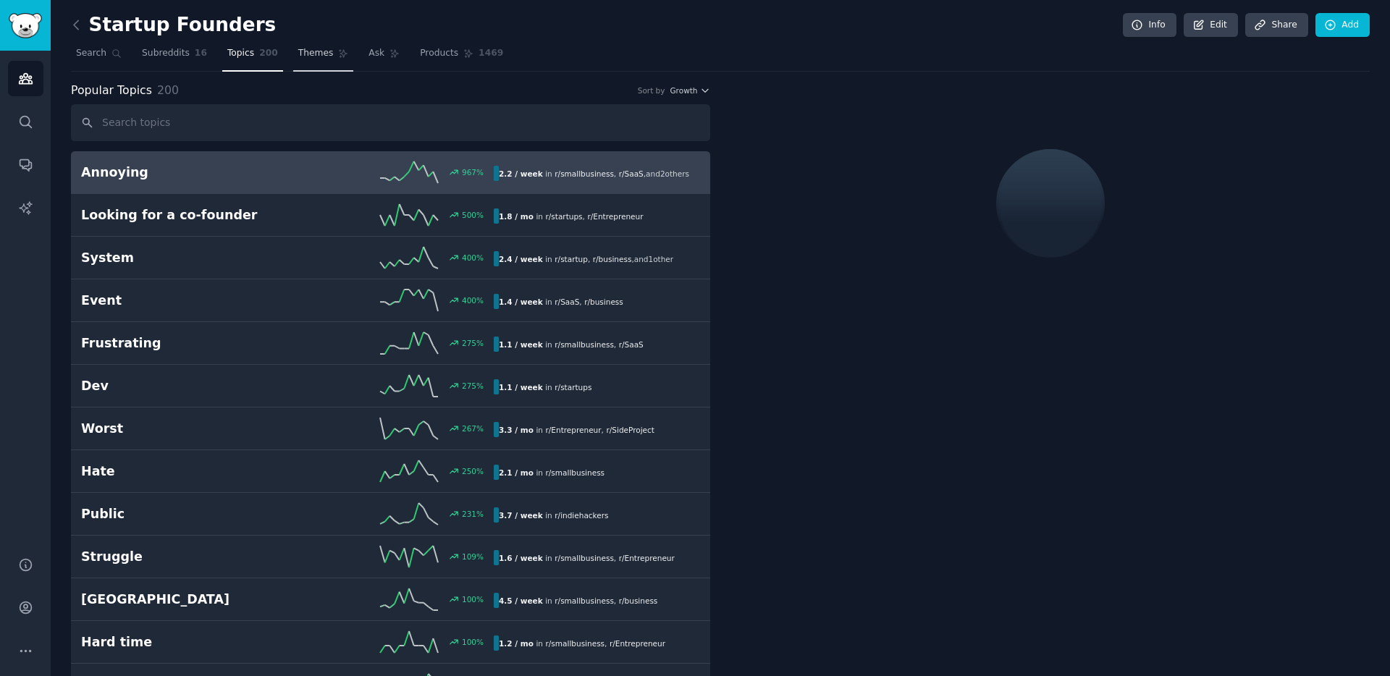
click at [308, 55] on span "Themes" at bounding box center [315, 53] width 35 height 13
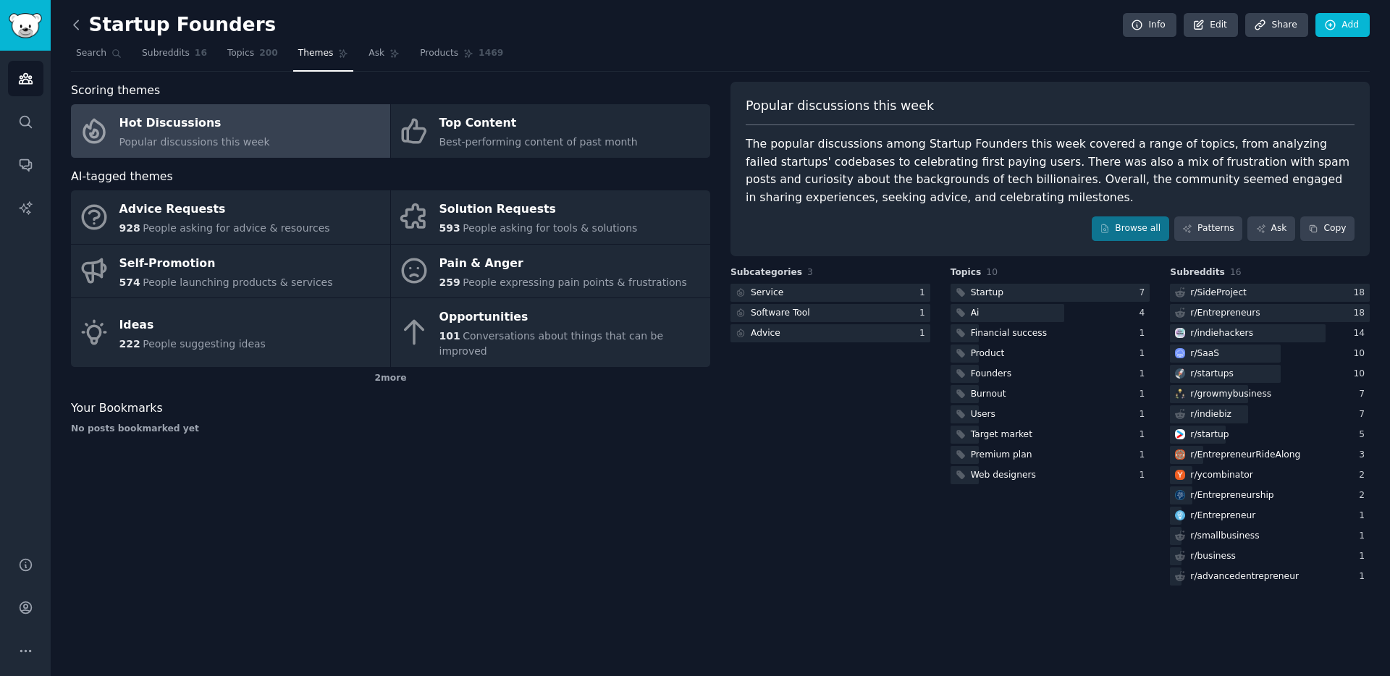
click at [74, 24] on icon at bounding box center [76, 24] width 4 height 9
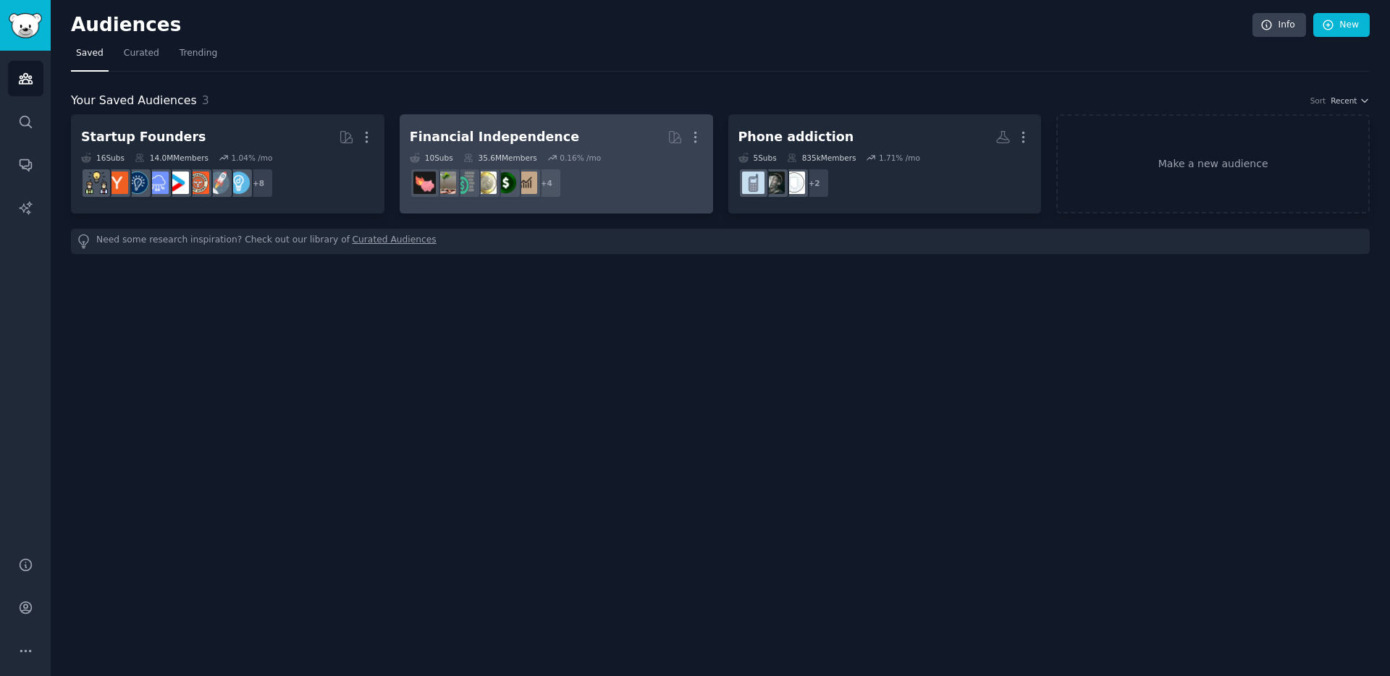
click at [608, 159] on div "10 Sub s 35.6M Members 0.16 % /mo" at bounding box center [556, 158] width 293 height 10
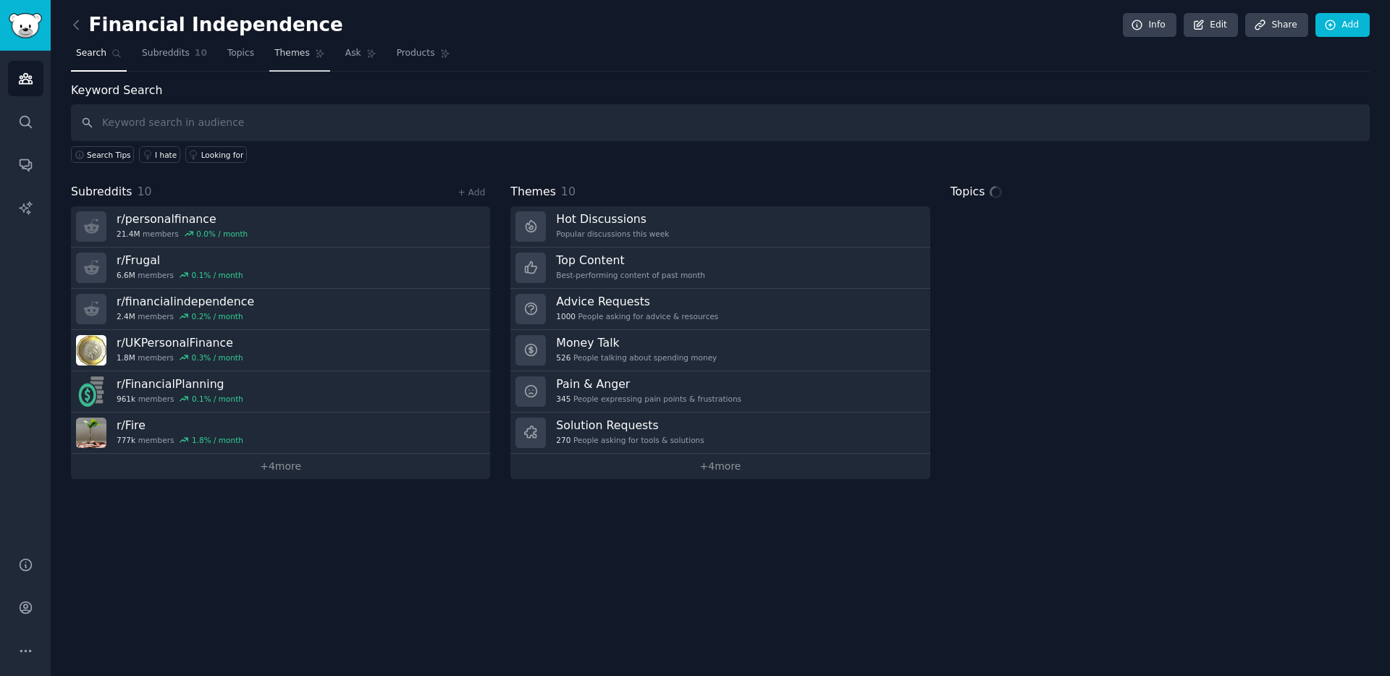
click at [296, 58] on span "Themes" at bounding box center [291, 53] width 35 height 13
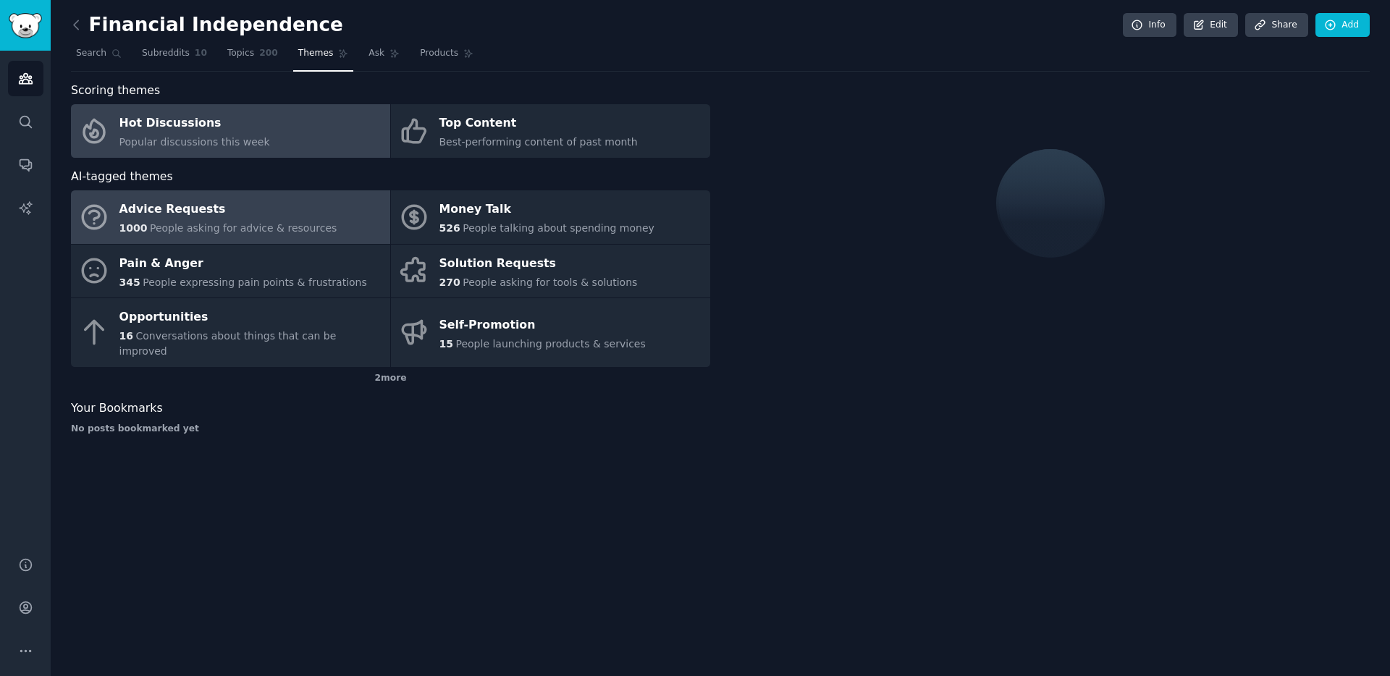
click at [279, 209] on div "Advice Requests" at bounding box center [228, 209] width 218 height 23
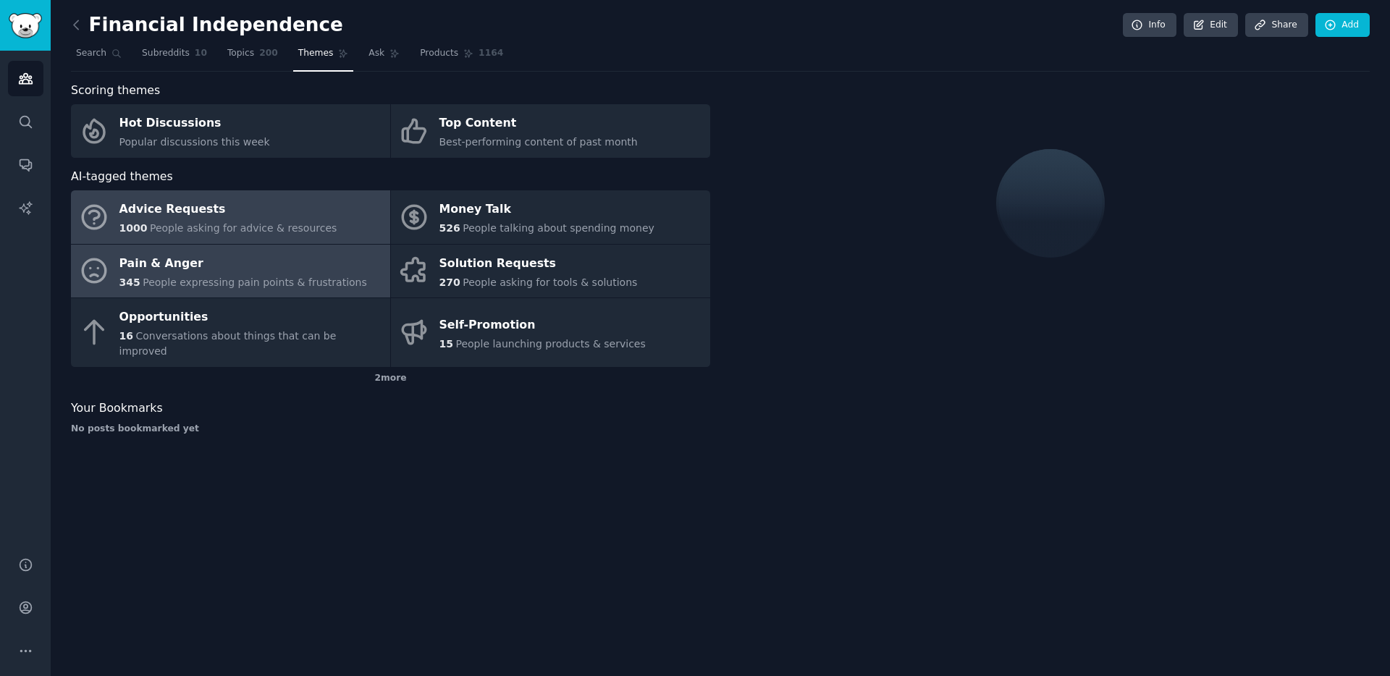
click at [269, 271] on div "Pain & Anger" at bounding box center [243, 263] width 248 height 23
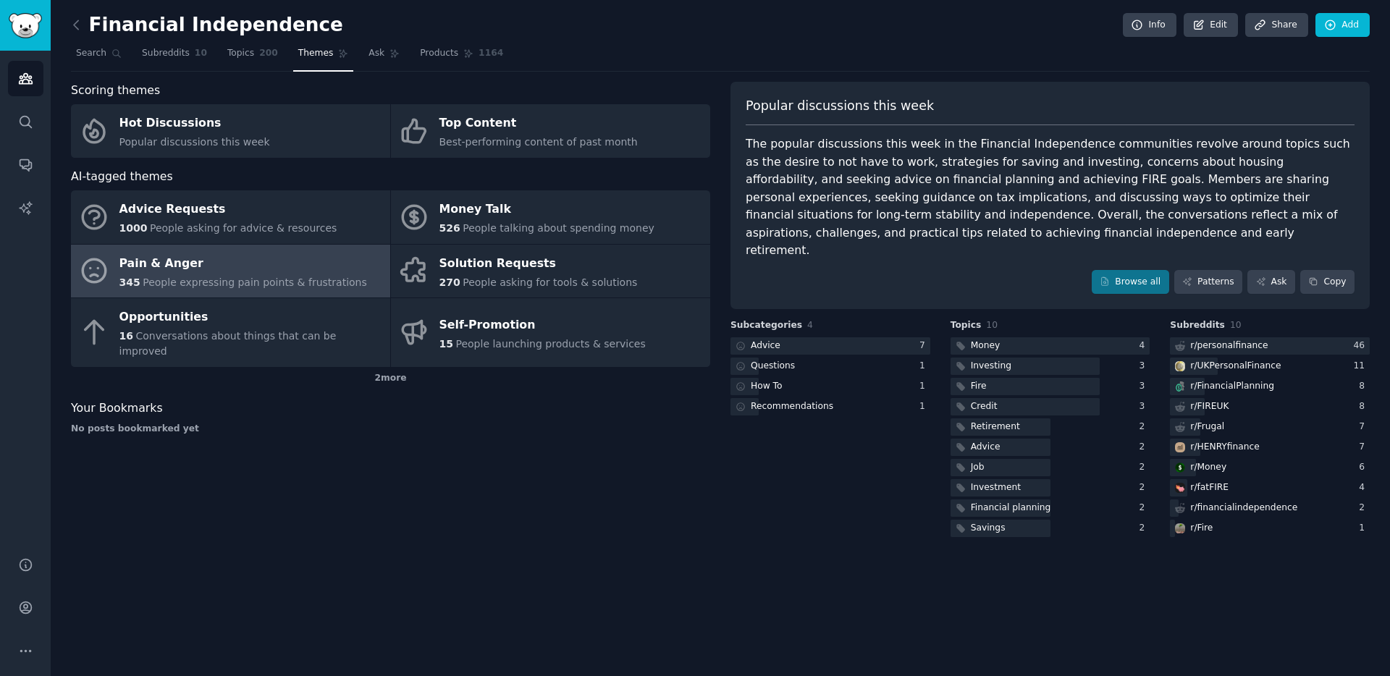
click at [227, 271] on div "Pain & Anger" at bounding box center [243, 263] width 248 height 23
click at [917, 214] on div "The popular discussions this week in the Financial Independence communities rev…" at bounding box center [1050, 197] width 609 height 125
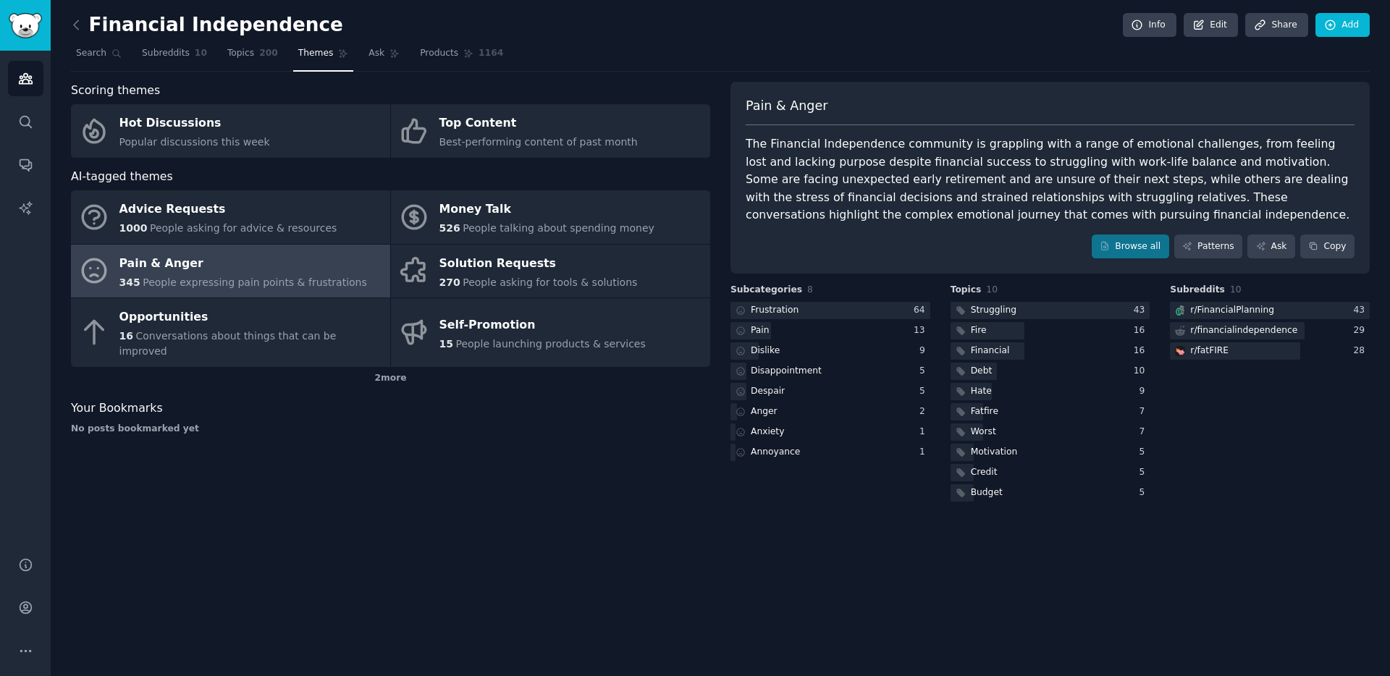
click at [945, 197] on div "The Financial Independence community is grappling with a range of emotional cha…" at bounding box center [1050, 179] width 609 height 89
click at [1136, 252] on link "Browse all" at bounding box center [1130, 247] width 77 height 25
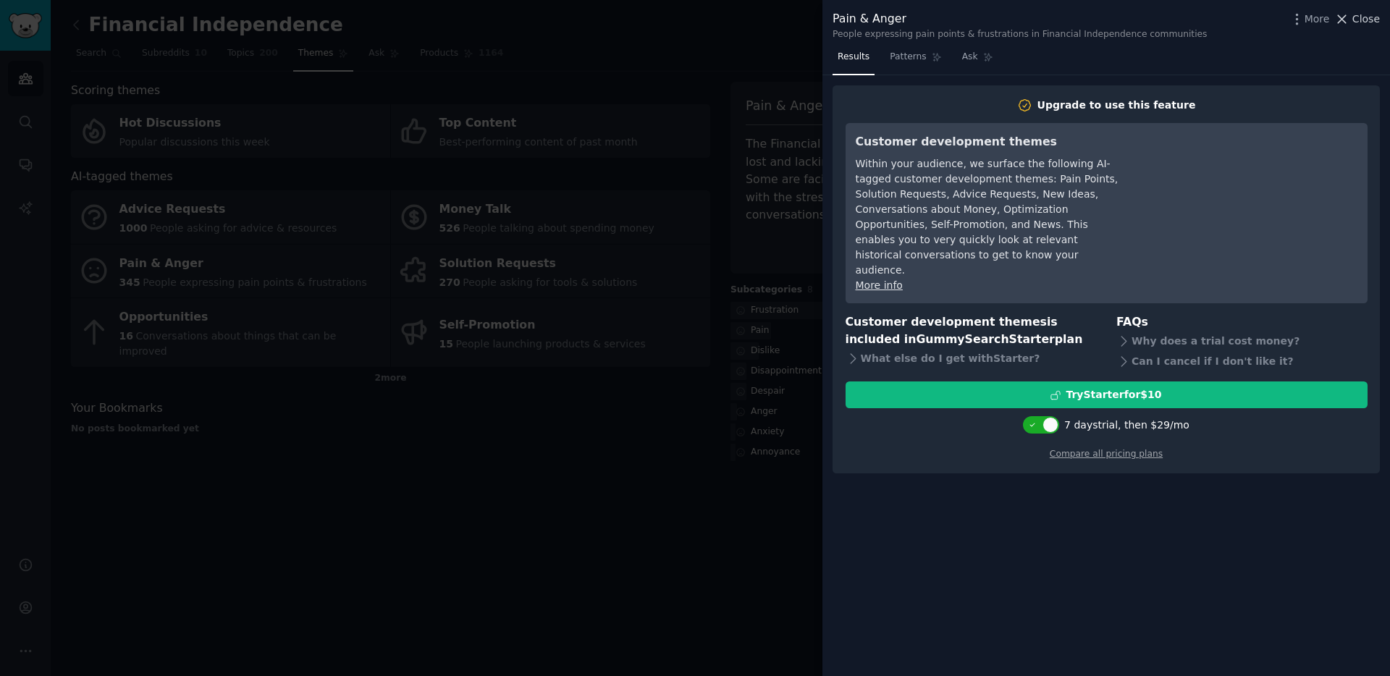
click at [1359, 20] on span "Close" at bounding box center [1366, 19] width 28 height 15
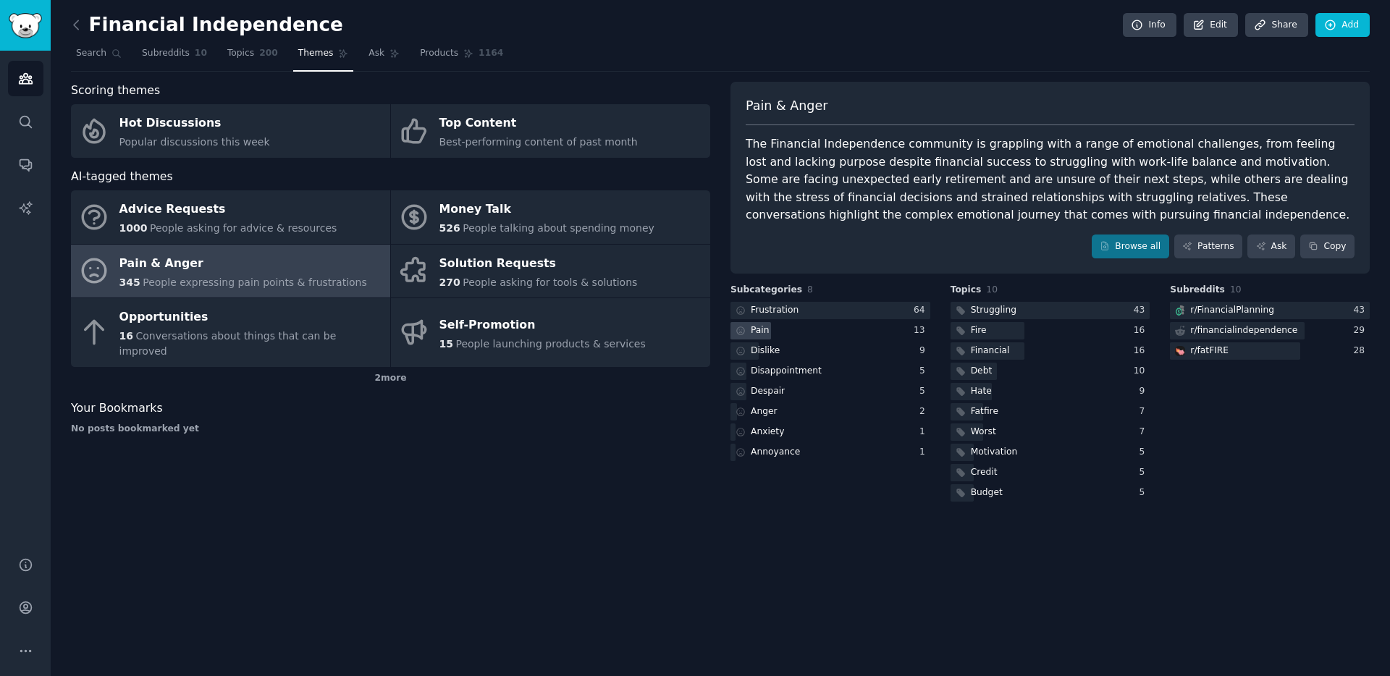
click at [864, 332] on div "Pain" at bounding box center [830, 331] width 200 height 18
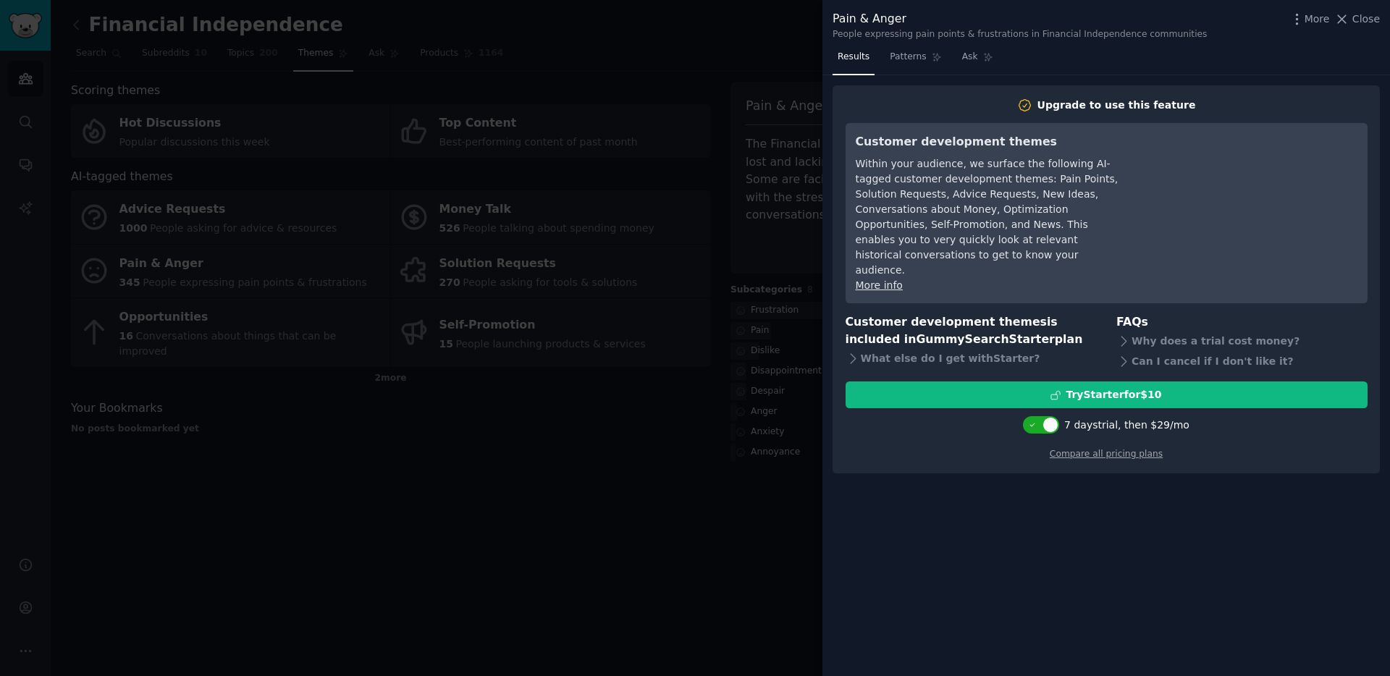
click at [1356, 9] on div "Pain & Anger People expressing pain points & frustrations in Financial Independ…" at bounding box center [1105, 23] width 567 height 46
click at [1362, 20] on span "Close" at bounding box center [1366, 19] width 28 height 15
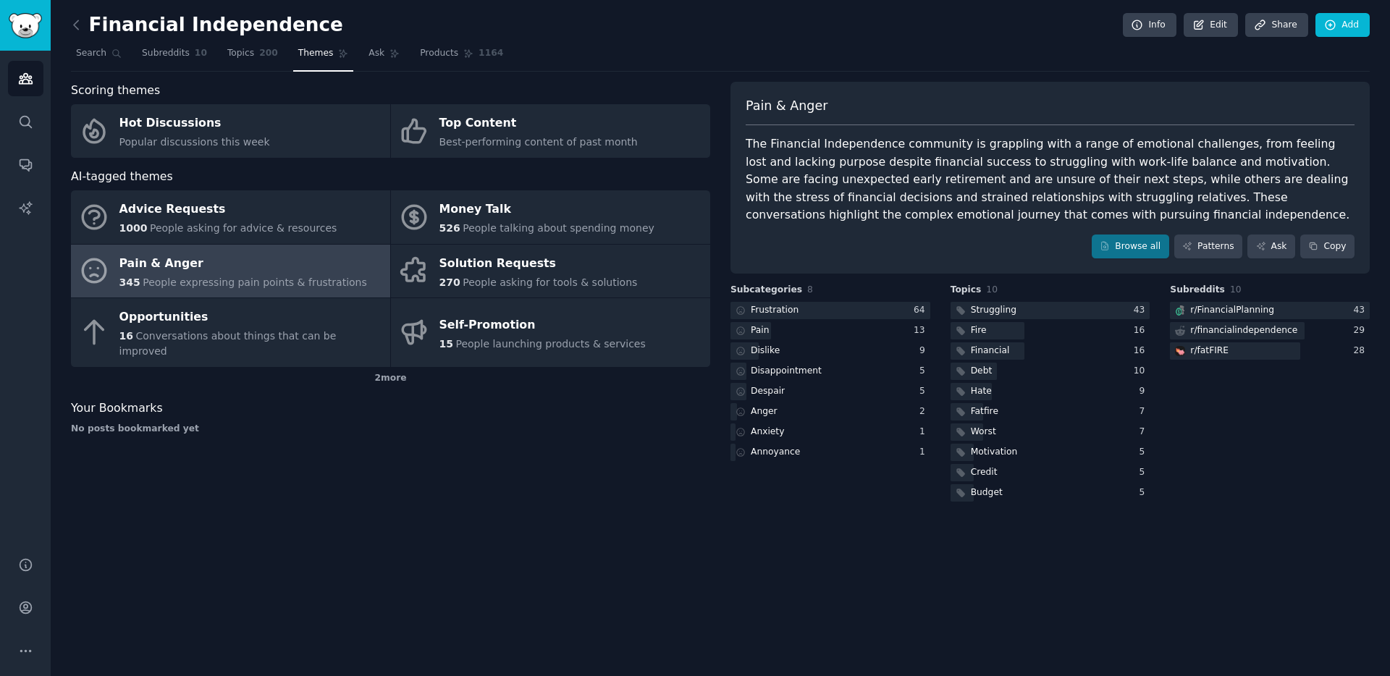
click at [587, 462] on div "Scoring themes Hot Discussions Popular discussions this week Top Content Best-p…" at bounding box center [390, 293] width 639 height 423
